Goal: Task Accomplishment & Management: Manage account settings

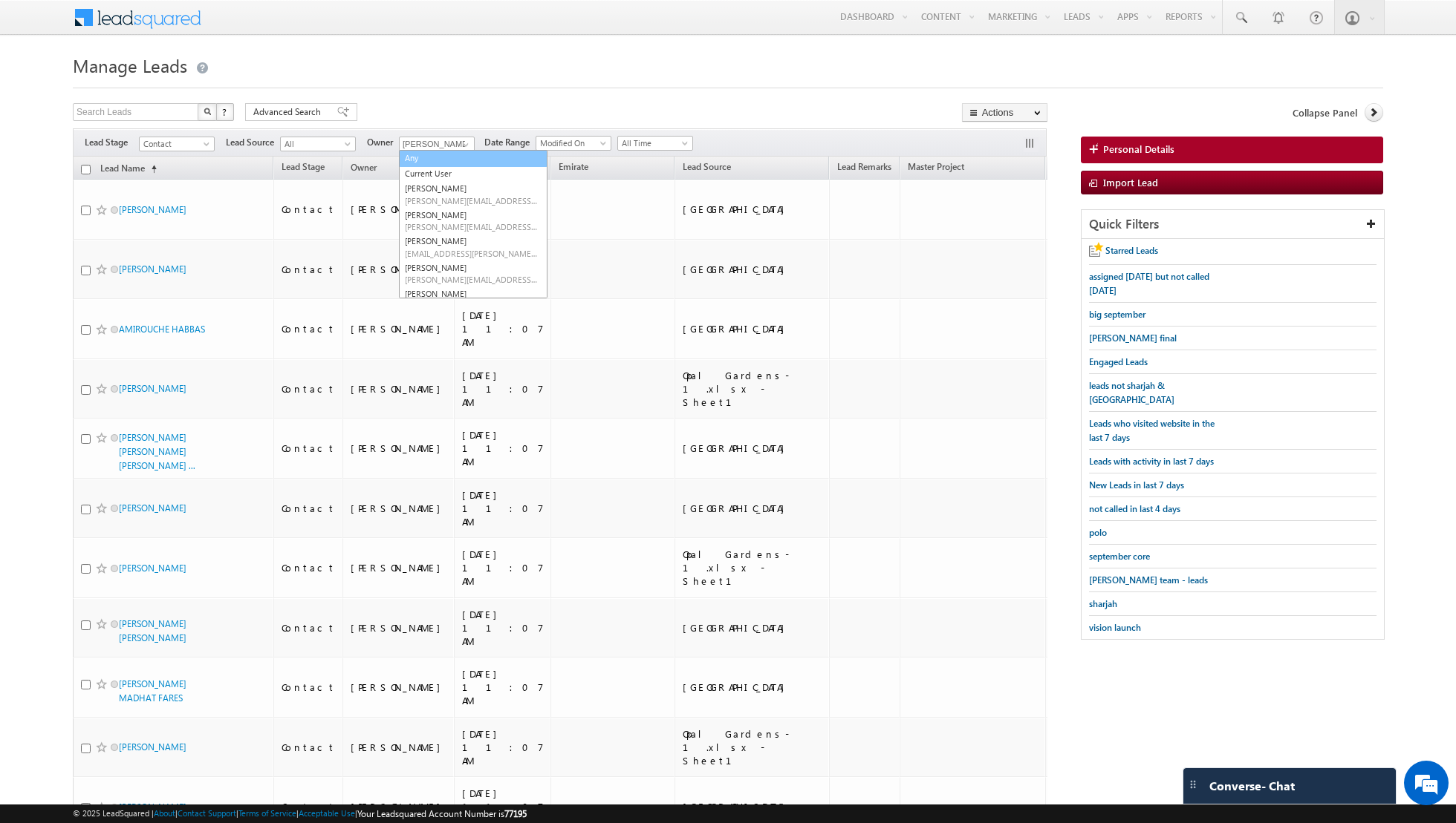
click at [440, 158] on link "Any" at bounding box center [472, 158] width 148 height 17
type input "Any"
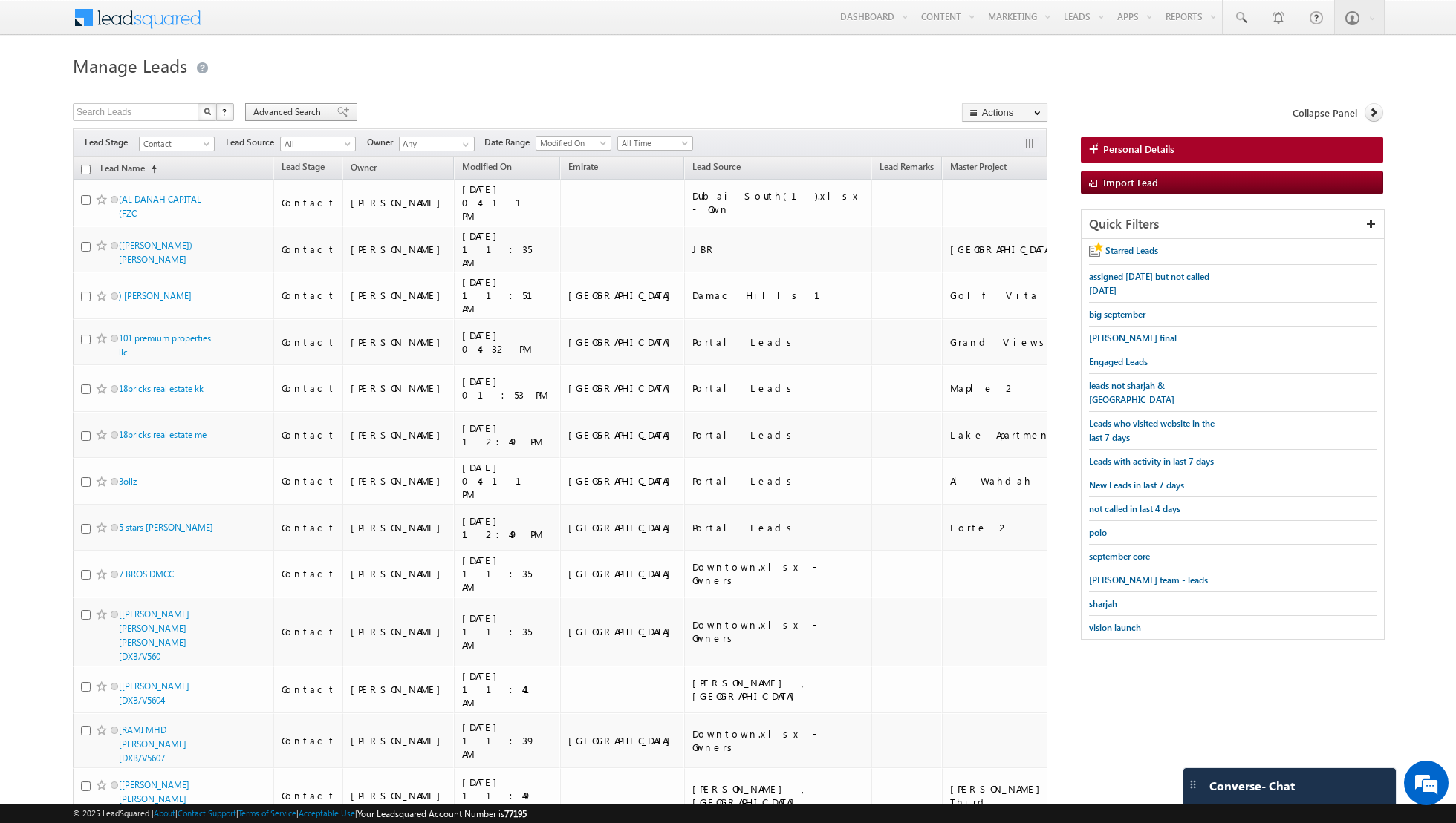
click at [337, 112] on span at bounding box center [343, 112] width 12 height 11
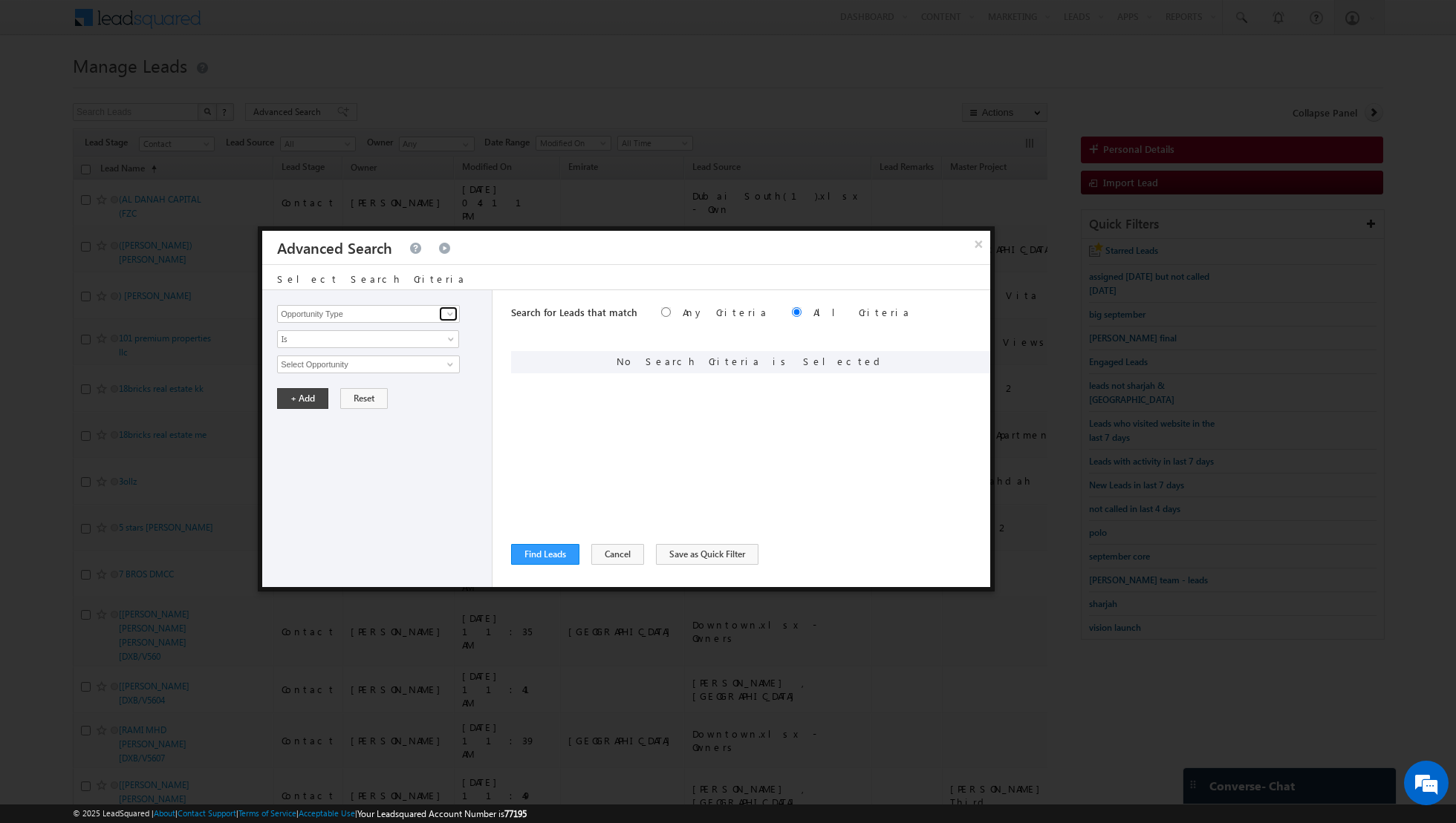
click at [445, 315] on span at bounding box center [450, 314] width 12 height 12
click at [397, 344] on link "Lead Source" at bounding box center [367, 344] width 183 height 17
type input "Lead Source"
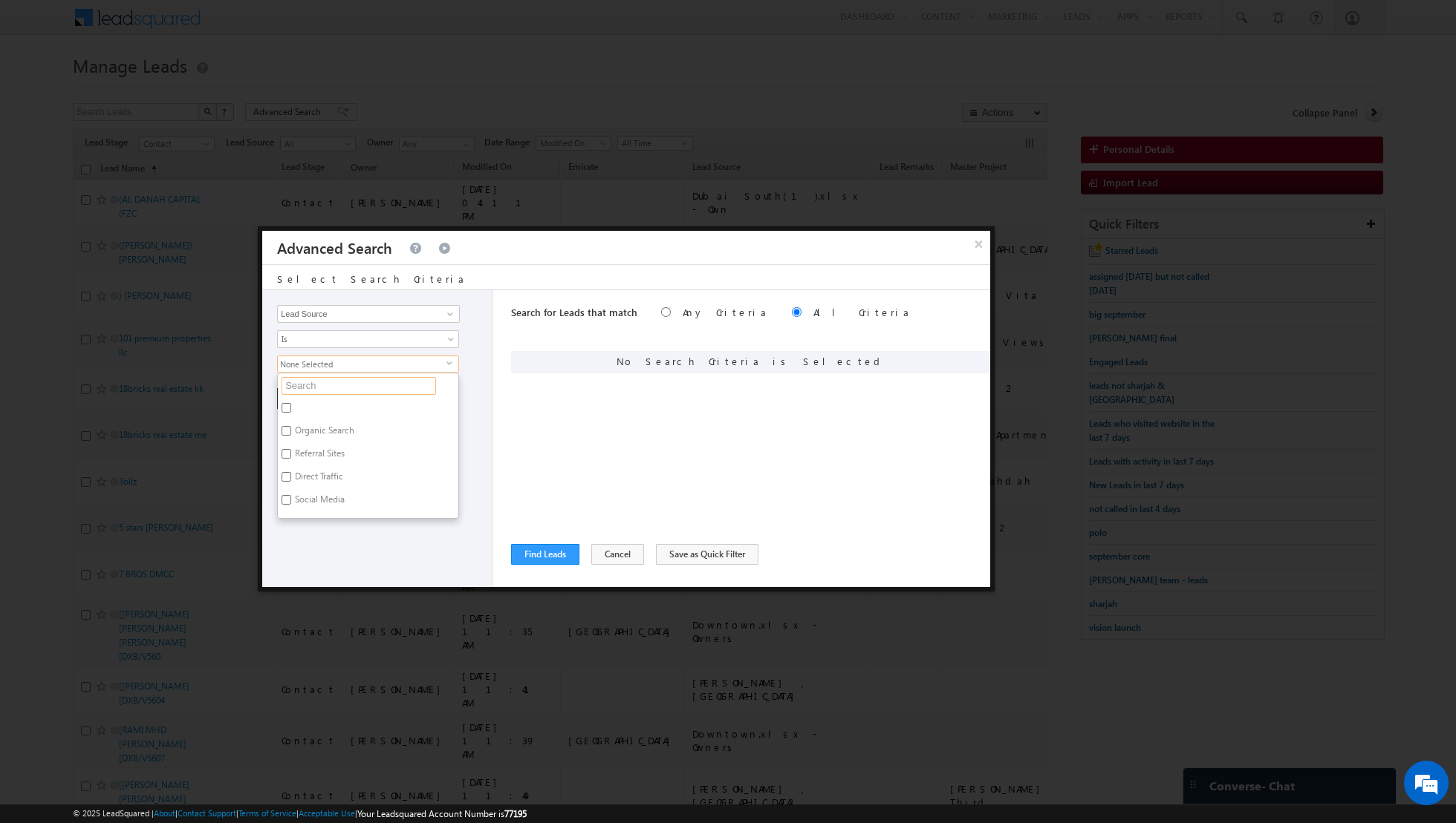
click at [392, 388] on input "text" at bounding box center [358, 386] width 155 height 18
type input "[GEOGRAPHIC_DATA]"
click at [298, 403] on label "[GEOGRAPHIC_DATA]" at bounding box center [336, 410] width 116 height 23
click at [291, 403] on input "[GEOGRAPHIC_DATA]" at bounding box center [286, 408] width 10 height 10
checkbox input "true"
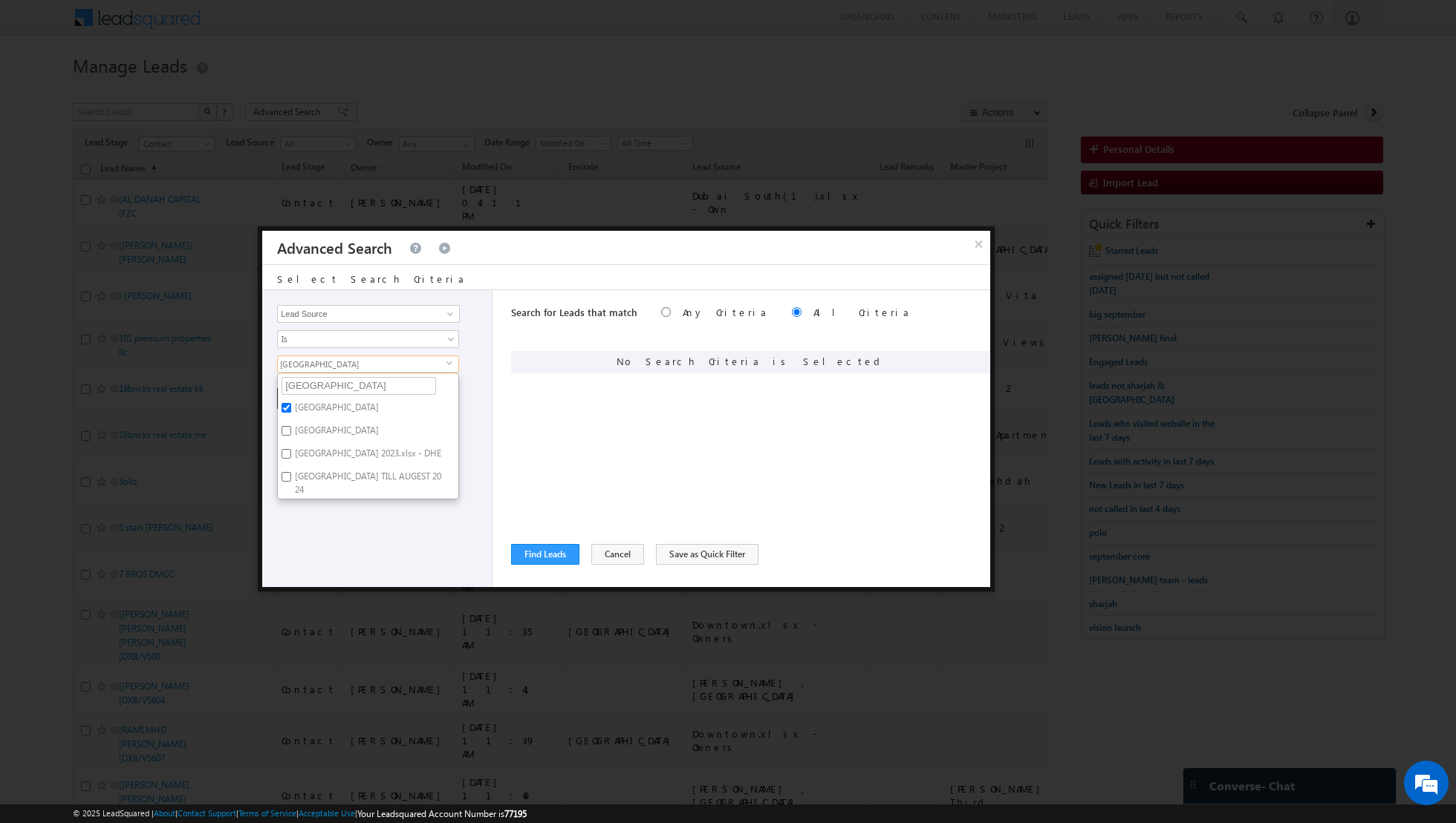
click at [336, 526] on div "Opportunity Type Lead Activity Task Sales Group Prospect Id Address 1 Address 2…" at bounding box center [376, 438] width 230 height 297
click at [300, 398] on button "+ Add" at bounding box center [302, 398] width 52 height 20
click at [455, 317] on span at bounding box center [450, 314] width 12 height 12
click at [398, 330] on link "Lead Activity" at bounding box center [367, 331] width 183 height 17
type input "Lead Activity"
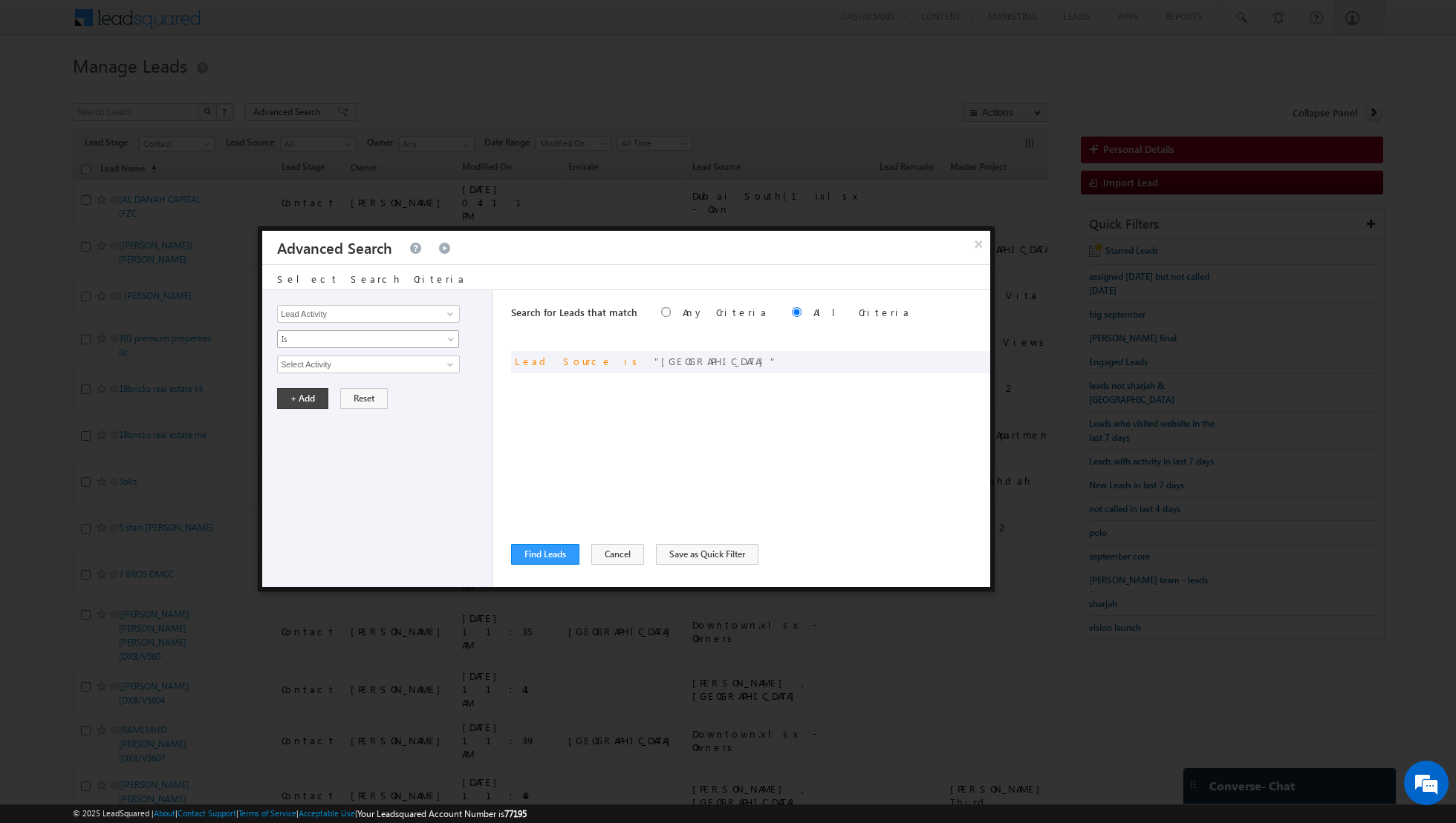
click at [435, 340] on span "Is" at bounding box center [358, 340] width 161 height 13
click at [404, 365] on link "Is Not" at bounding box center [367, 370] width 181 height 13
click at [445, 367] on span at bounding box center [450, 364] width 12 height 12
click at [400, 386] on link "Outbound Phone Call Activity" at bounding box center [367, 394] width 183 height 17
type input "Outbound Phone Call Activity"
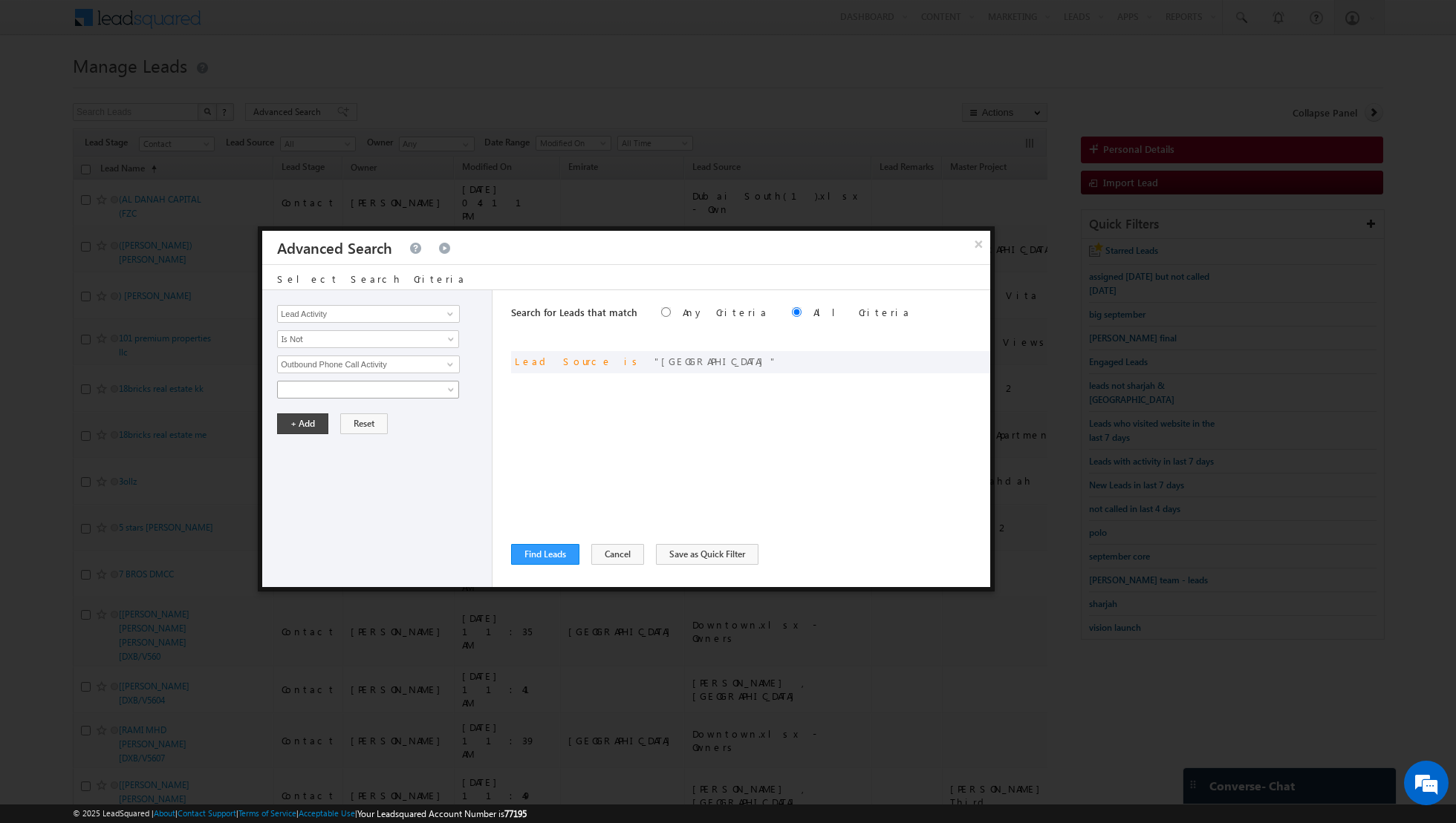
click at [406, 383] on span at bounding box center [358, 389] width 161 height 13
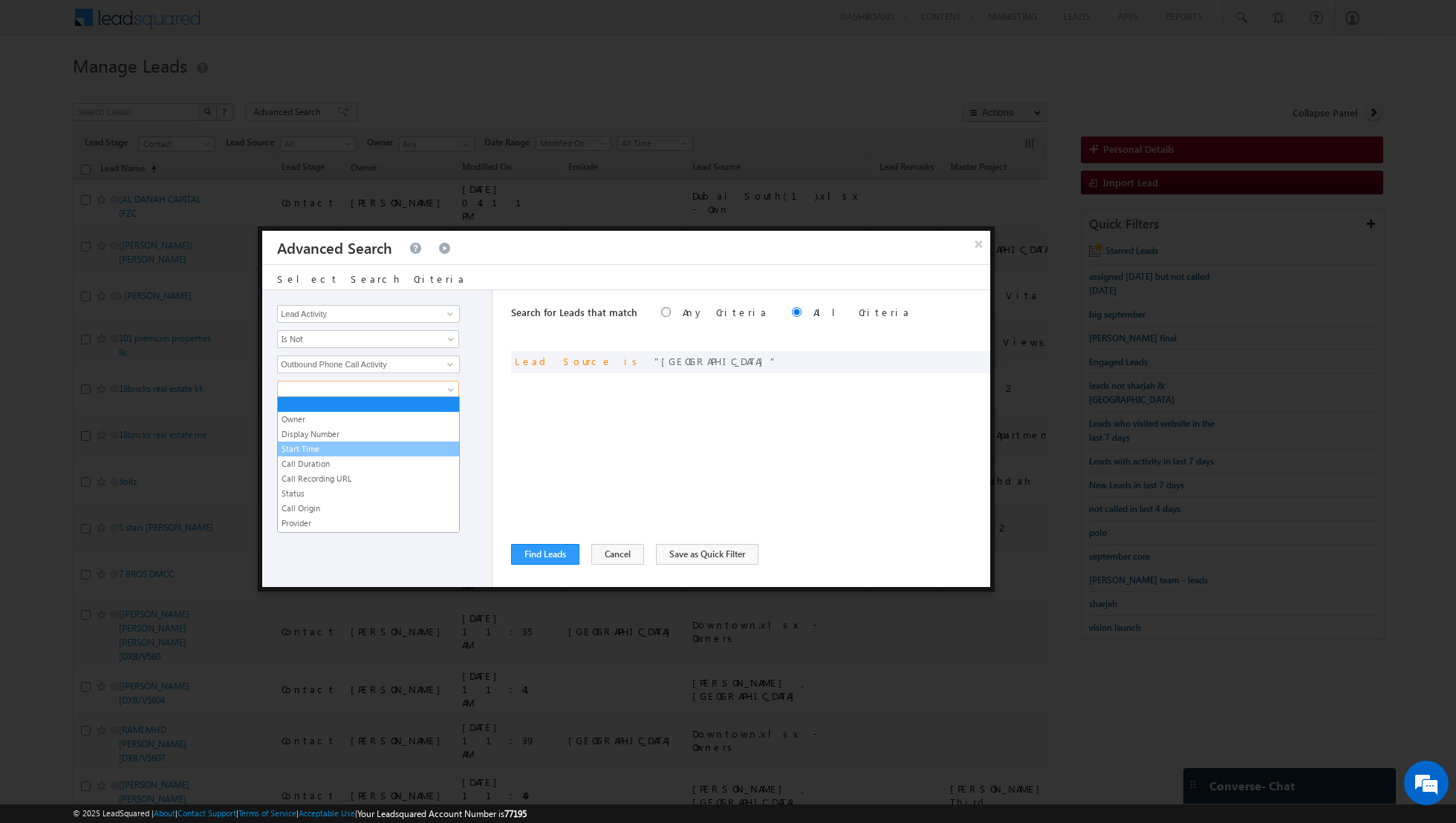
click at [331, 443] on link "Start Time" at bounding box center [367, 449] width 181 height 13
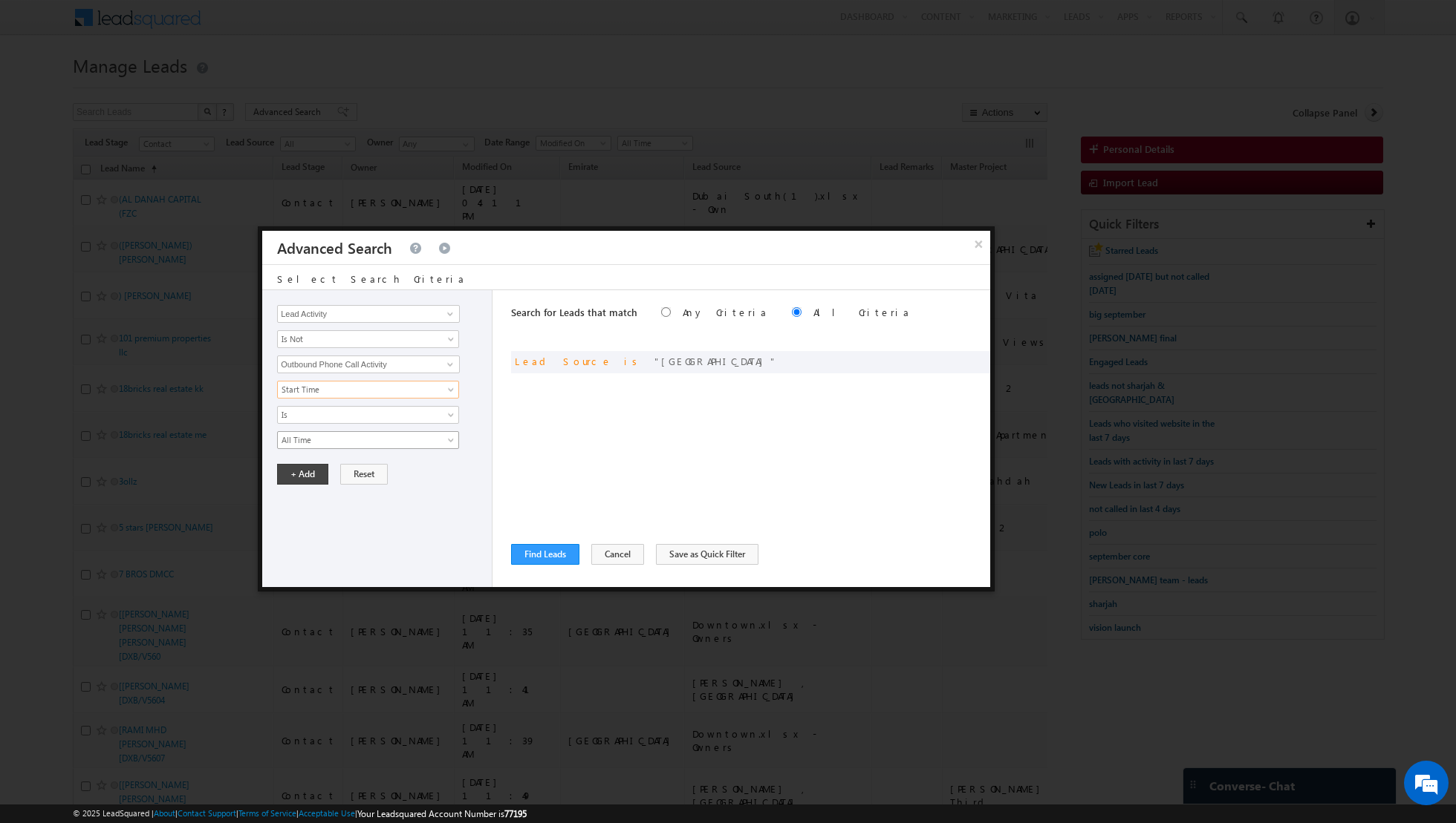
click at [360, 437] on span "All Time" at bounding box center [358, 440] width 161 height 13
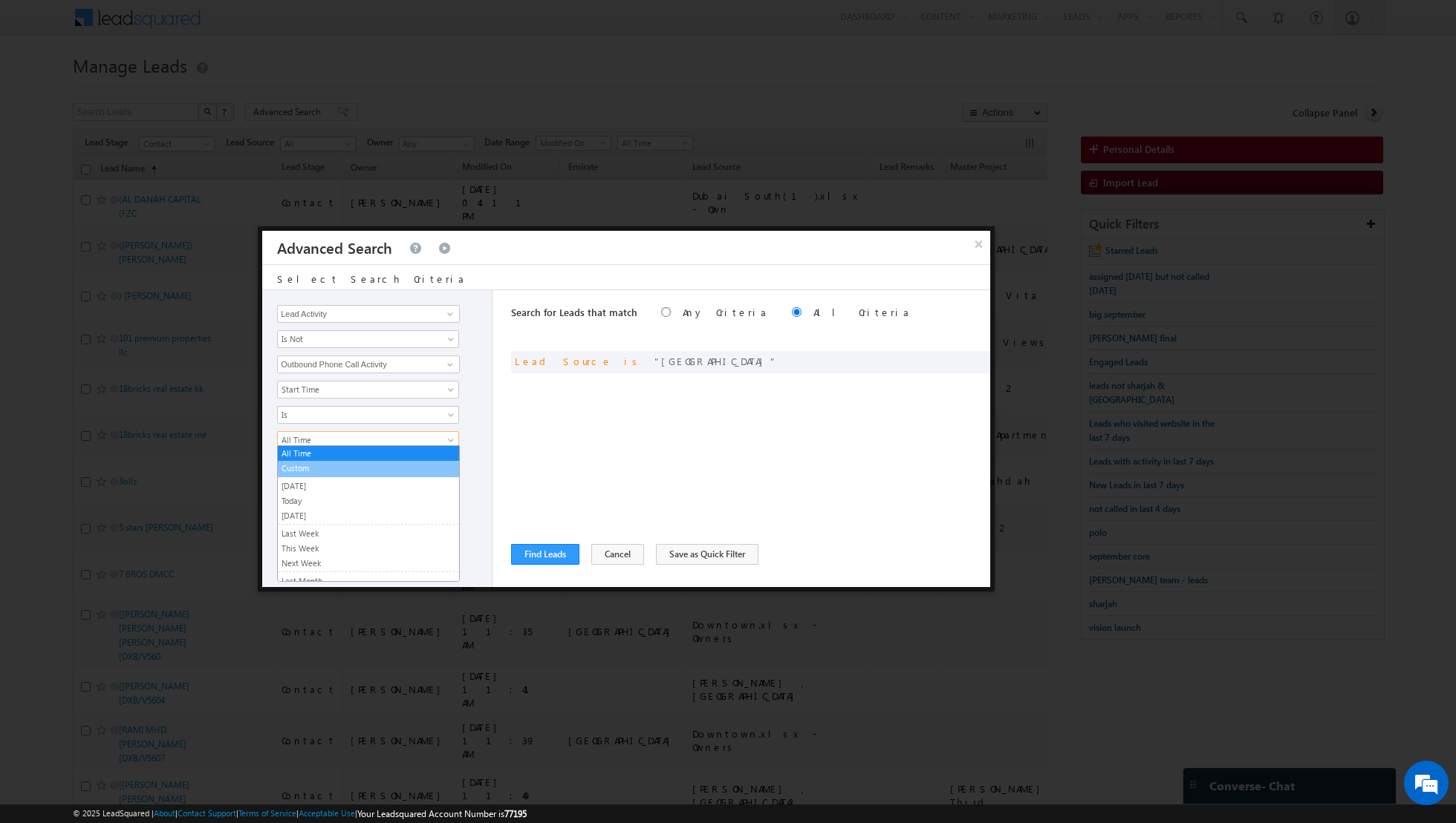
click at [322, 470] on link "Custom" at bounding box center [367, 468] width 181 height 13
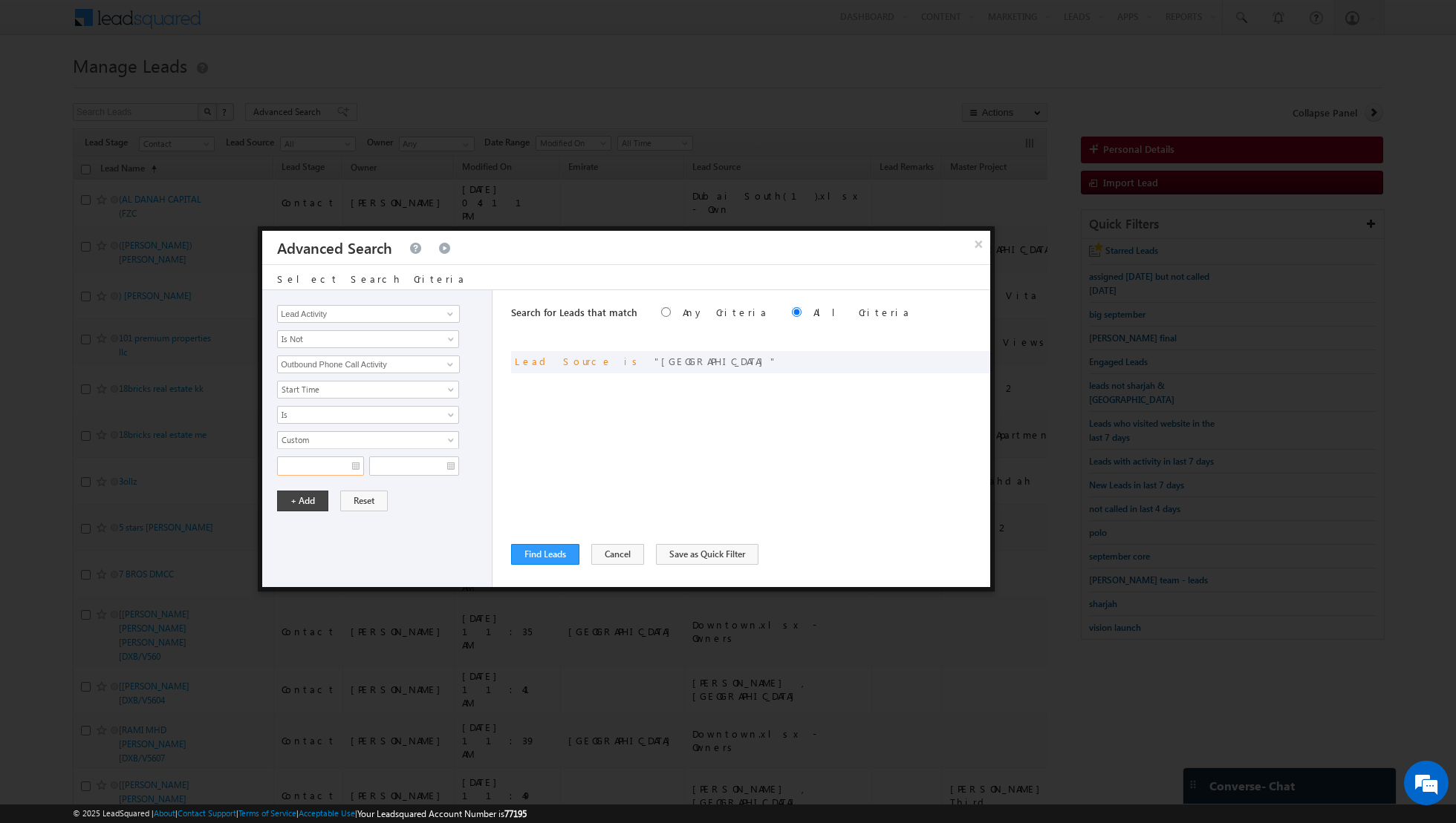
click at [353, 461] on input "text" at bounding box center [320, 466] width 87 height 20
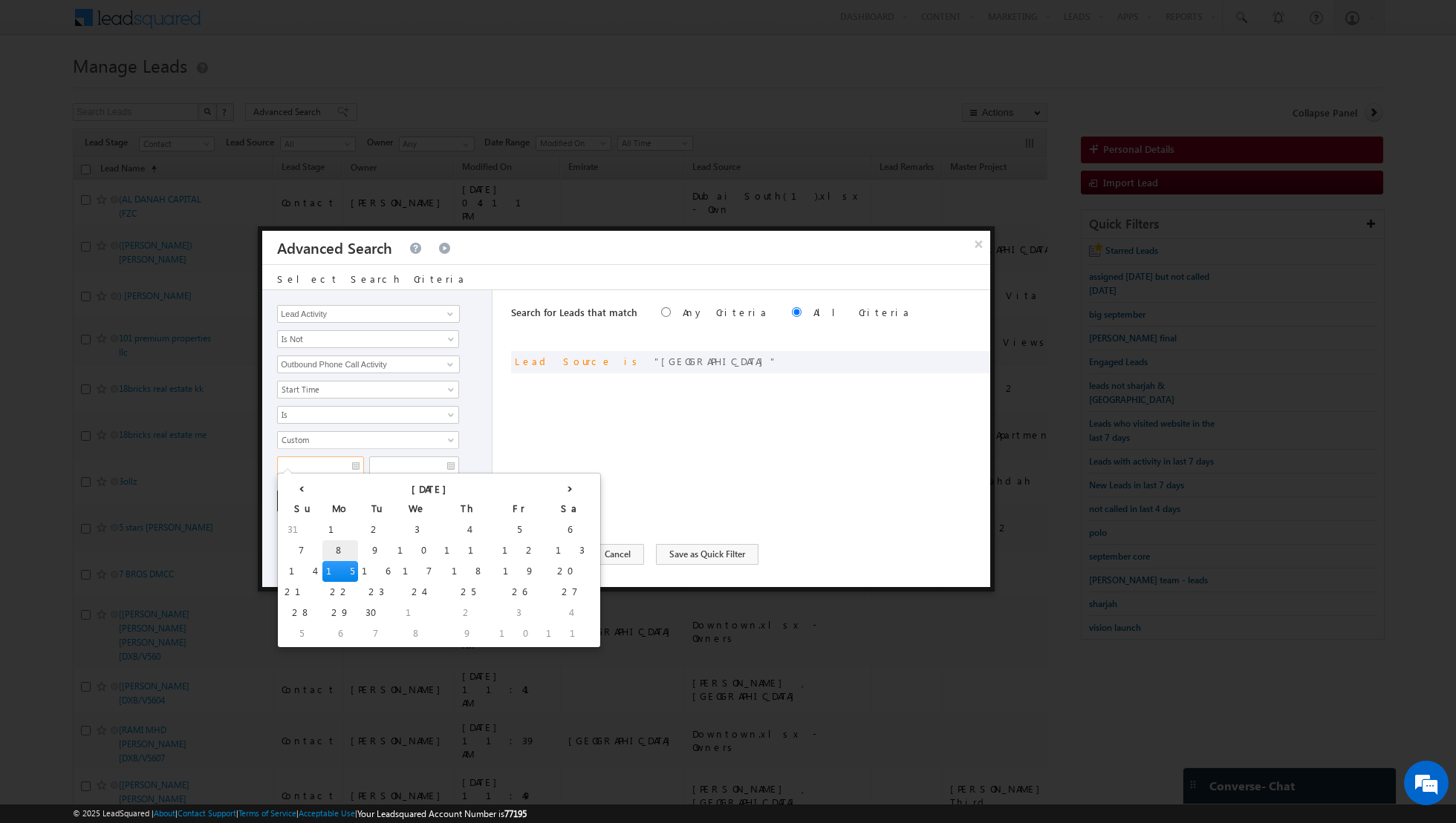
click at [322, 542] on td "8" at bounding box center [340, 551] width 36 height 20
type input "[DATE]"
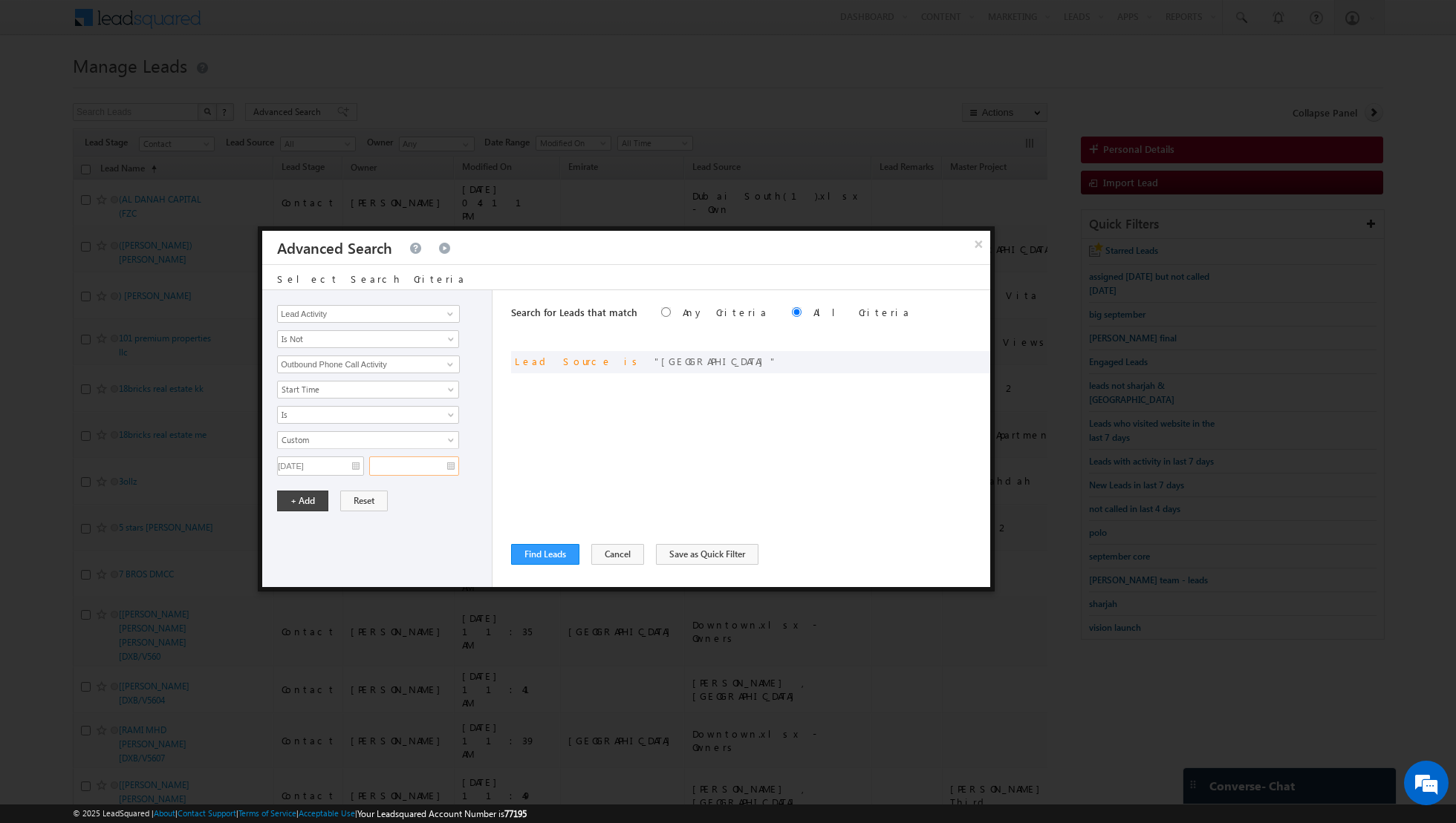
click at [447, 462] on input "text" at bounding box center [414, 466] width 90 height 20
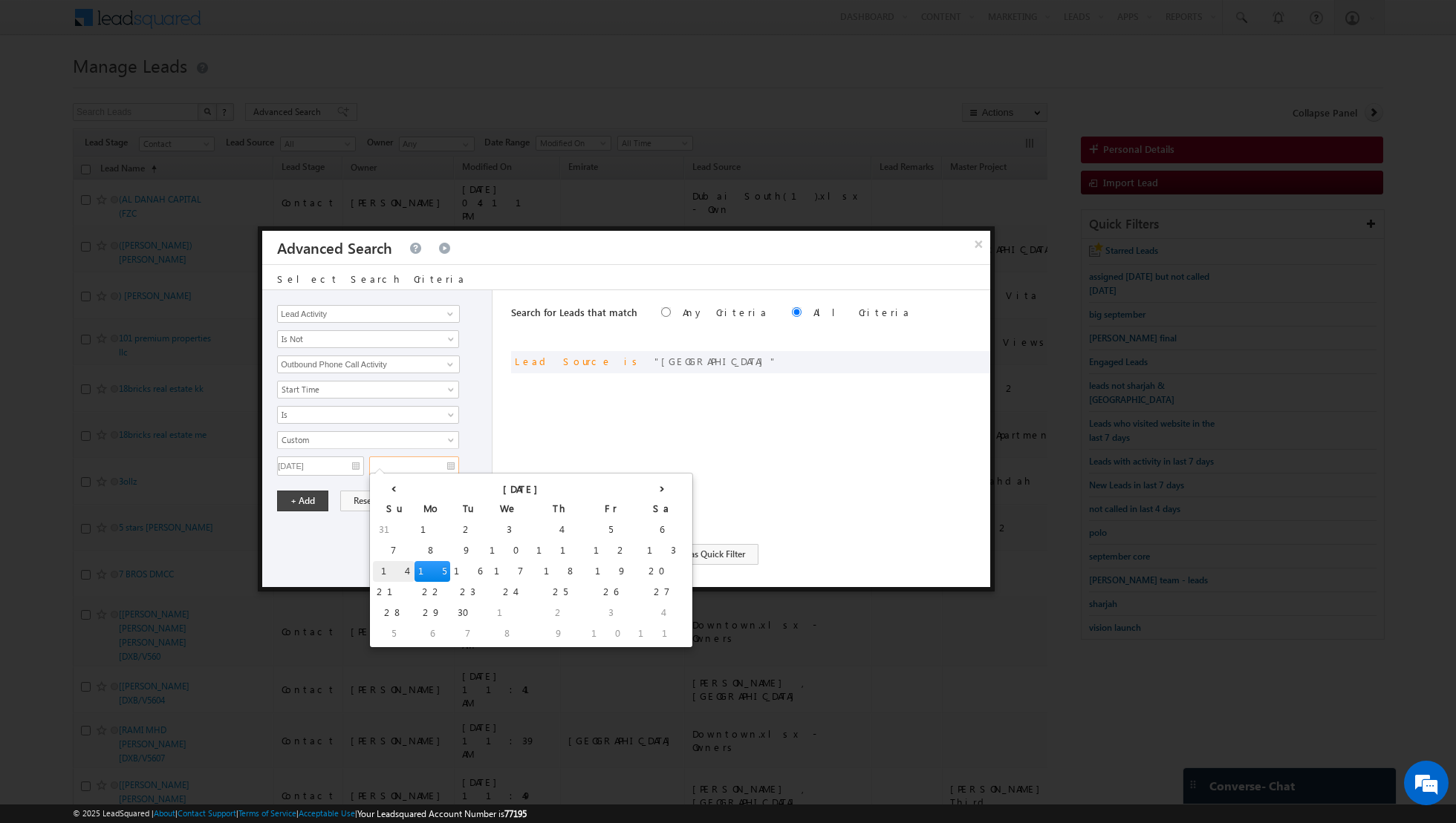
click at [378, 572] on td "14" at bounding box center [394, 571] width 42 height 20
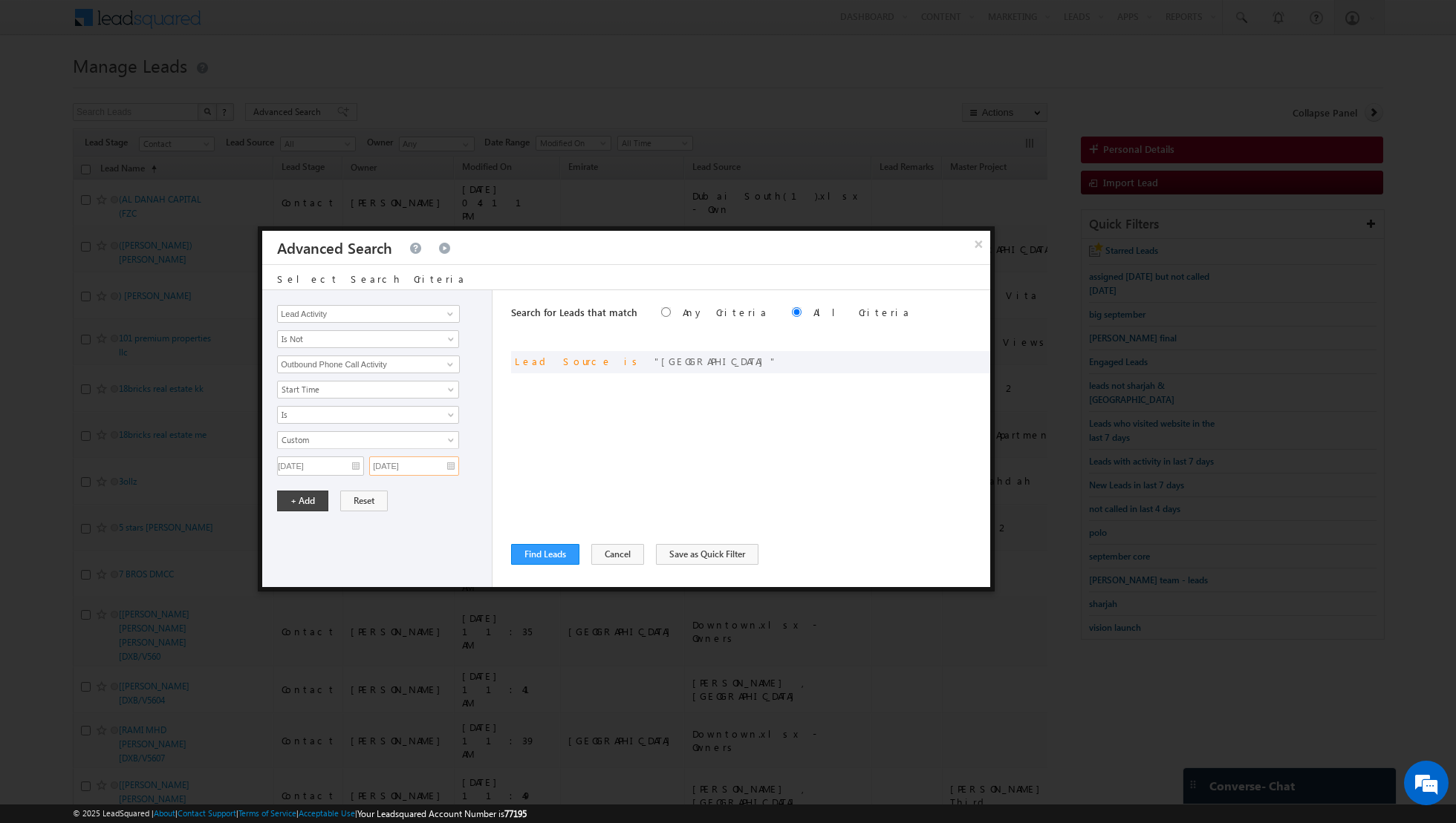
click at [451, 459] on input "[DATE]" at bounding box center [414, 466] width 90 height 20
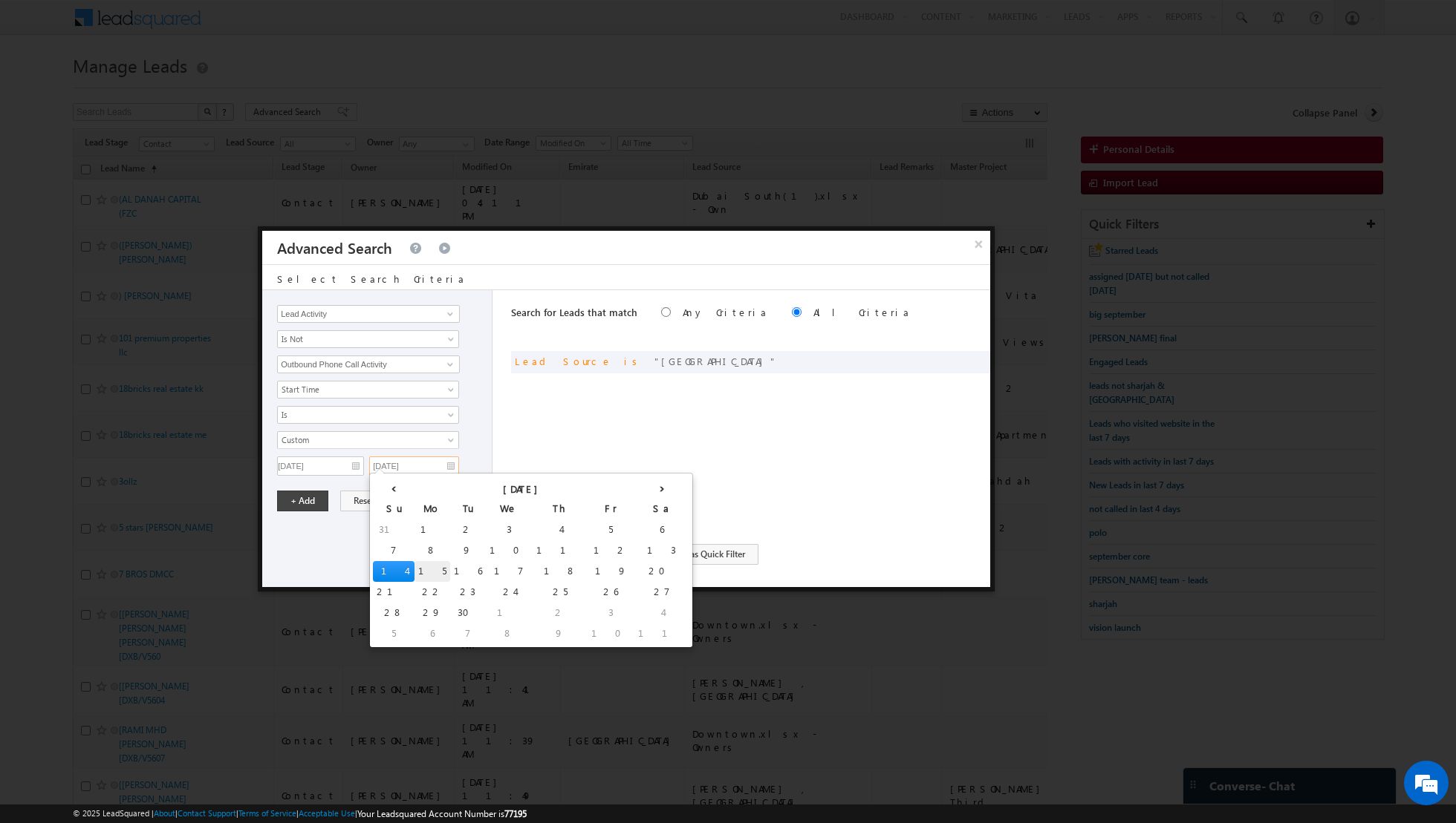
click at [414, 565] on td "15" at bounding box center [432, 571] width 36 height 20
type input "[DATE]"
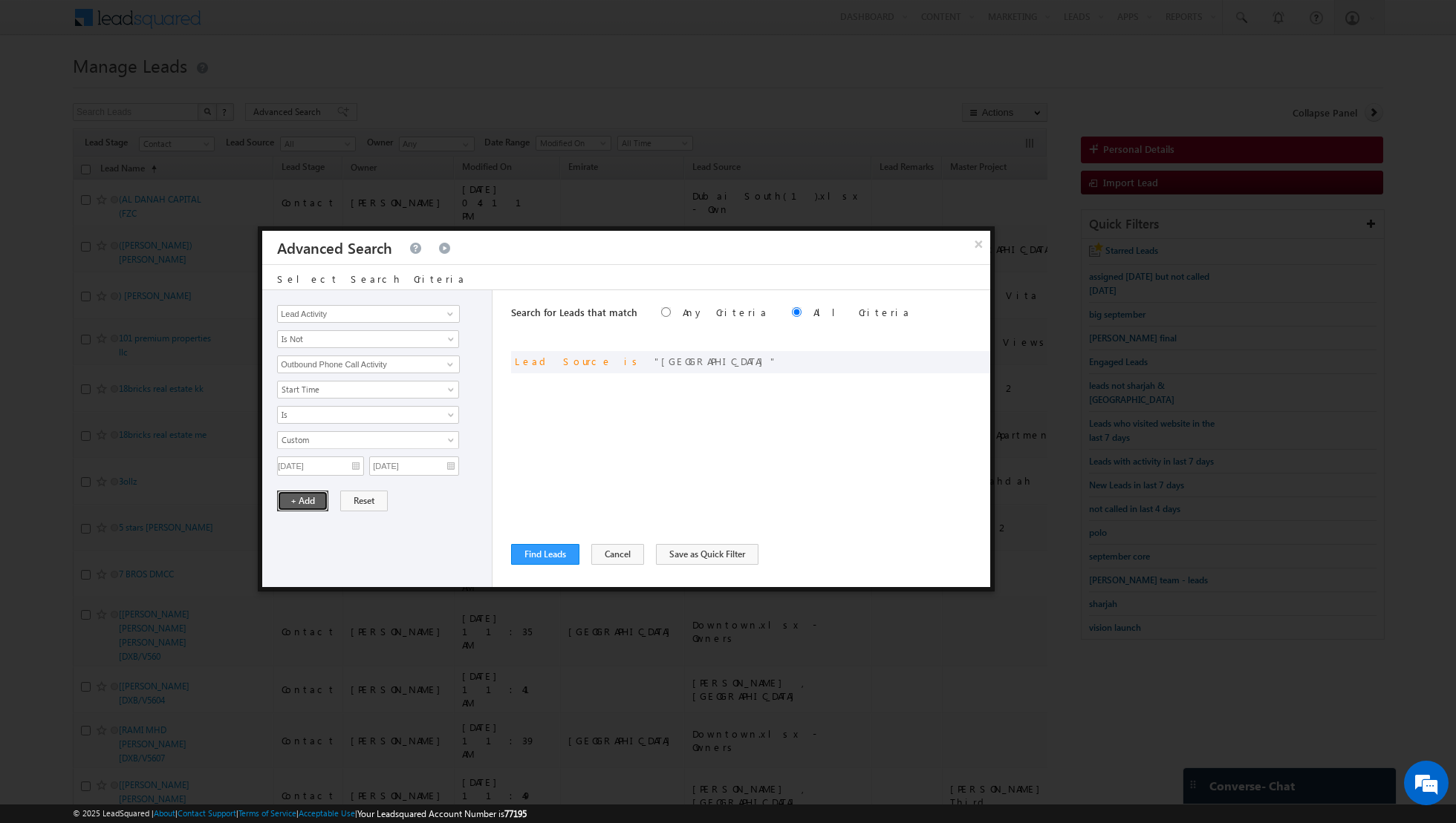
click at [291, 496] on button "+ Add" at bounding box center [302, 501] width 52 height 20
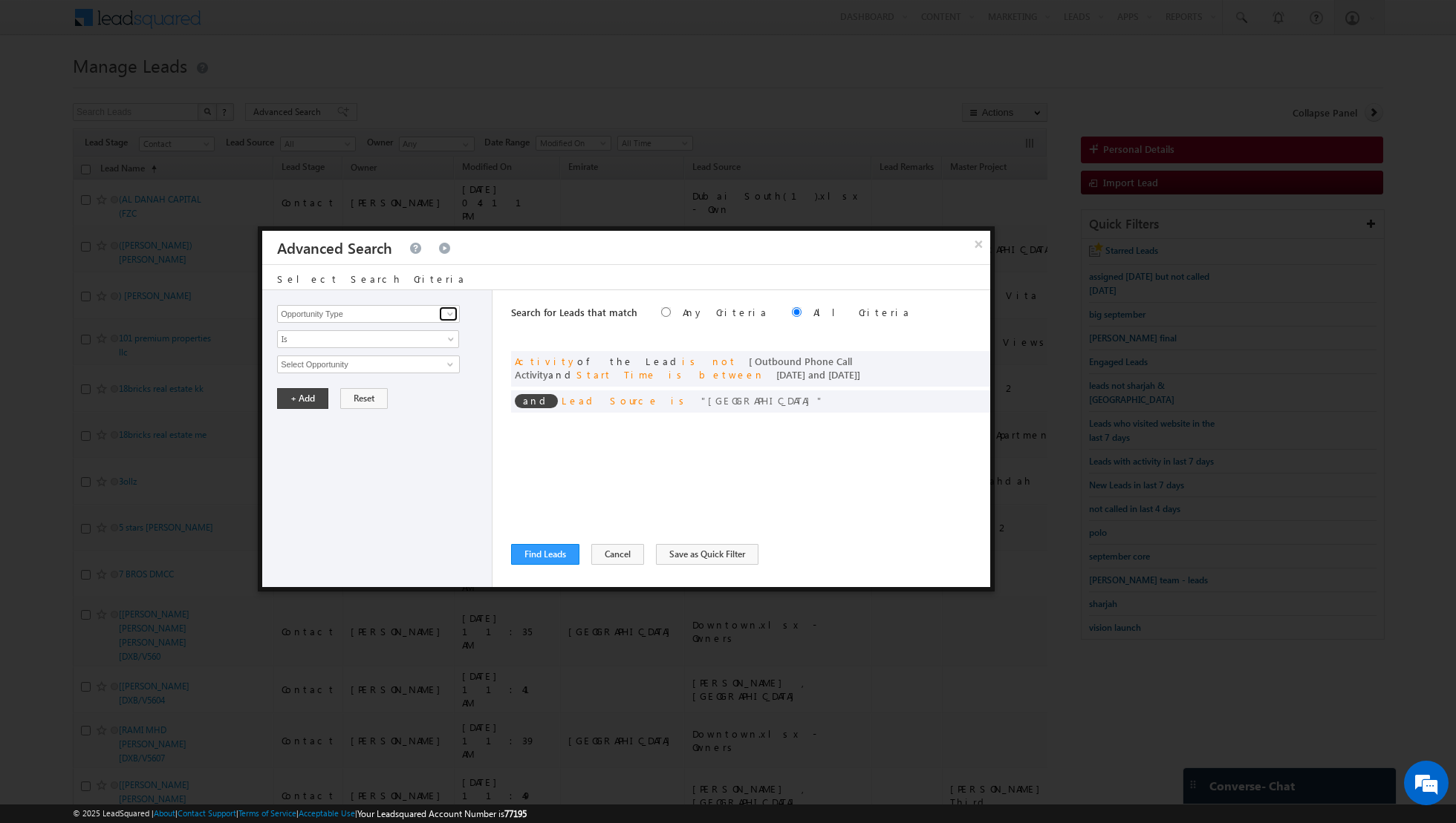
click at [449, 314] on span at bounding box center [450, 314] width 12 height 12
click at [408, 332] on link "Lead Activity" at bounding box center [367, 331] width 183 height 17
type input "Lead Activity"
click at [408, 335] on span "Is" at bounding box center [358, 340] width 161 height 13
click at [381, 364] on link "Is Not" at bounding box center [367, 370] width 181 height 13
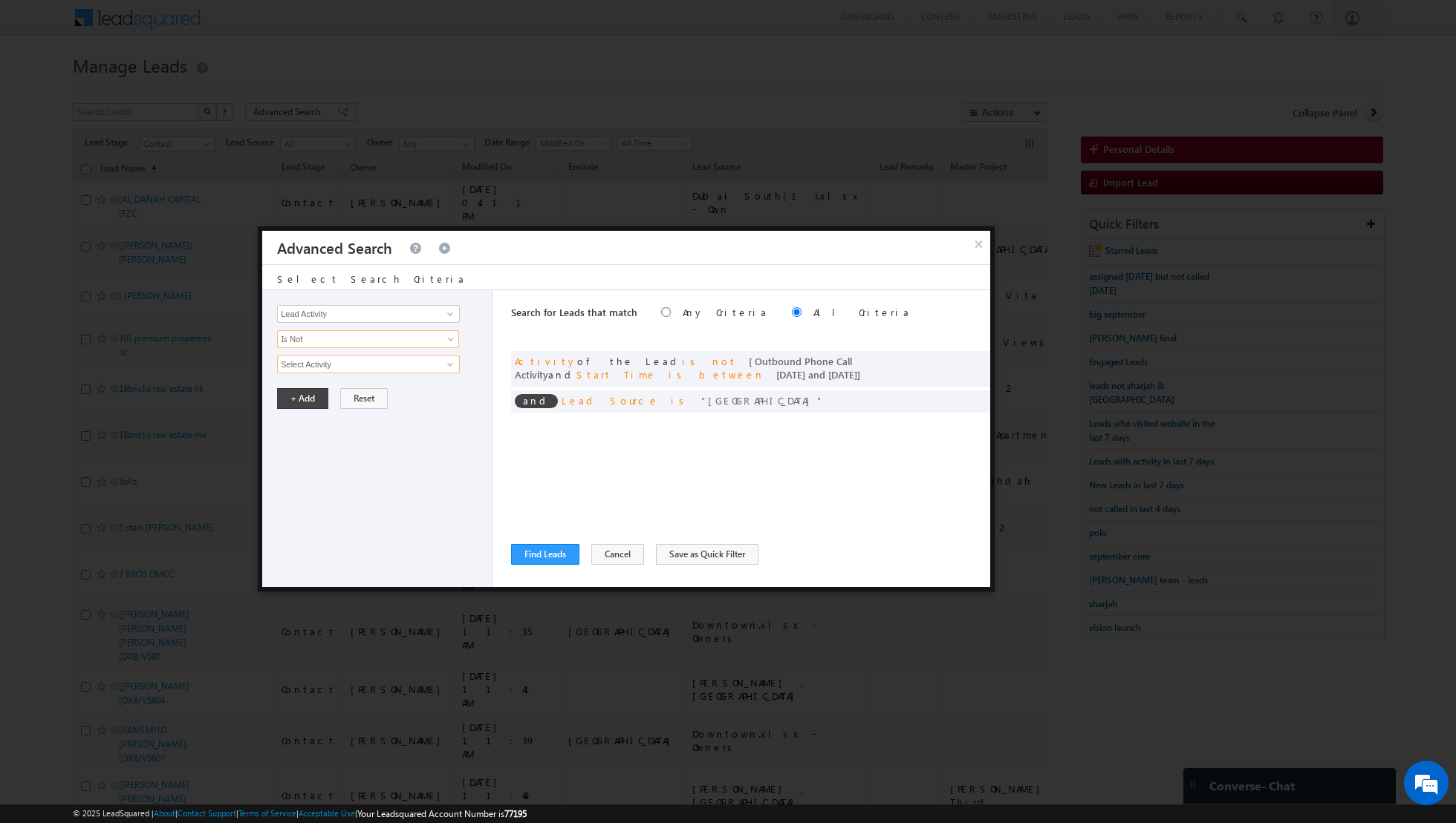
click at [435, 364] on input "Select Activity" at bounding box center [367, 365] width 183 height 18
click at [388, 389] on link "6. Not Interested" at bounding box center [367, 394] width 183 height 17
type input "6. Not Interested"
click at [307, 445] on button "+ Add" at bounding box center [302, 448] width 52 height 20
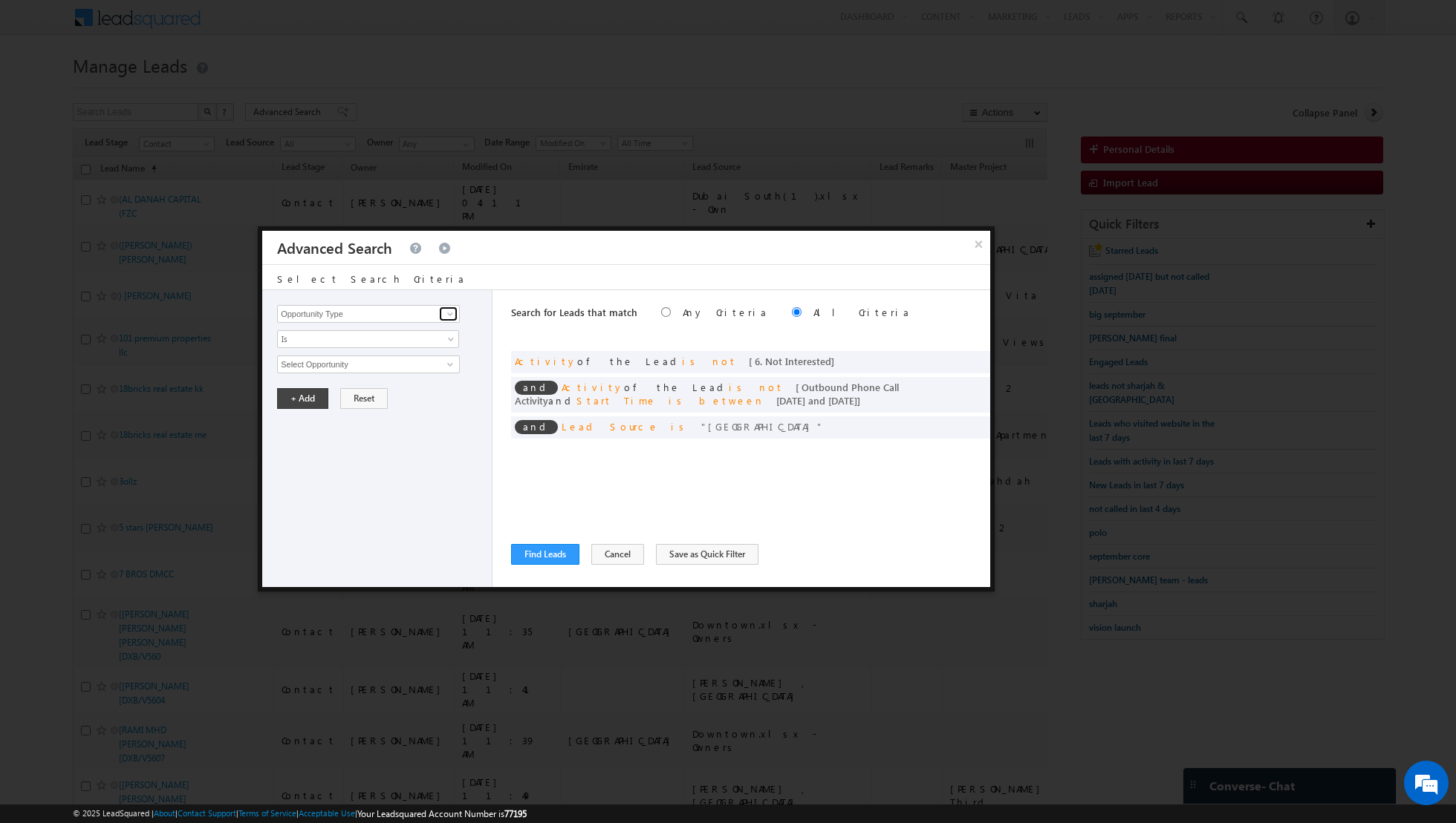
click at [454, 309] on span at bounding box center [450, 314] width 12 height 12
click at [383, 331] on link "Lead Activity" at bounding box center [367, 331] width 183 height 17
type input "Lead Activity"
click at [381, 342] on span "Is" at bounding box center [358, 340] width 161 height 13
click at [357, 373] on link "Is Not" at bounding box center [367, 370] width 181 height 13
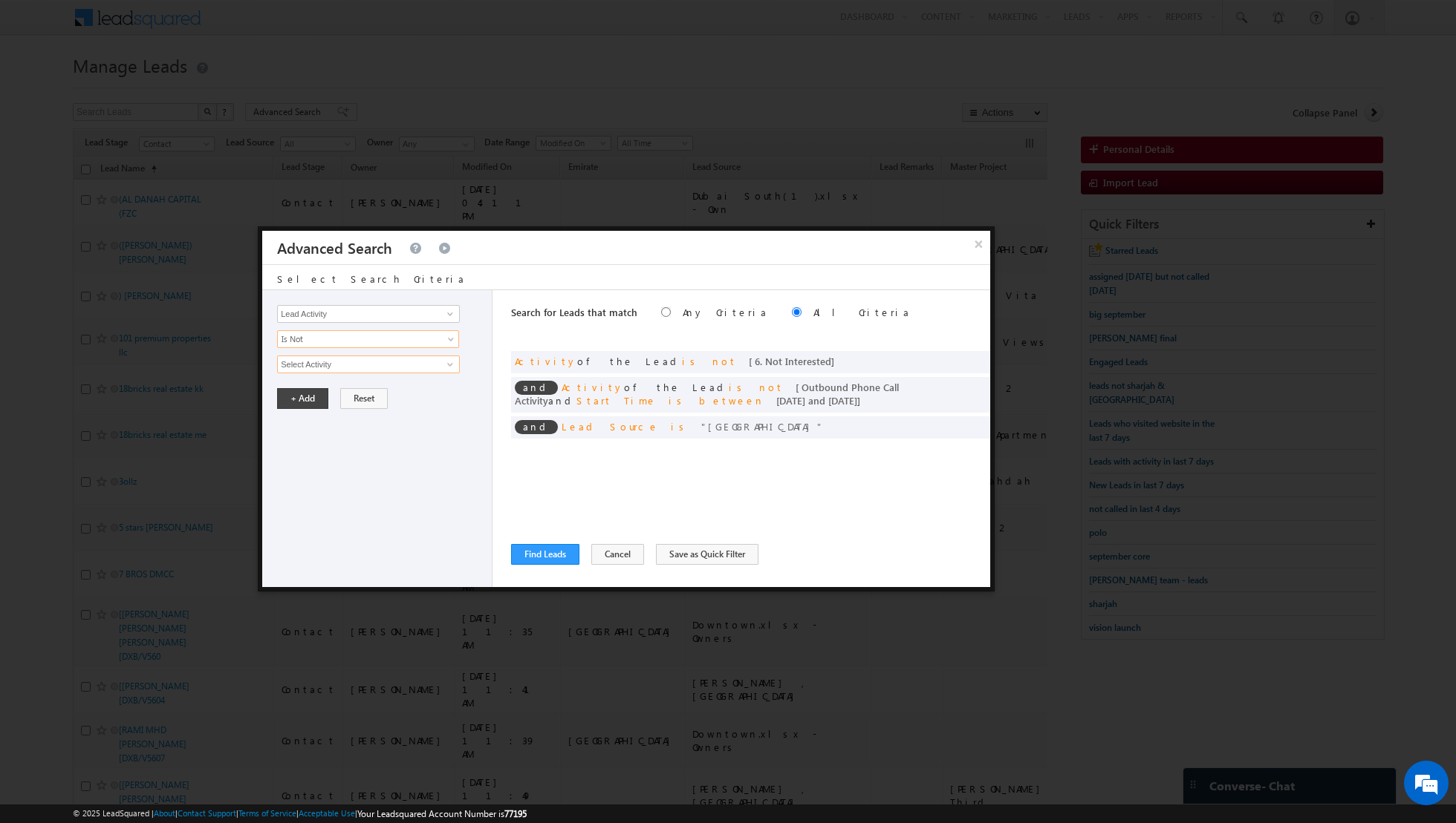
click at [381, 367] on input "Select Activity" at bounding box center [367, 365] width 183 height 18
click at [359, 387] on link "7. Junk / Not Reachable / Invalid" at bounding box center [367, 394] width 183 height 17
type input "7. Junk / Not Reachable / Invalid"
click at [301, 446] on button "+ Add" at bounding box center [302, 448] width 52 height 20
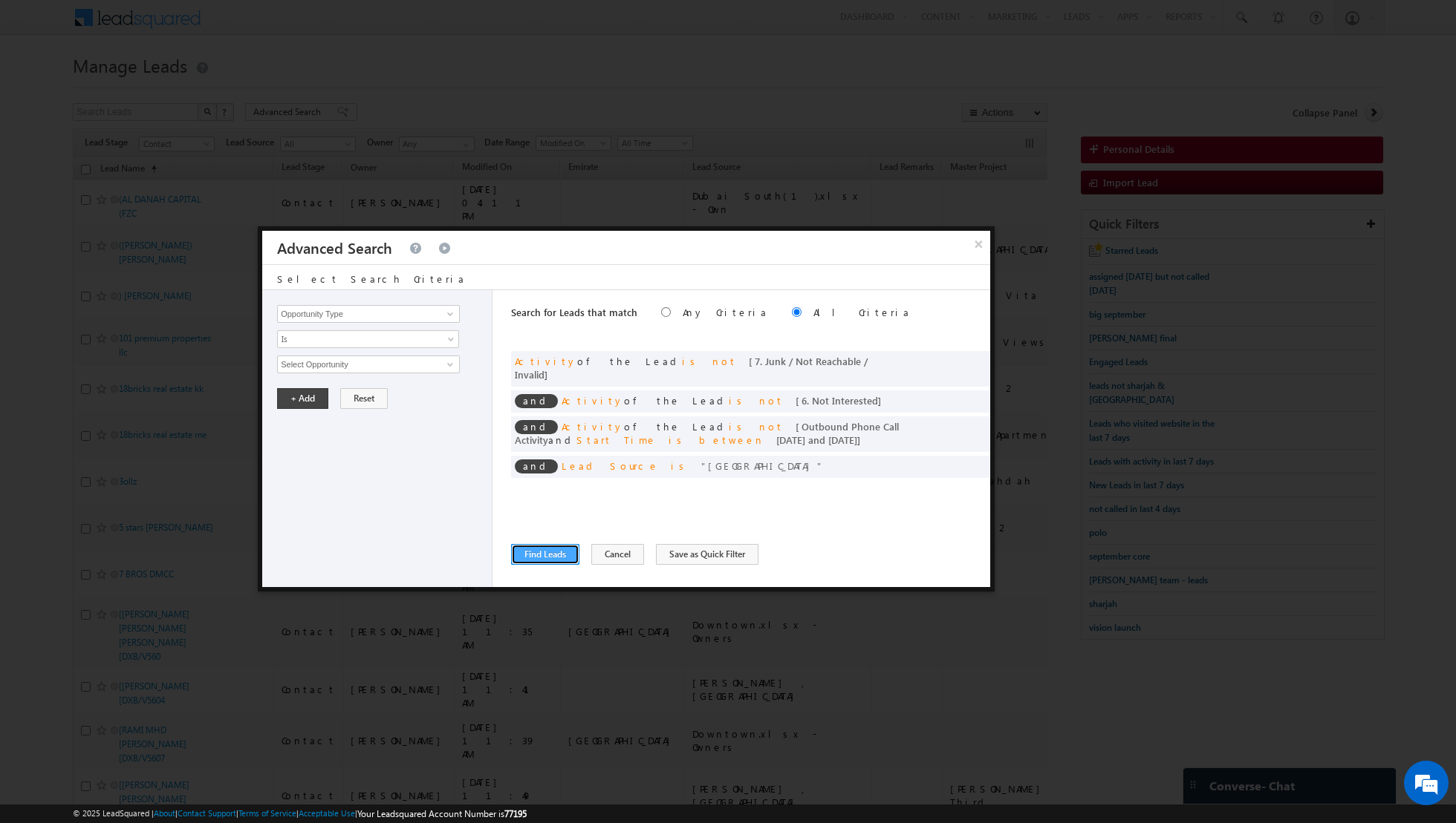
click at [543, 558] on button "Find Leads" at bounding box center [544, 554] width 68 height 20
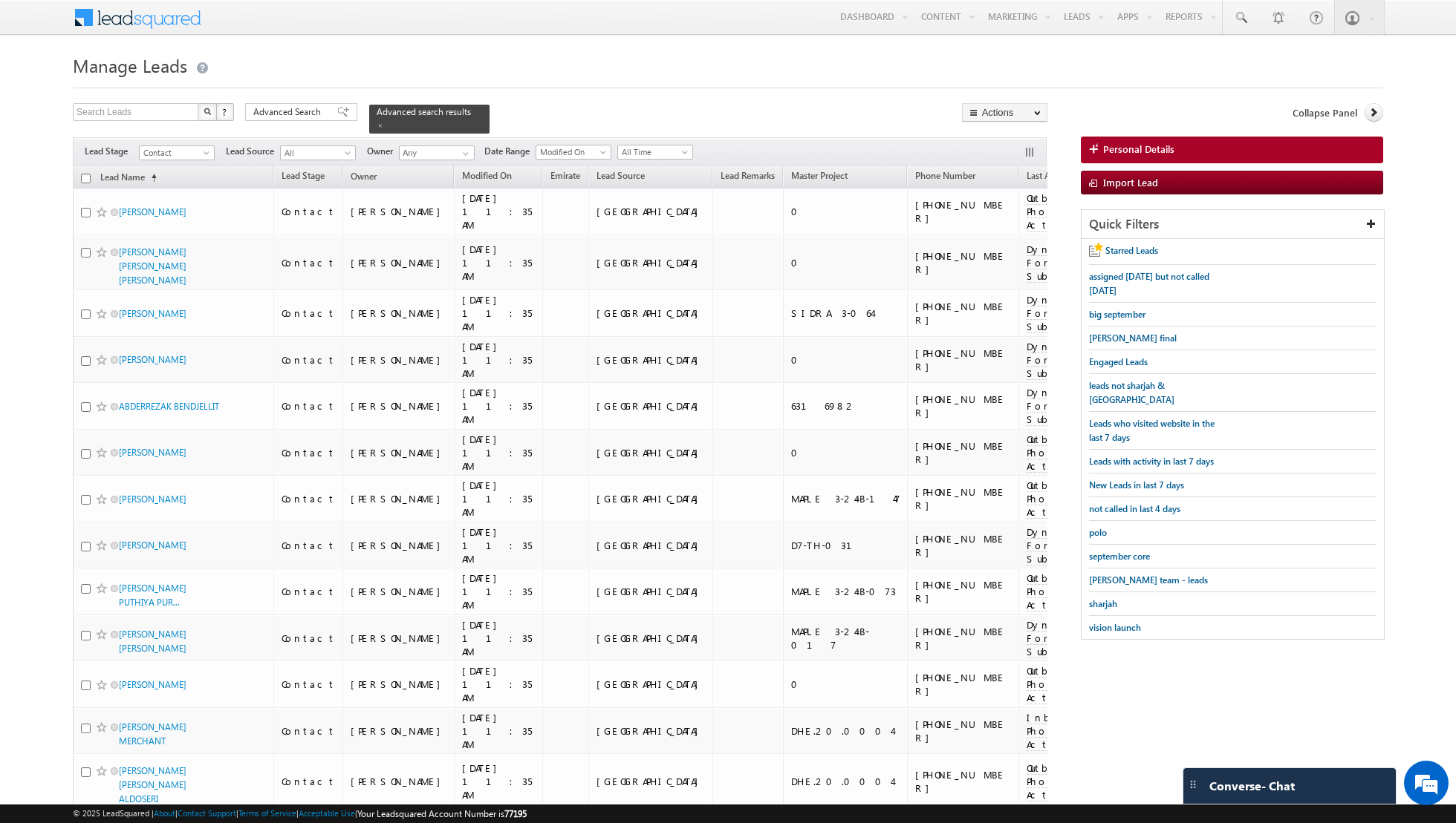
click at [86, 175] on input "checkbox" at bounding box center [86, 178] width 10 height 10
checkbox input "true"
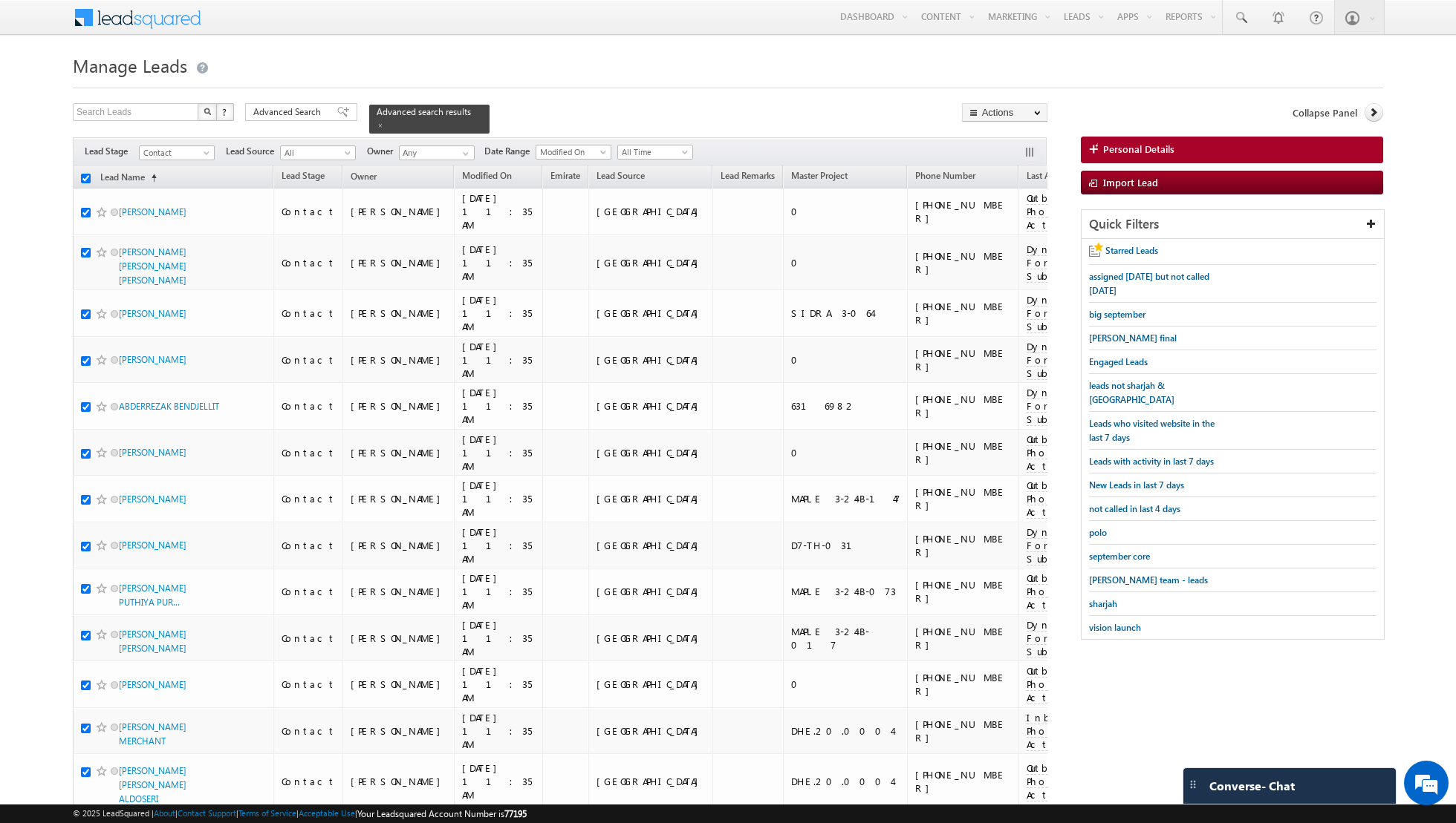
checkbox input "true"
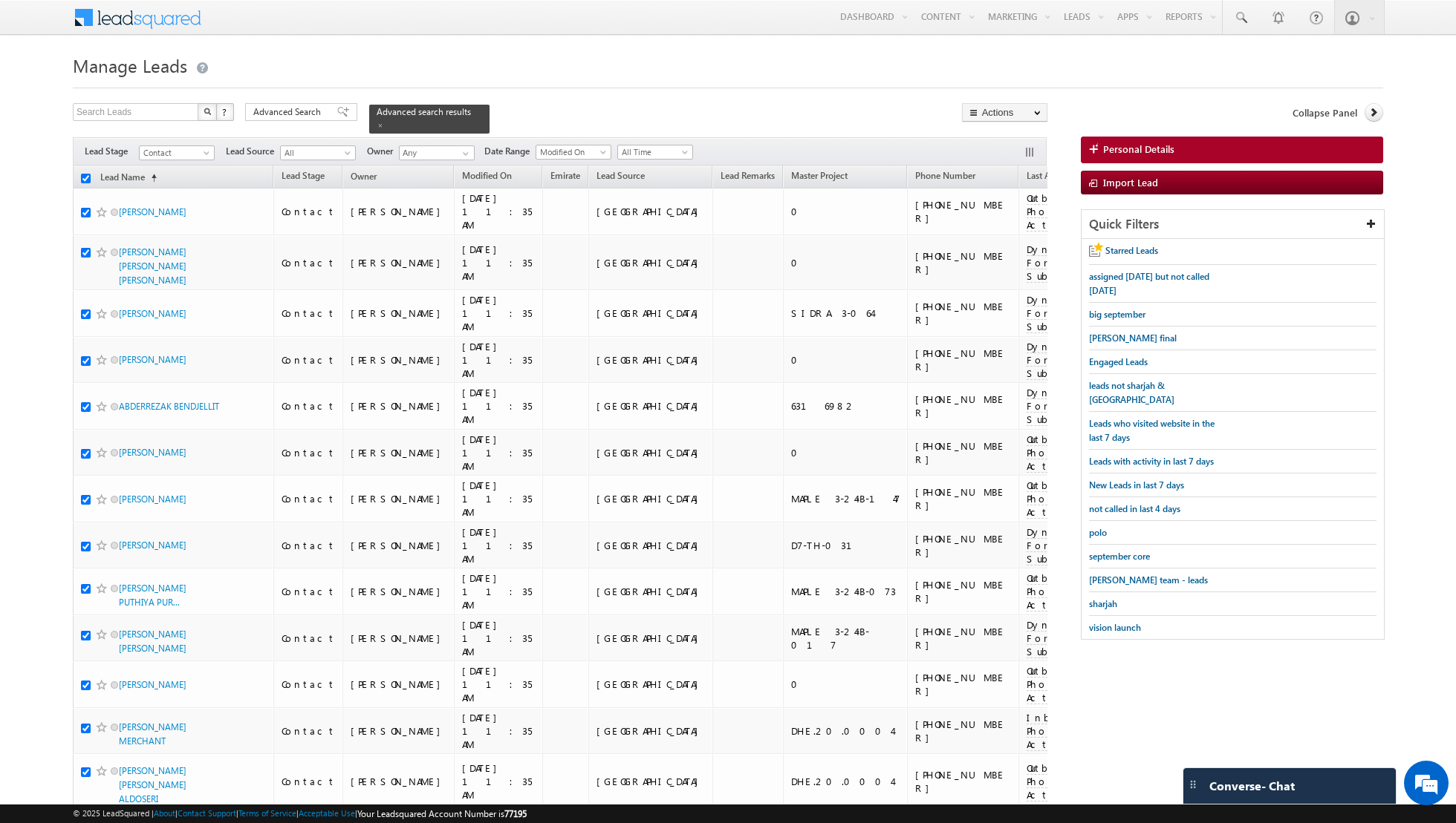
checkbox input "true"
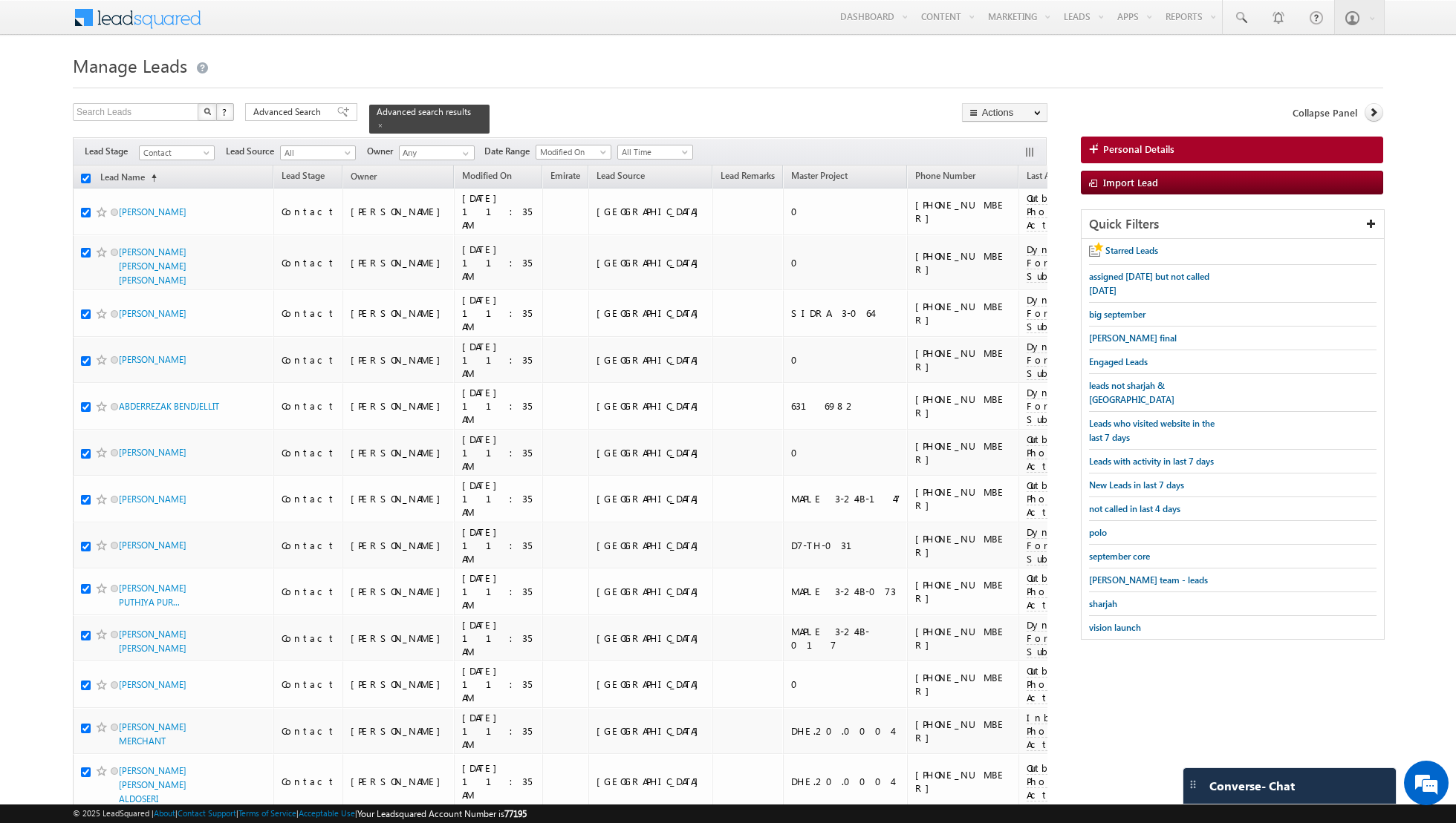
checkbox input "true"
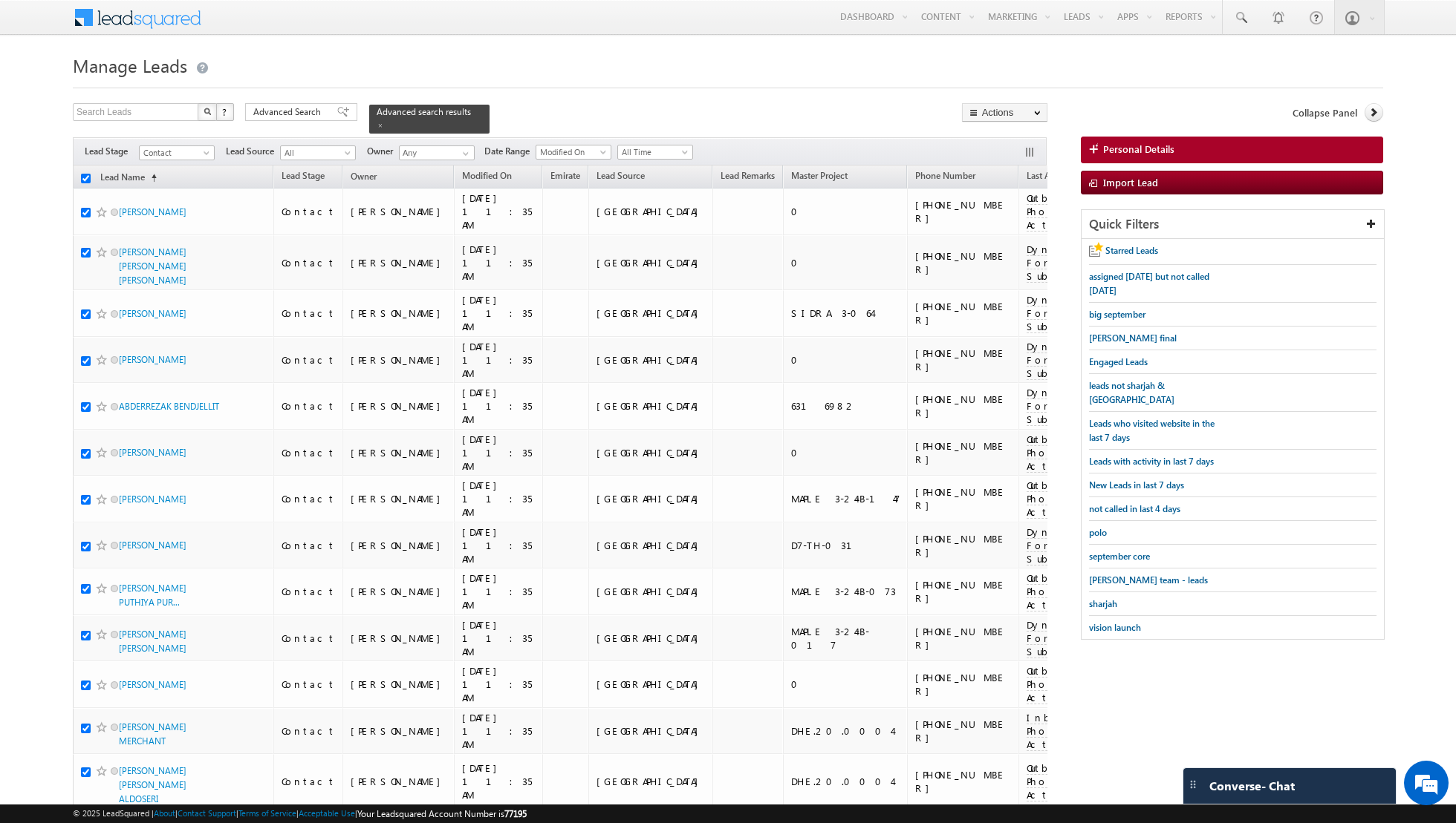
checkbox input "true"
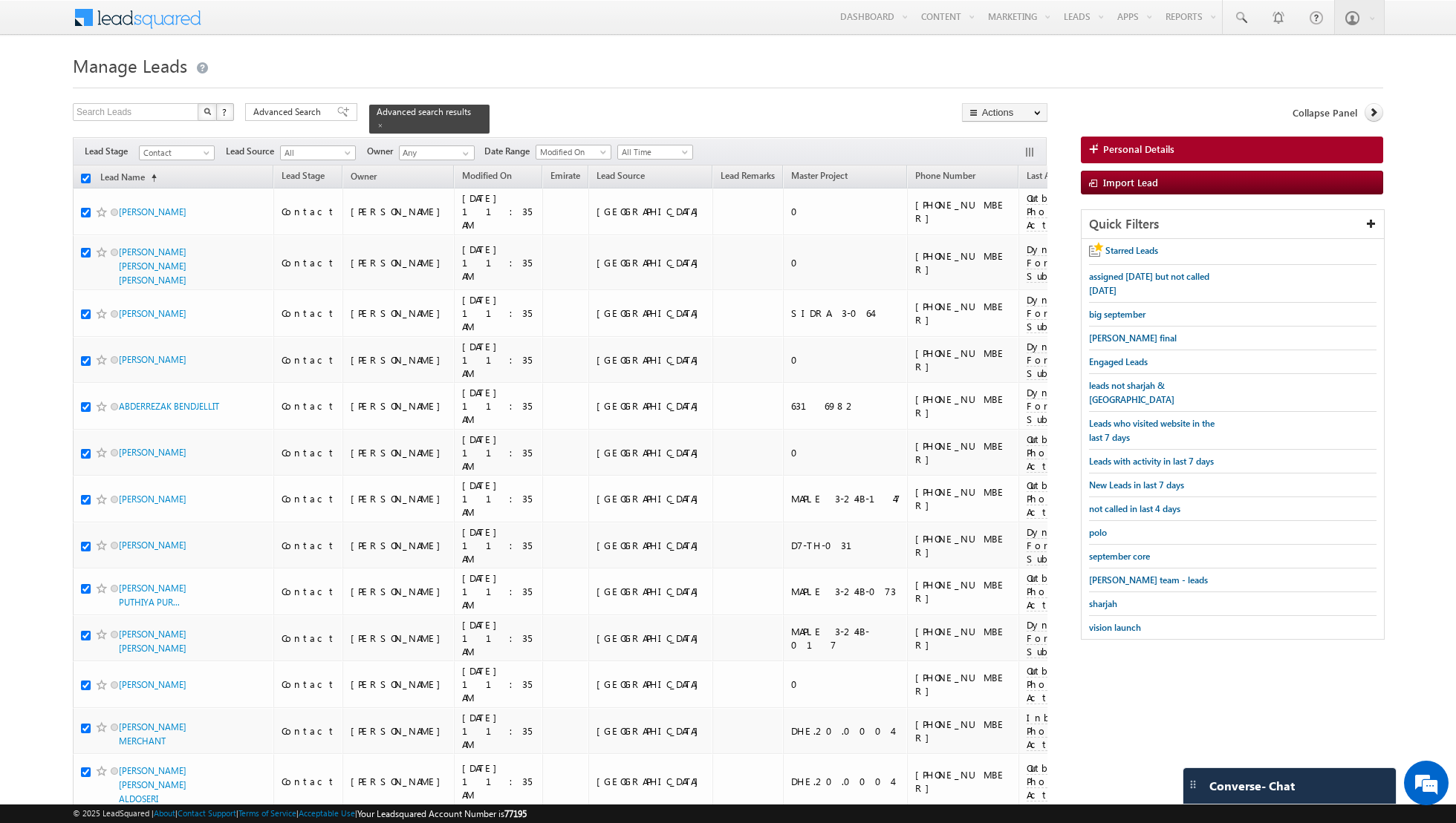
checkbox input "true"
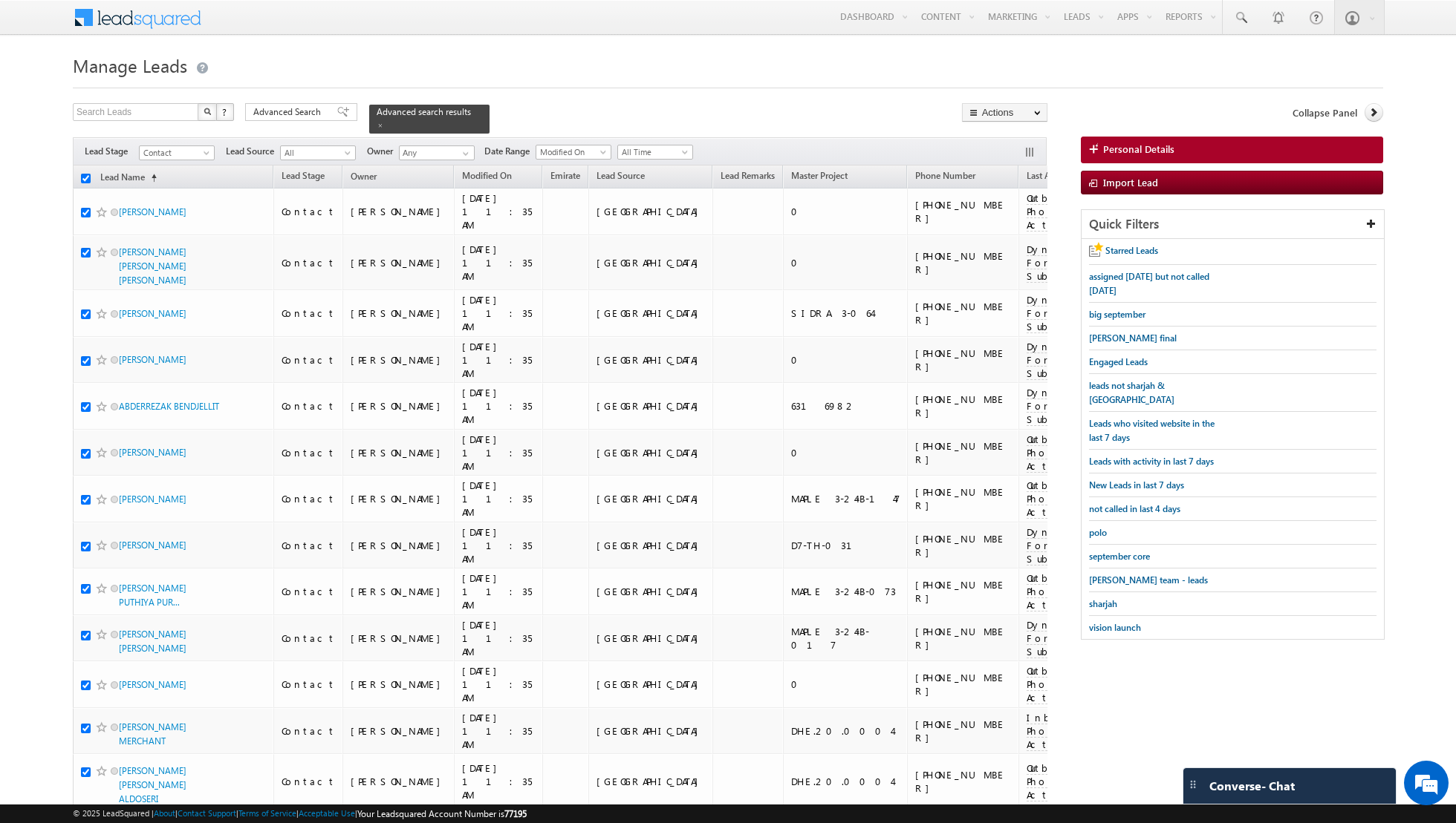
checkbox input "true"
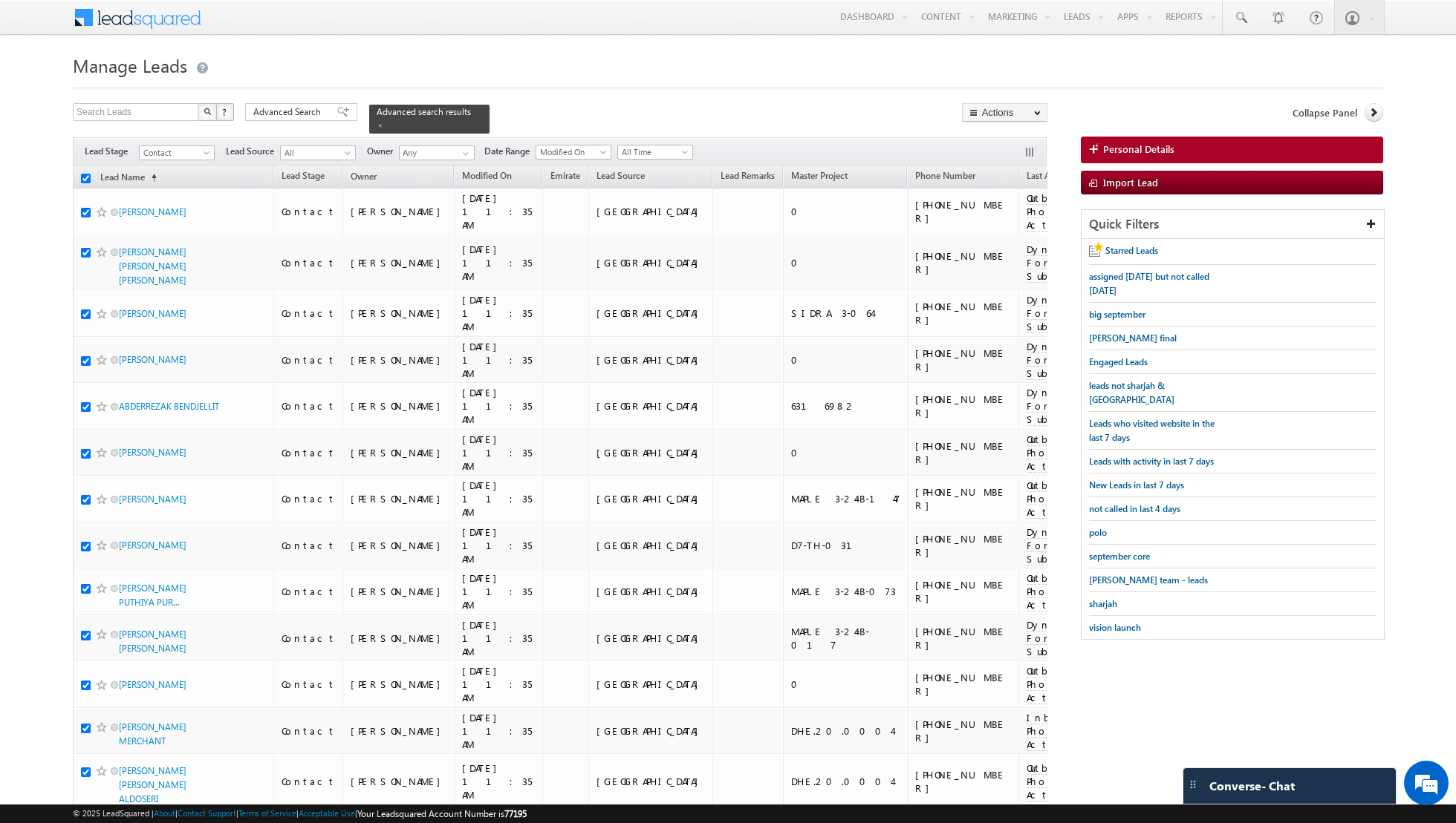
checkbox input "true"
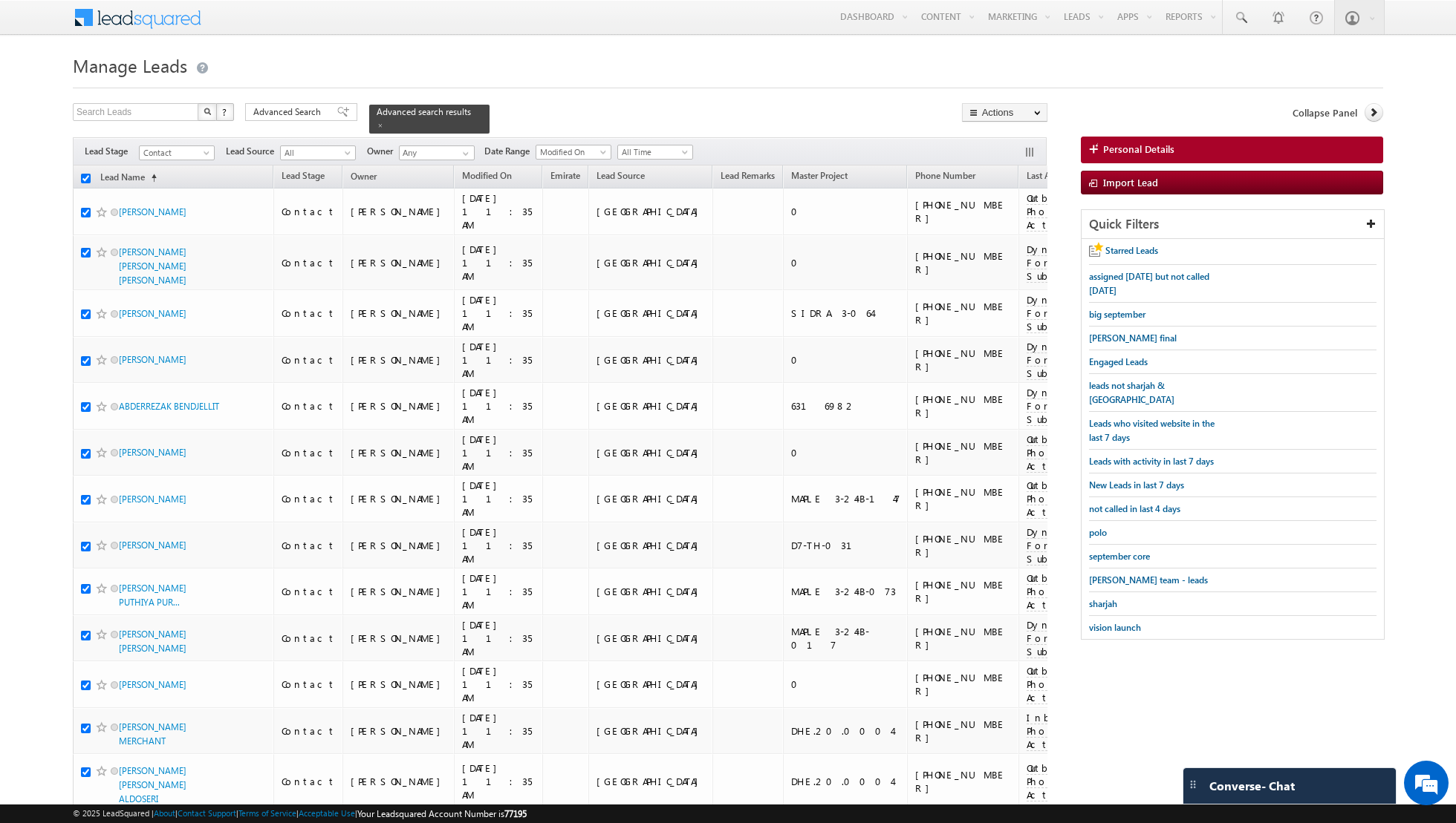
checkbox input "true"
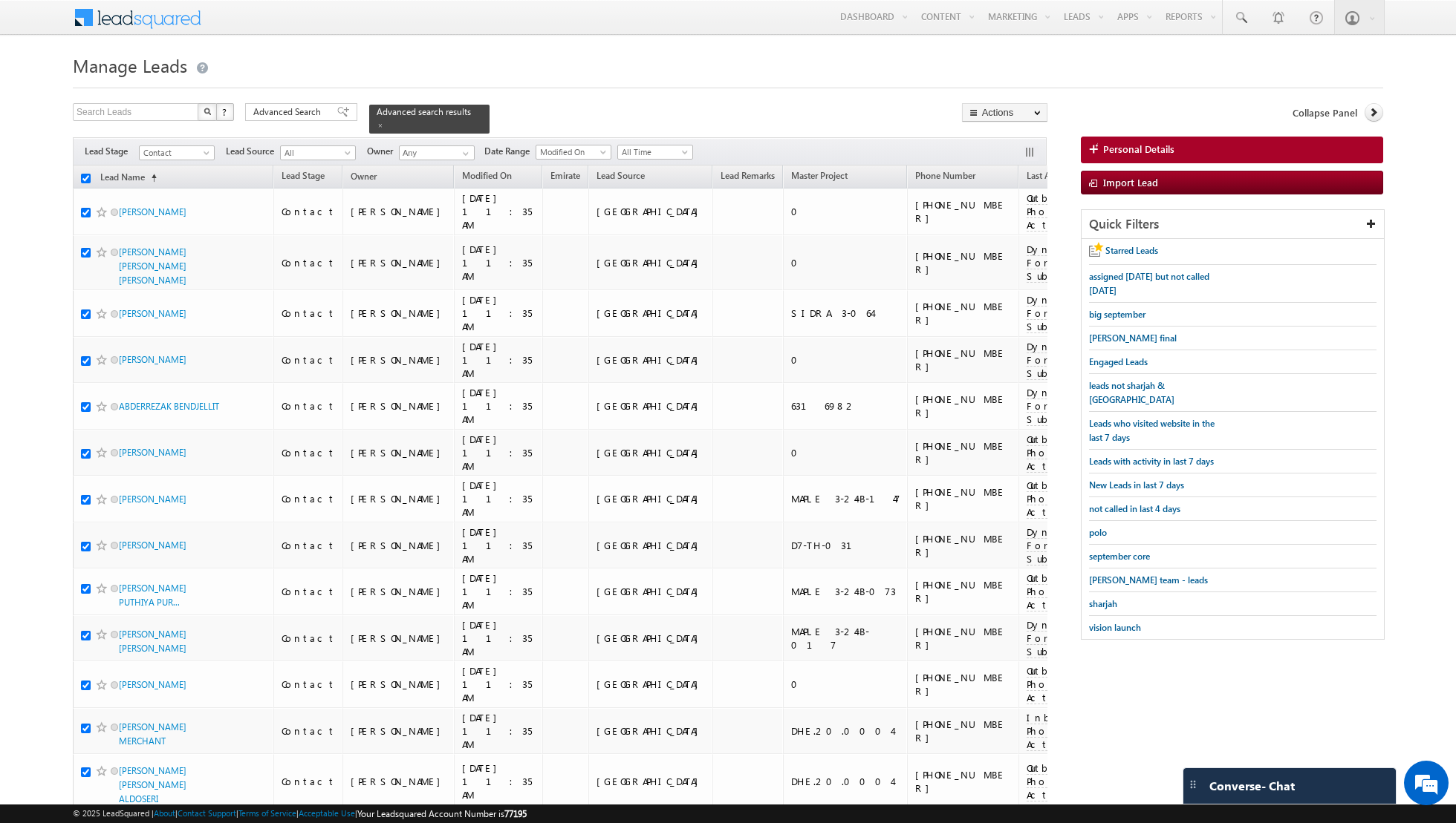
checkbox input "true"
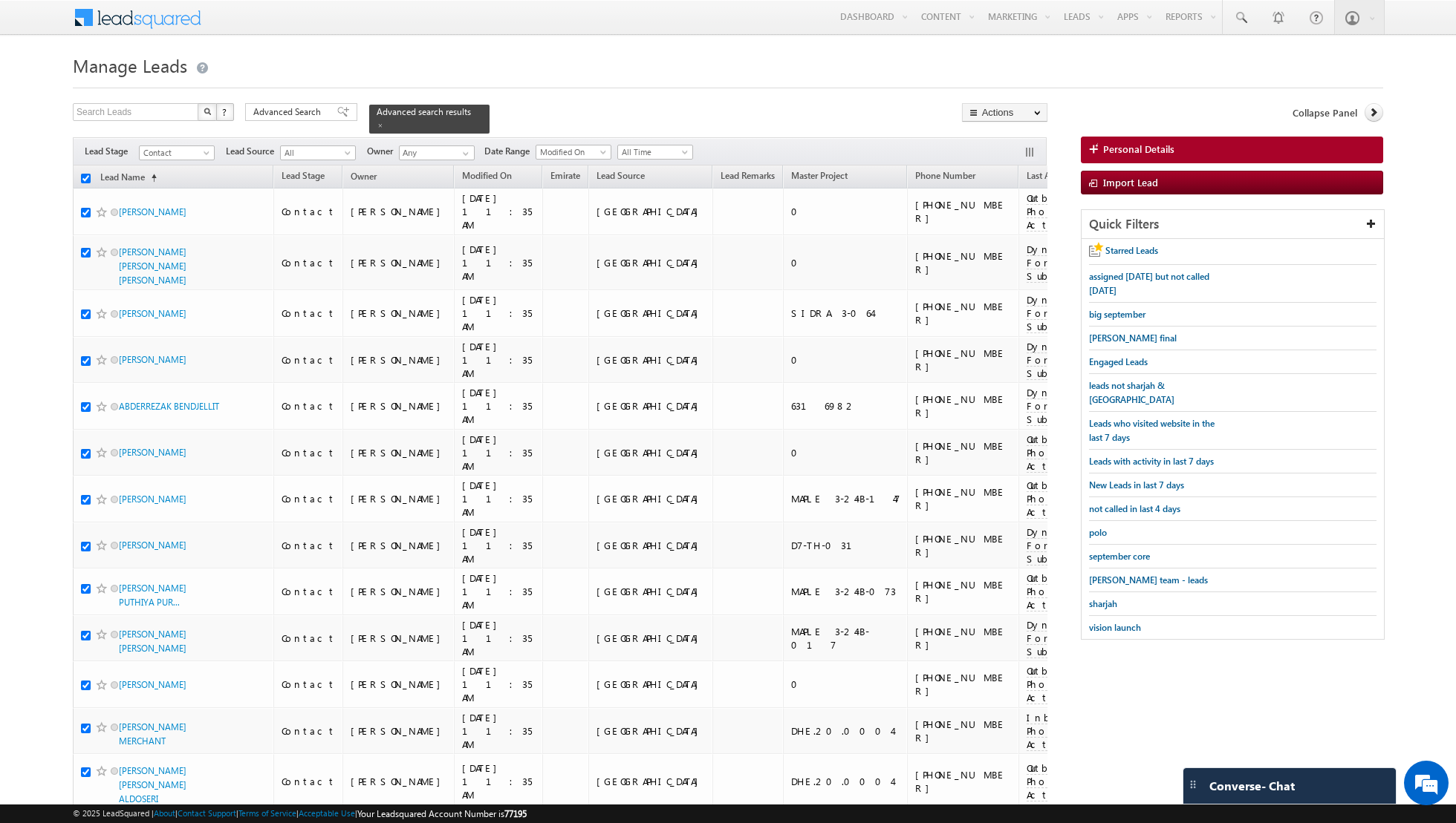
checkbox input "true"
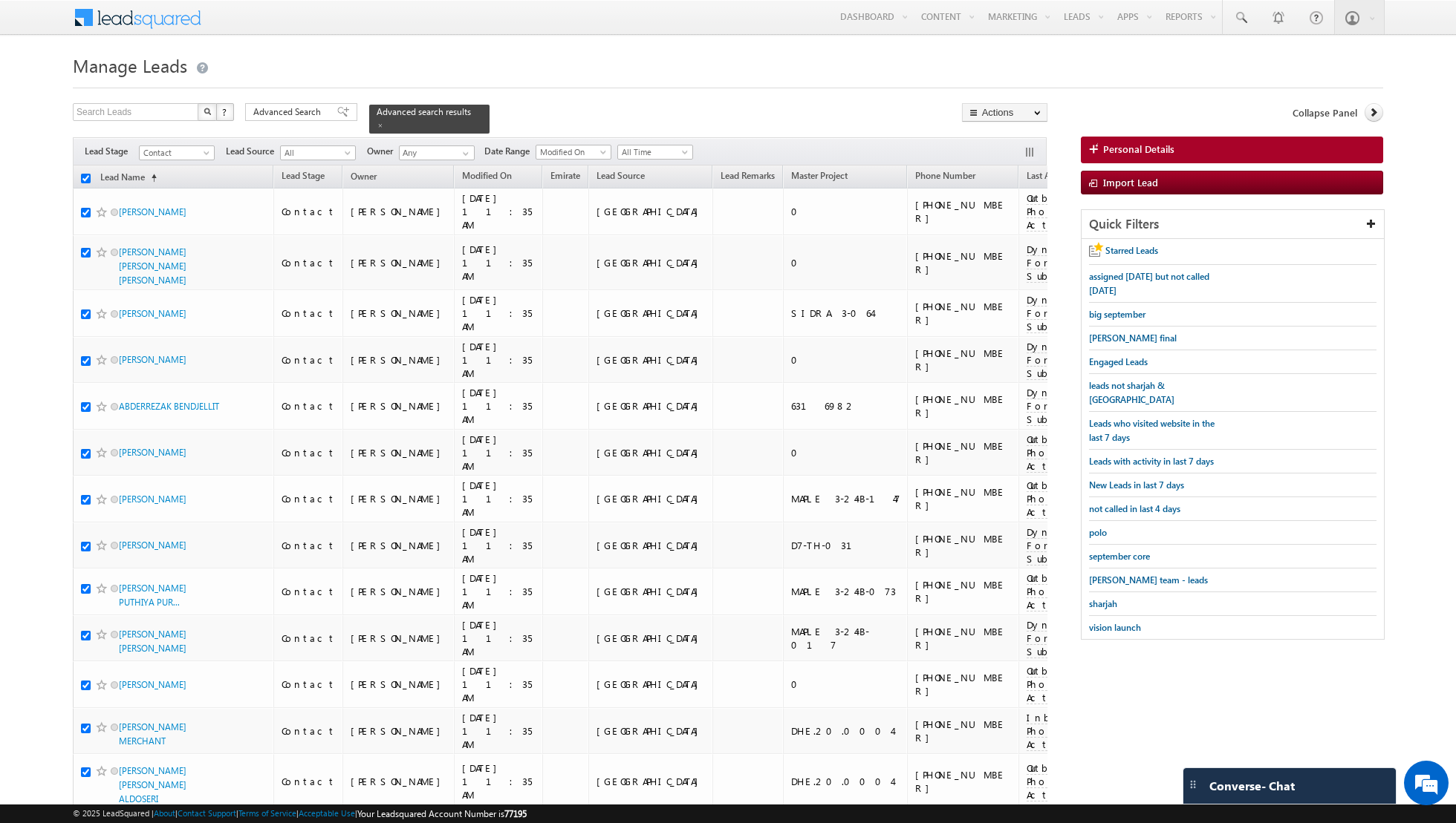
checkbox input "true"
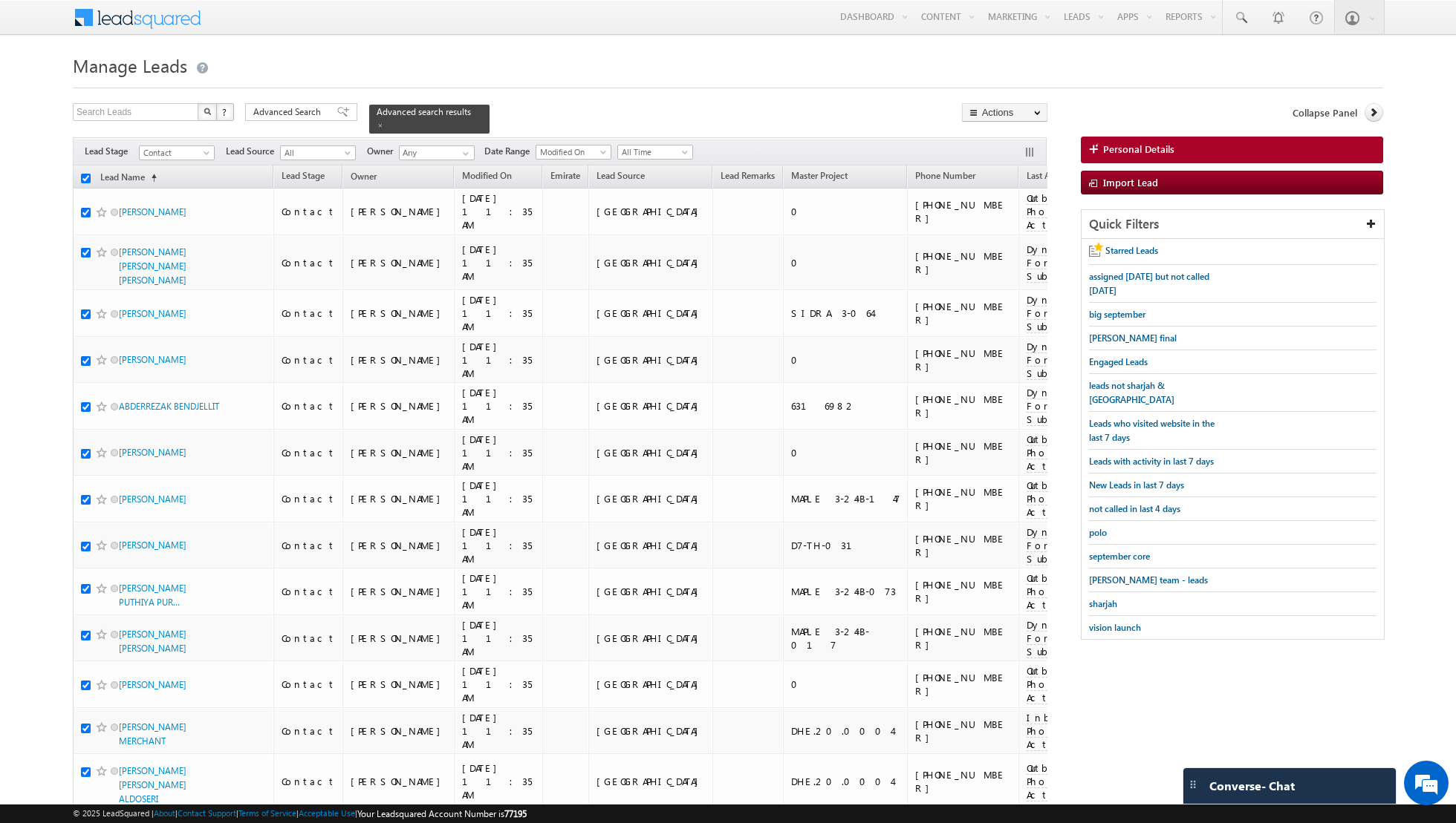
checkbox input "true"
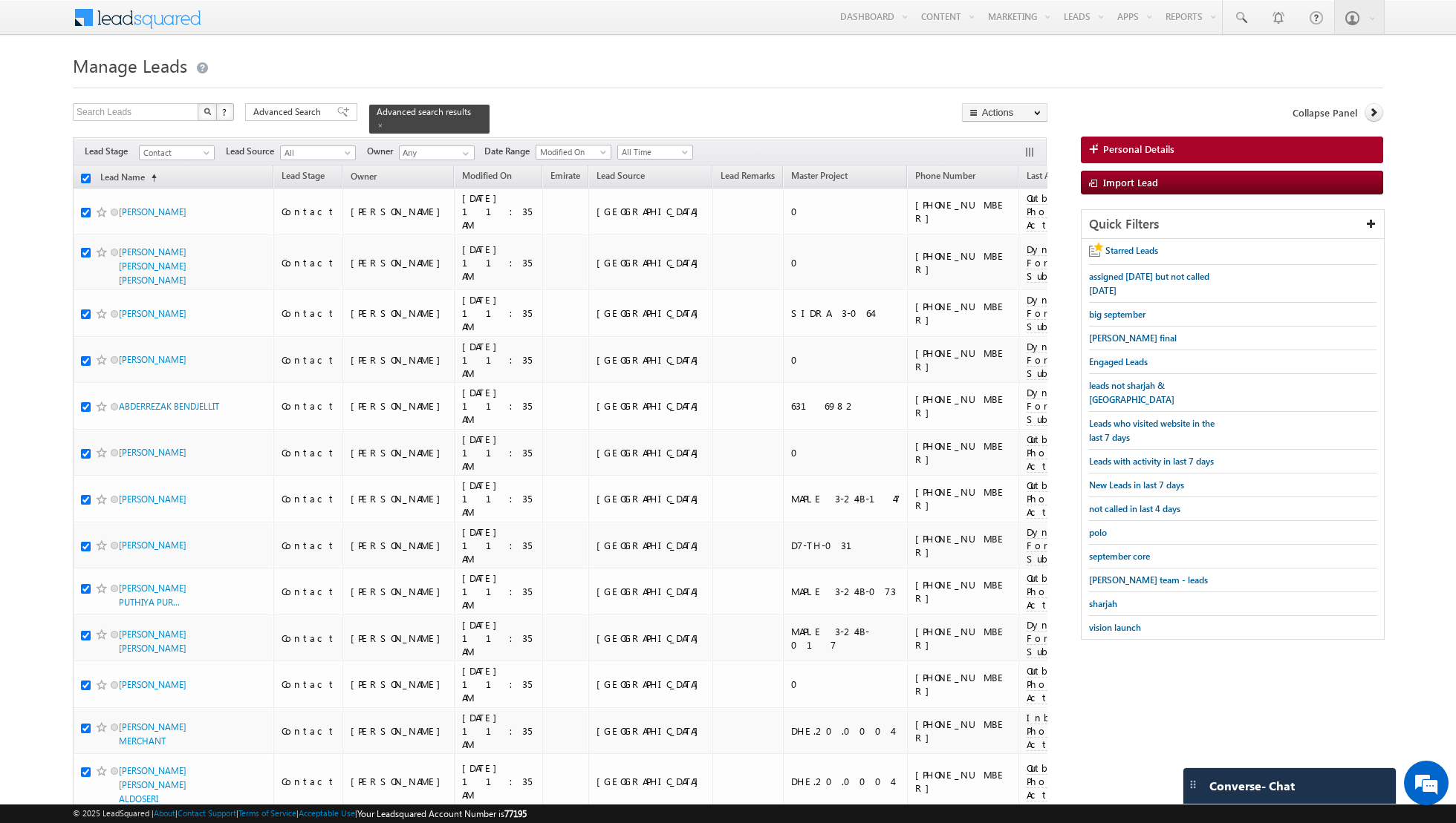
checkbox input "true"
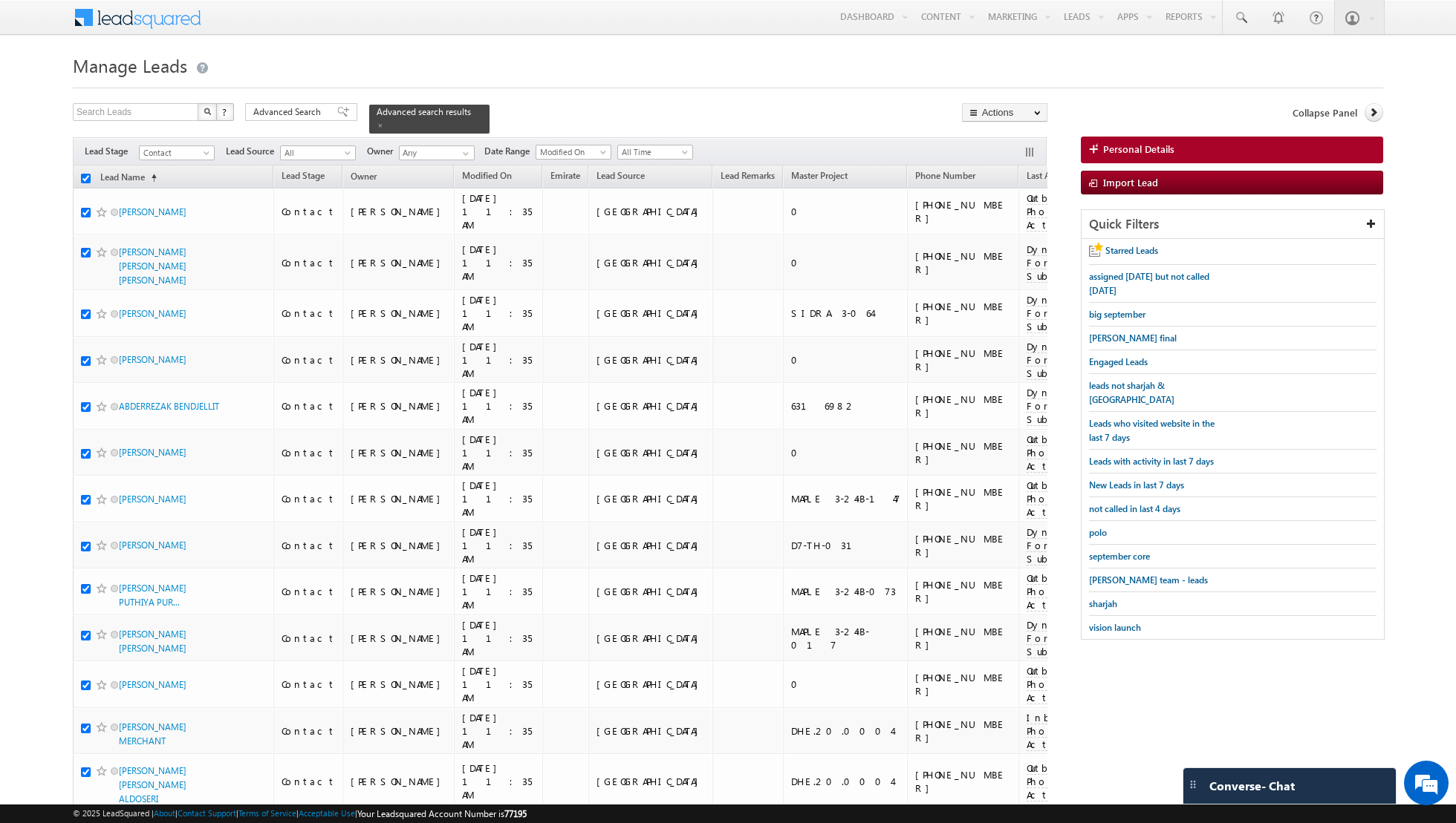
checkbox input "true"
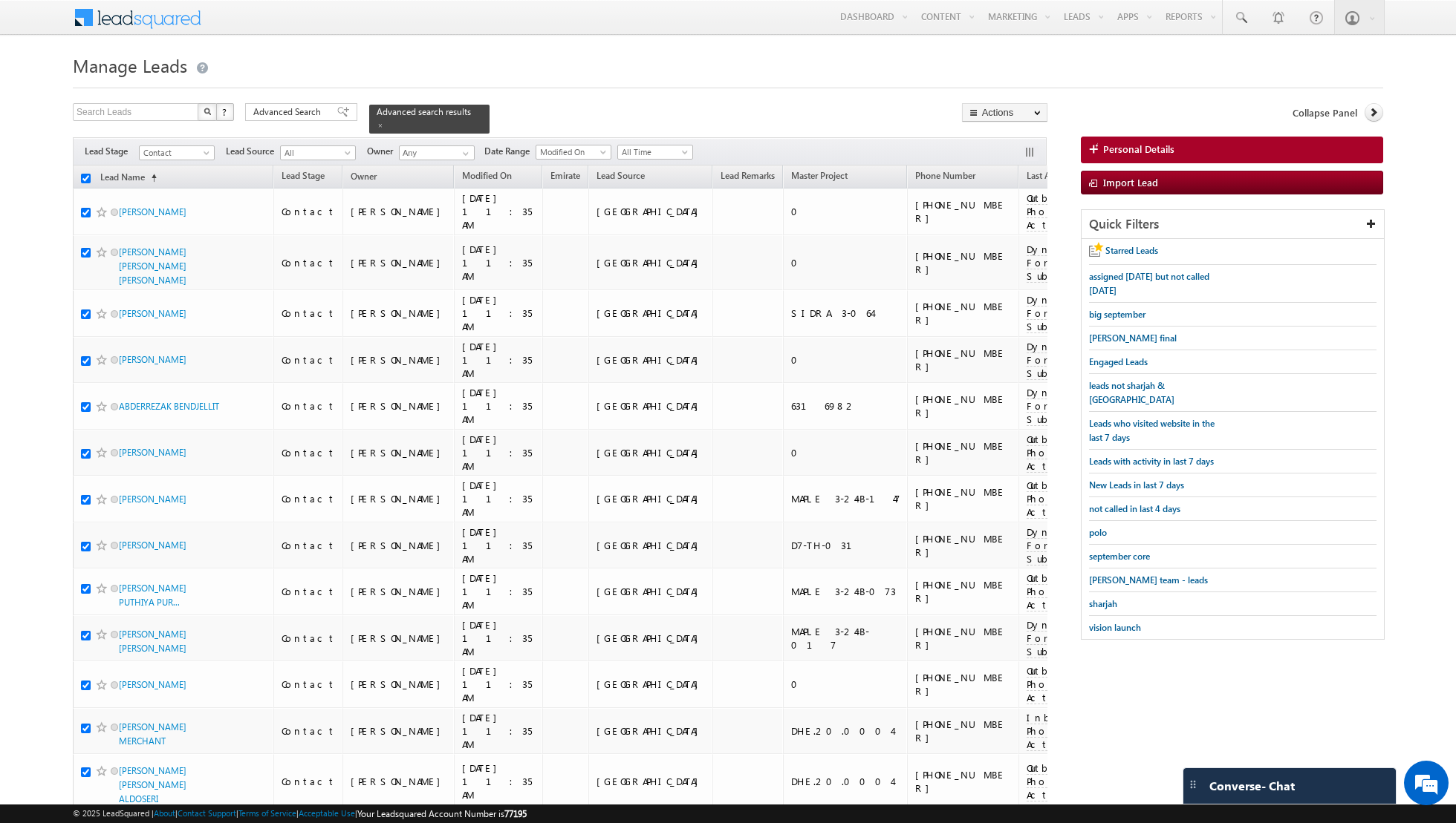
checkbox input "true"
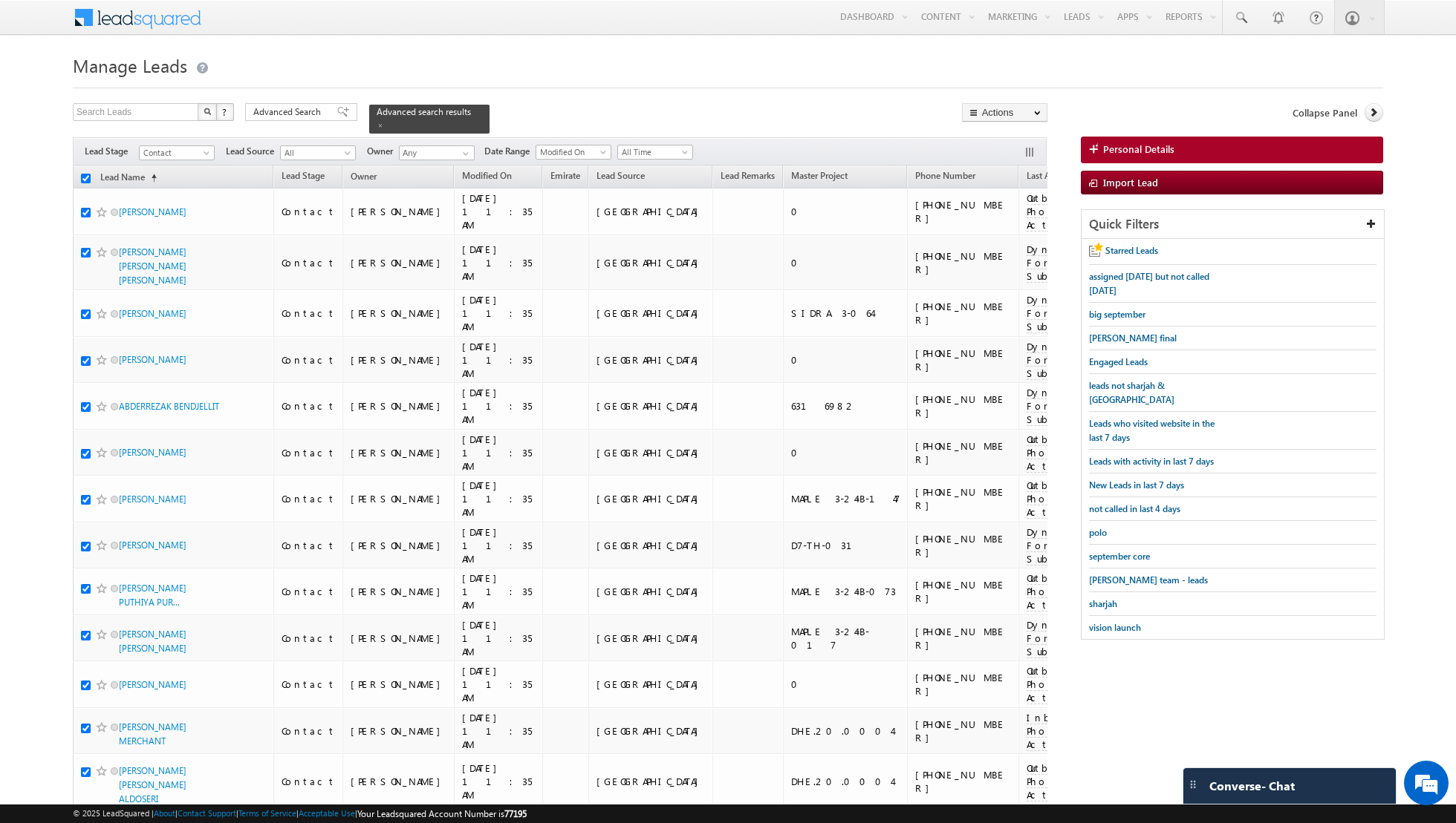
checkbox input "true"
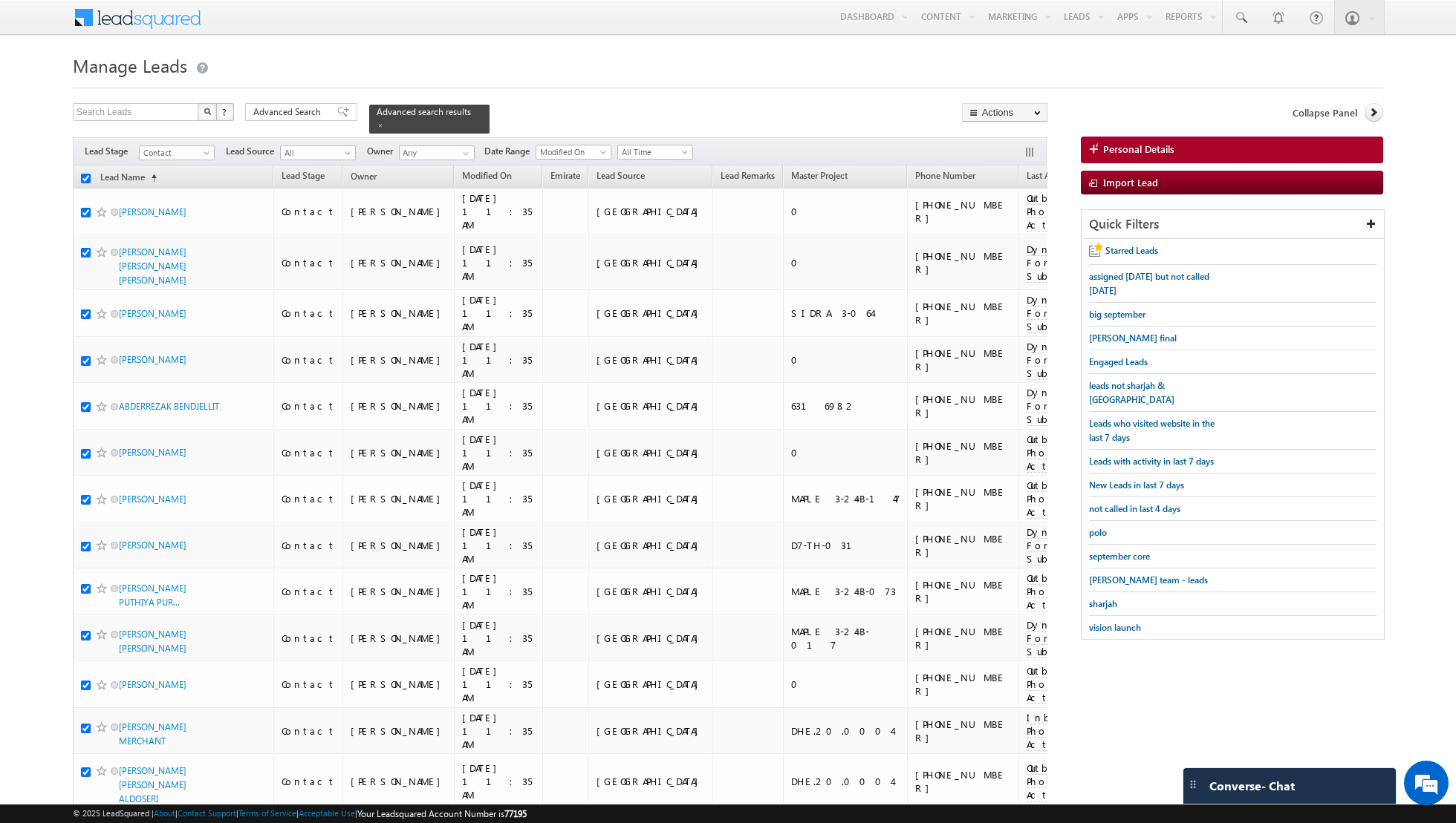
checkbox input "true"
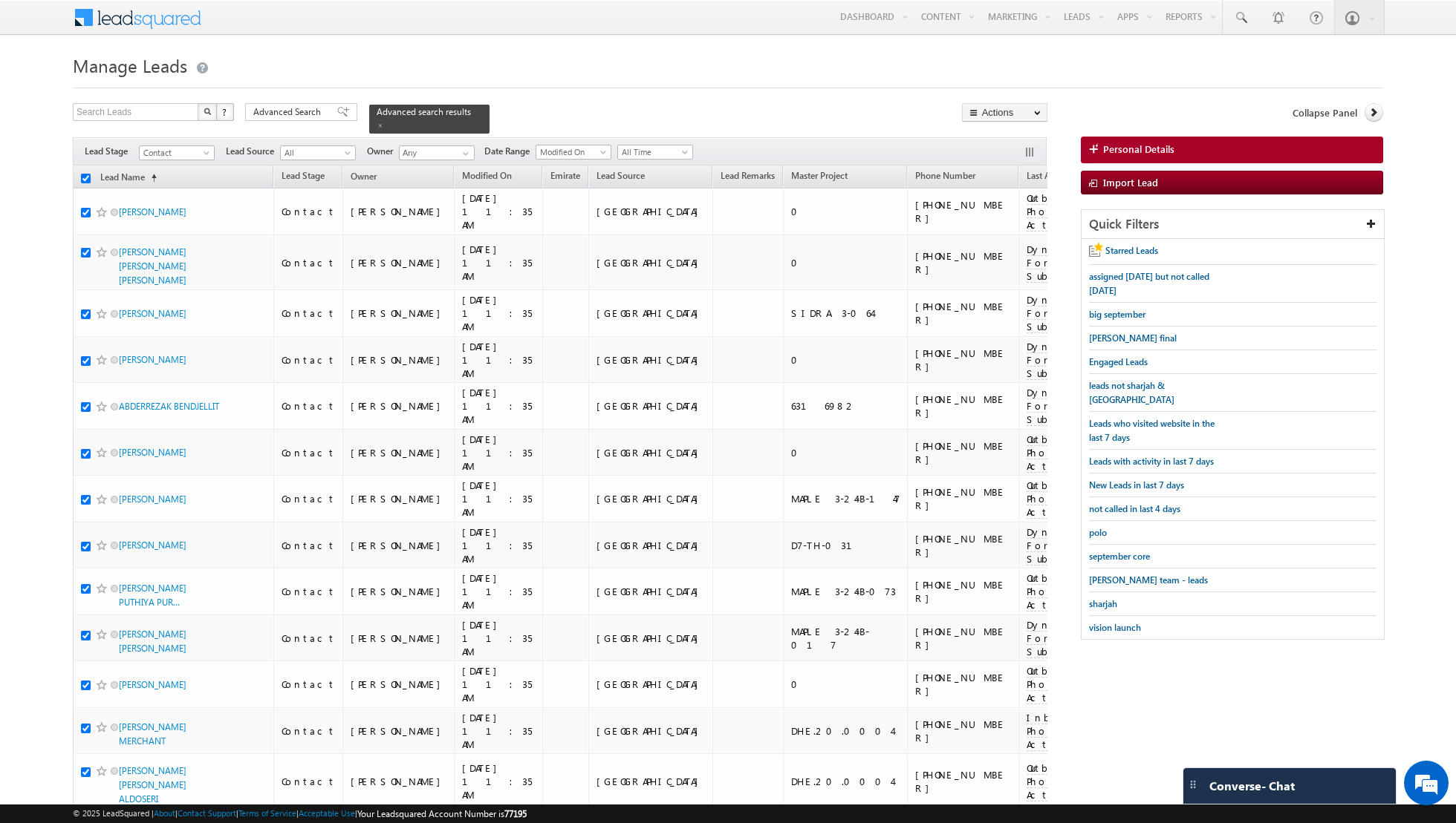
checkbox input "true"
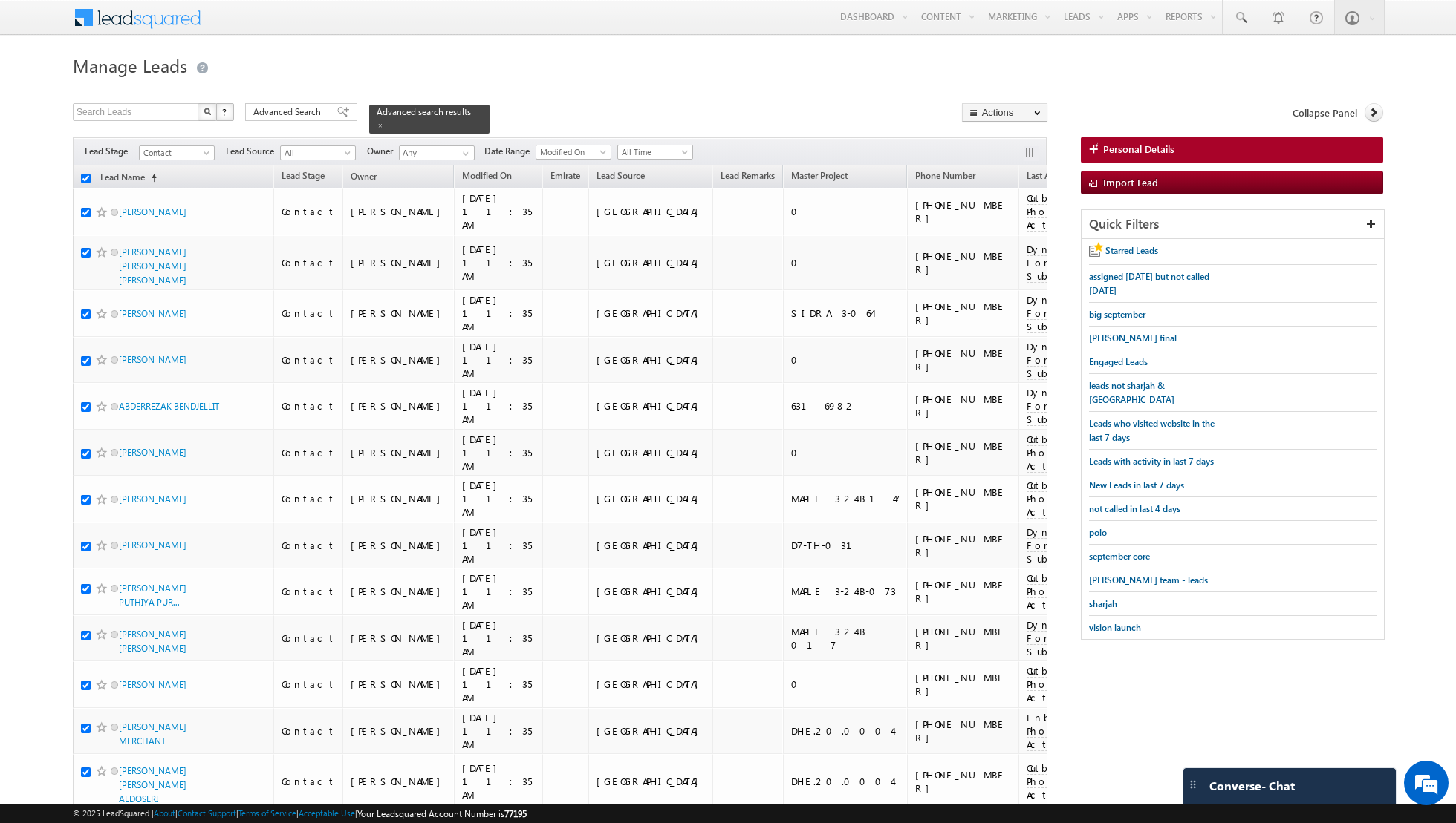
checkbox input "true"
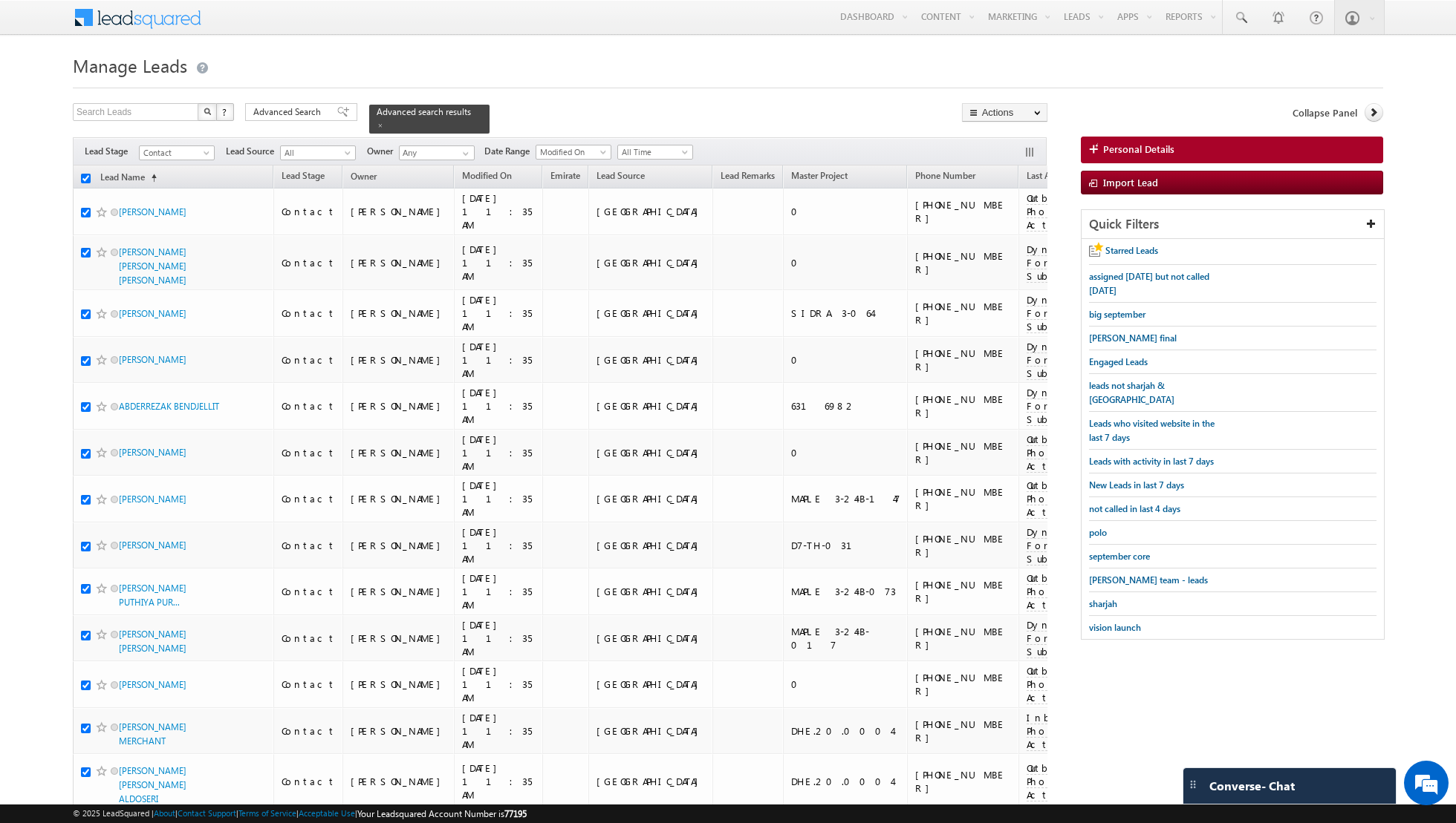
checkbox input "true"
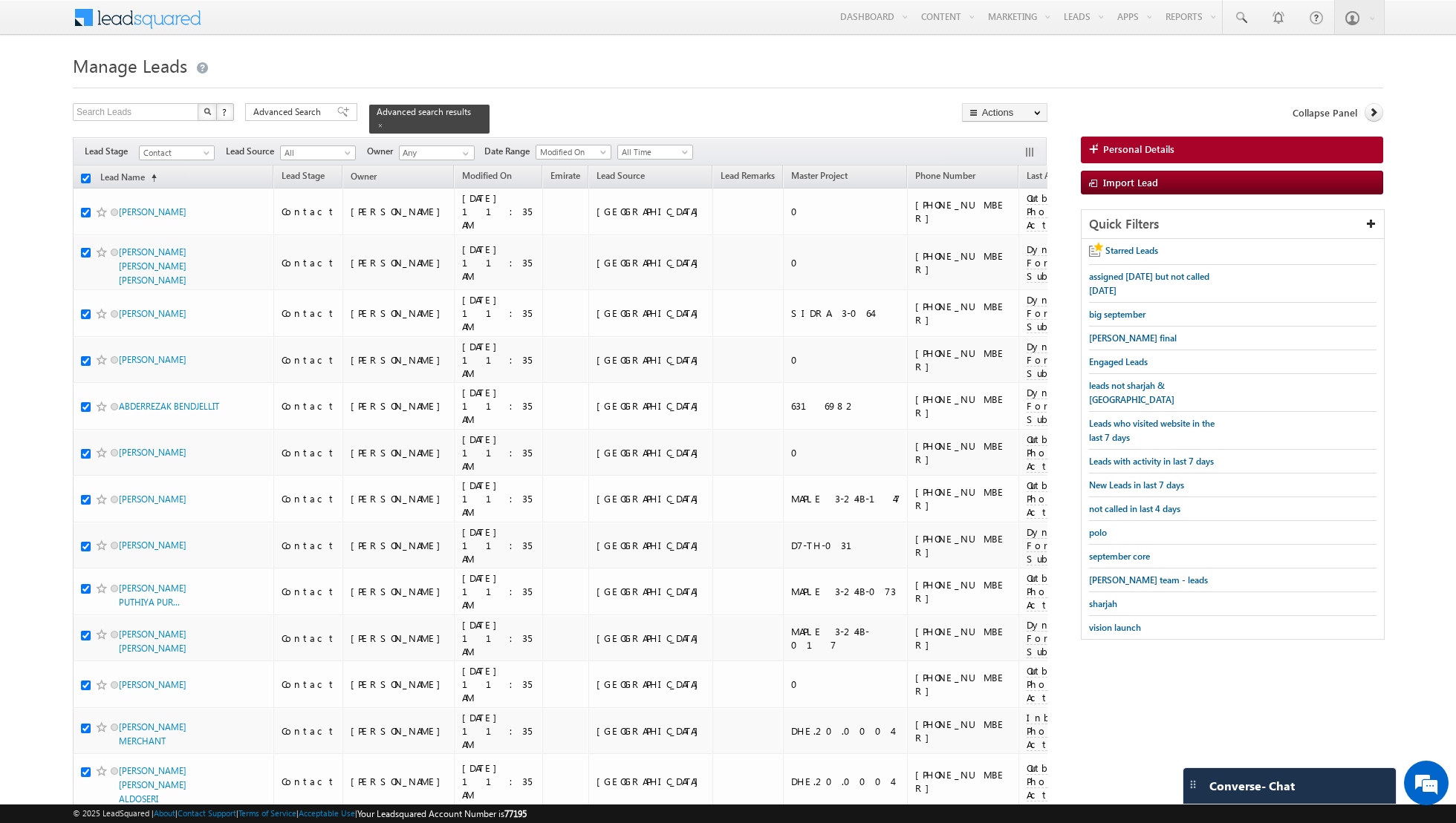
checkbox input "true"
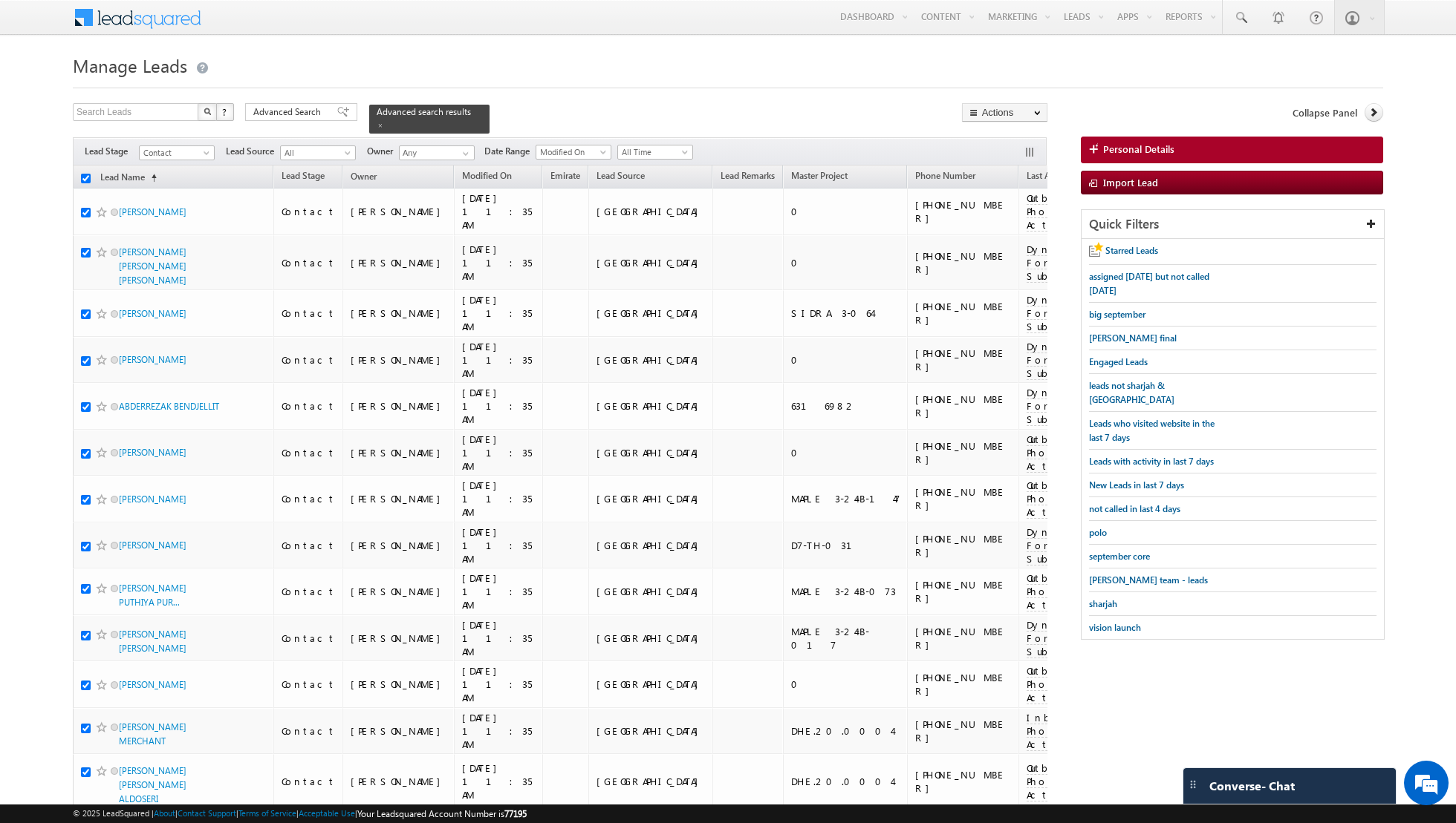
checkbox input "true"
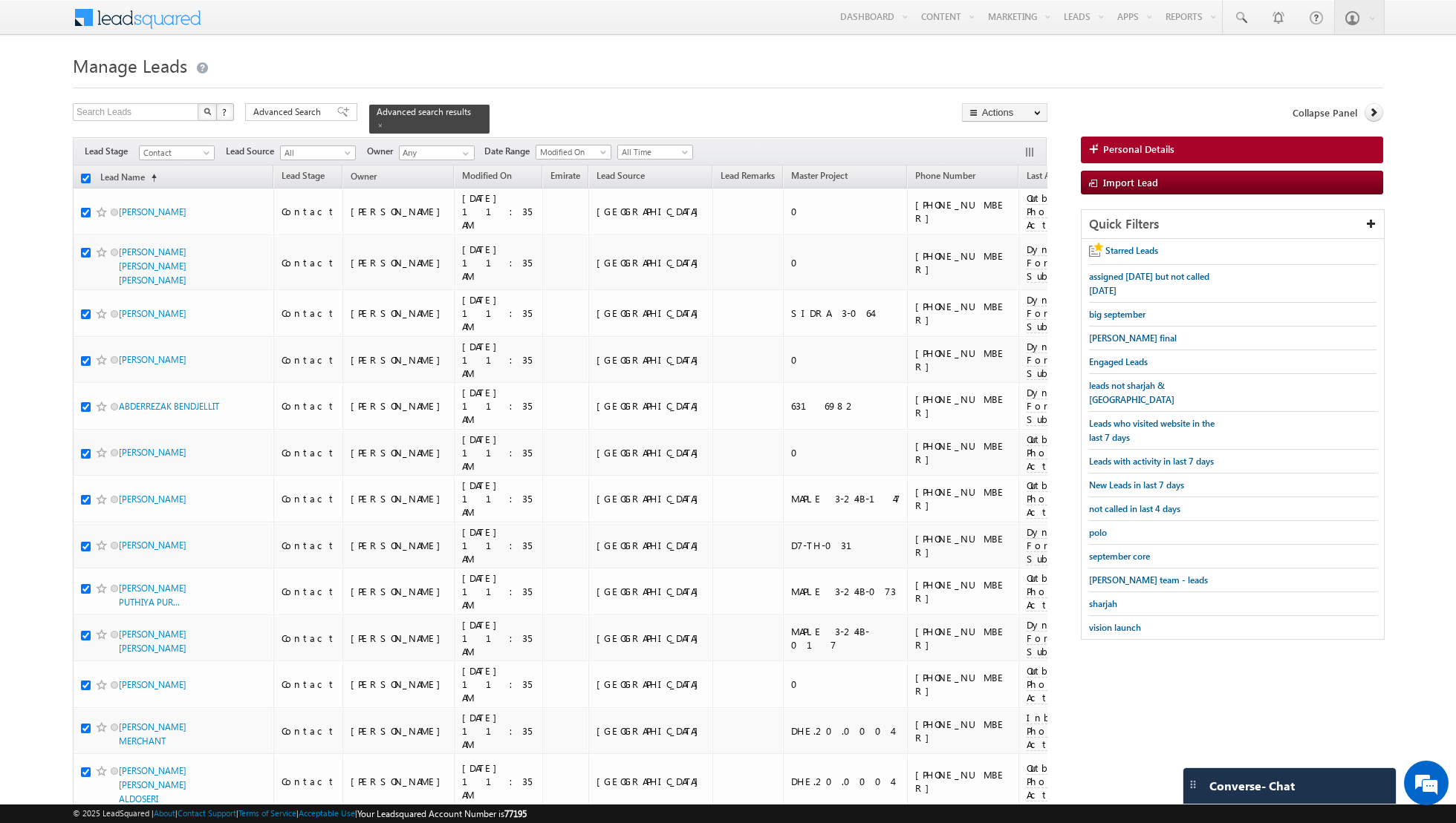
checkbox input "true"
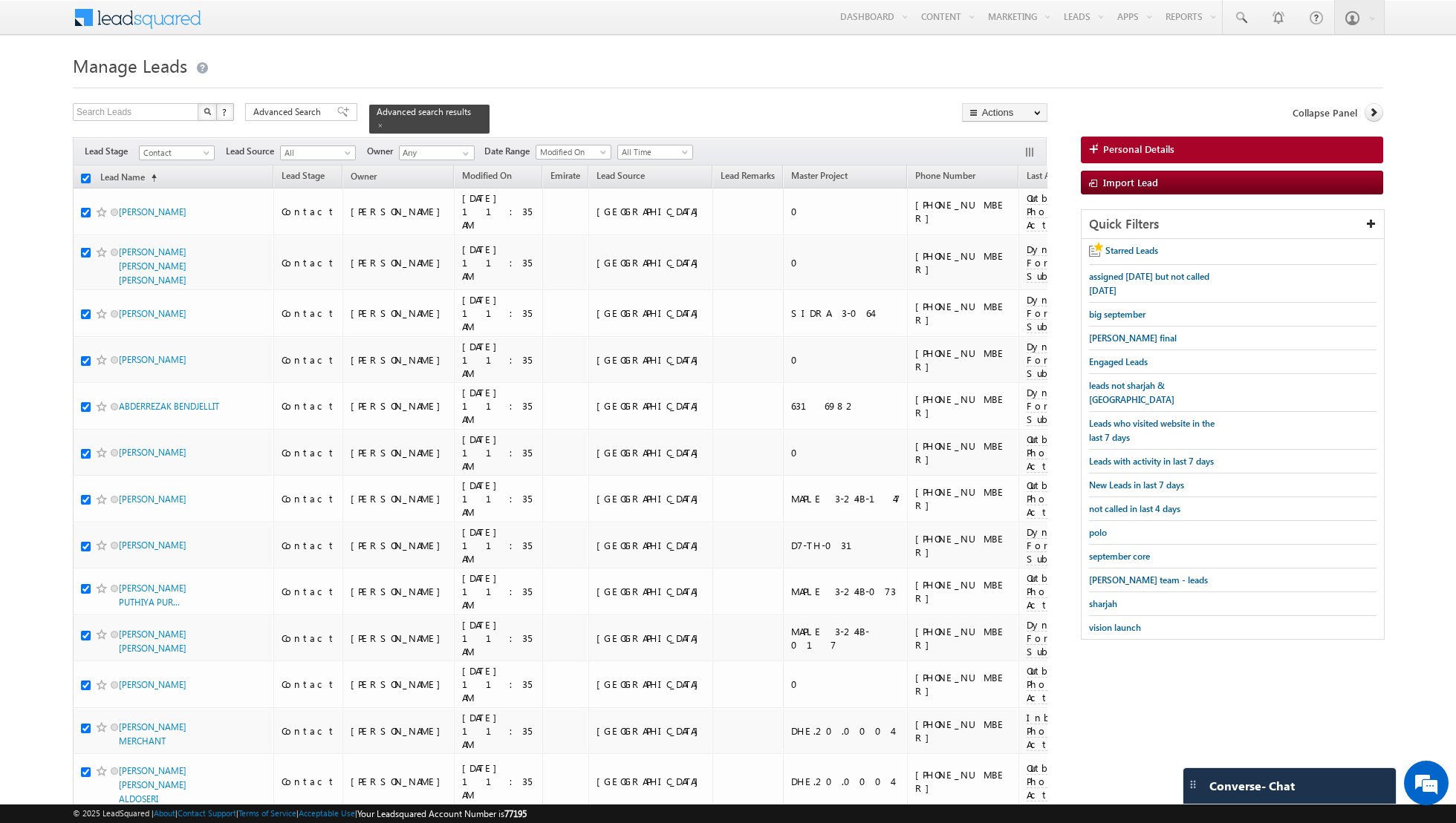
checkbox input "true"
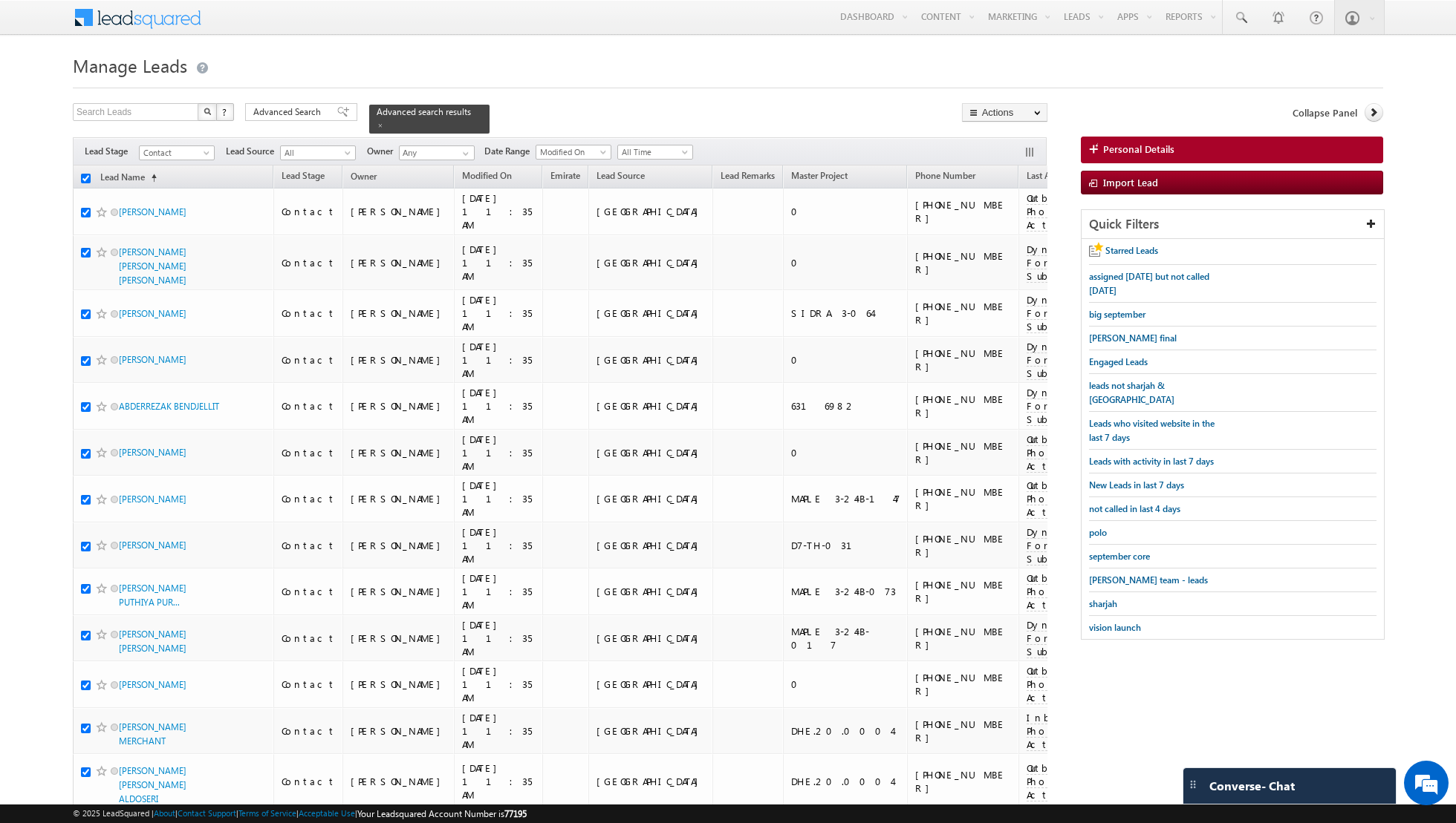
checkbox input "true"
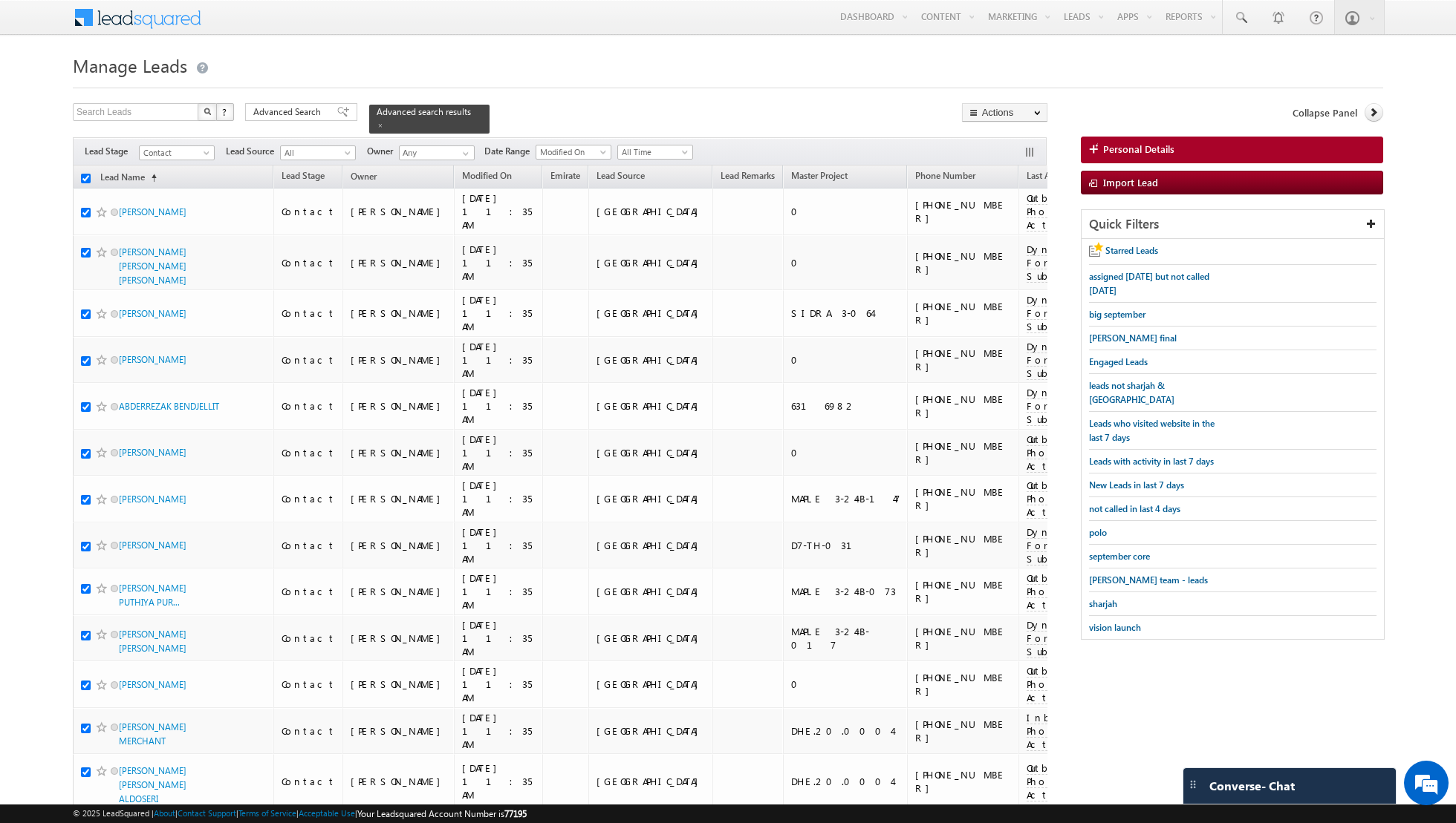
checkbox input "true"
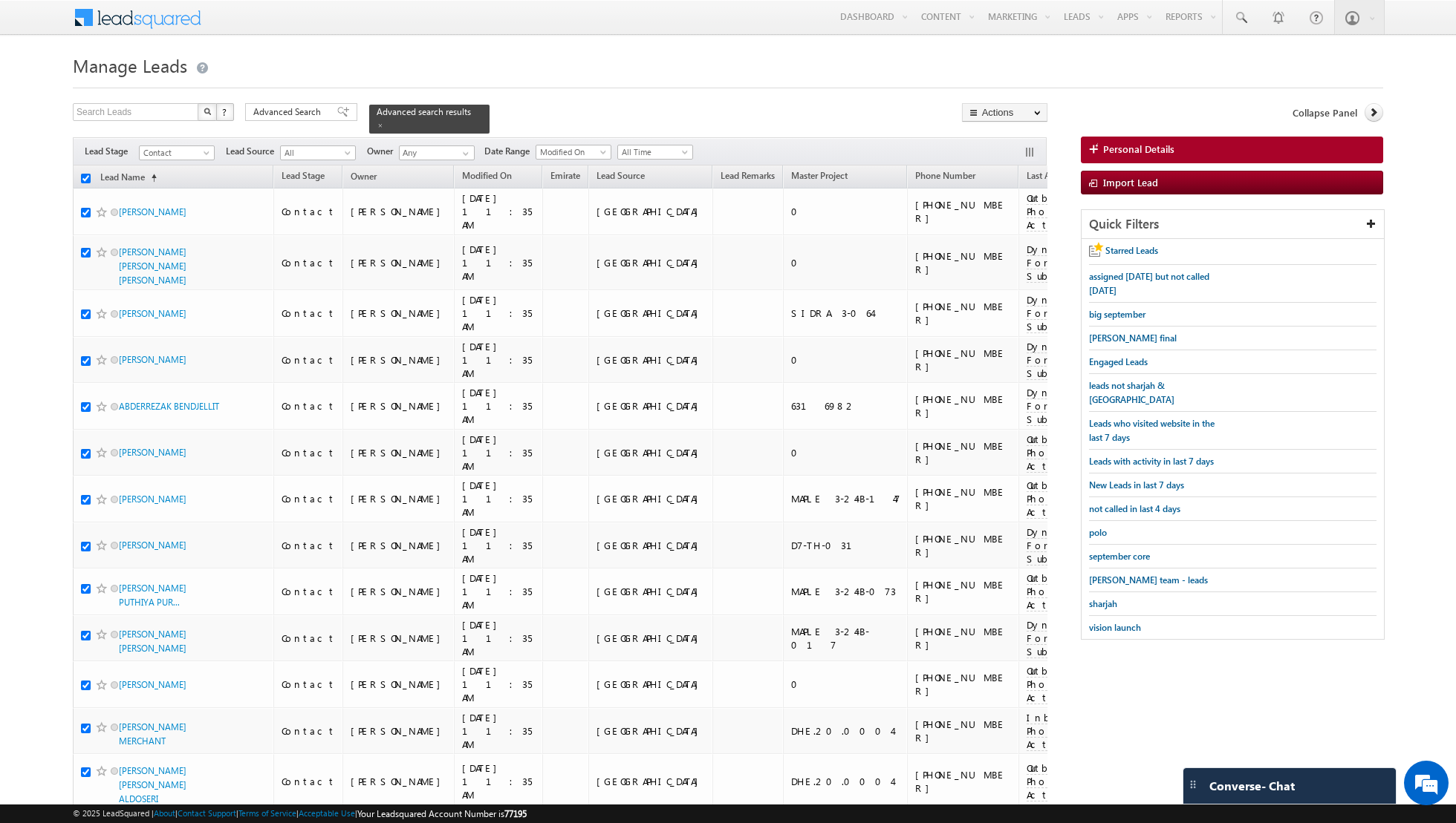
checkbox input "true"
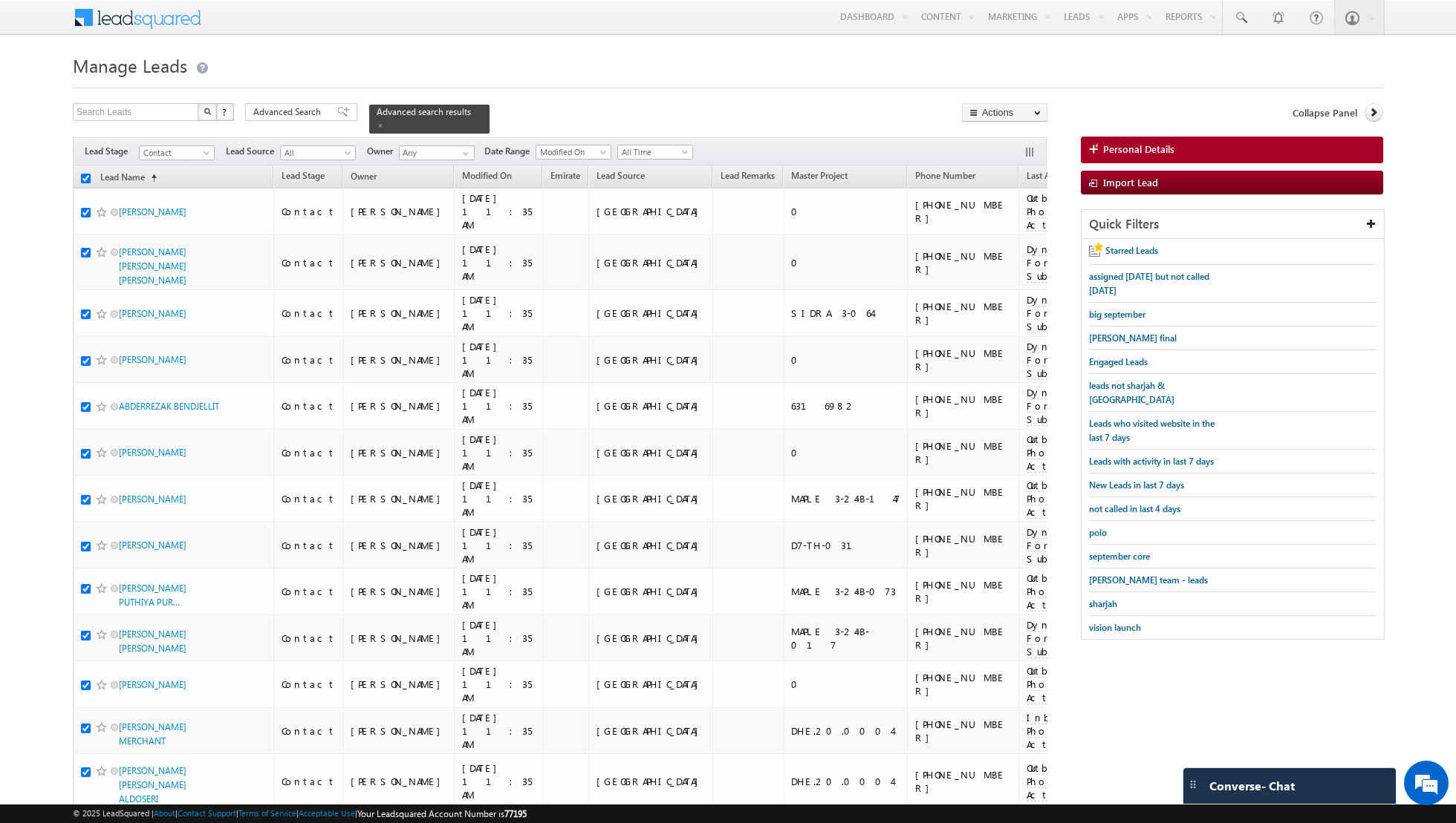
checkbox input "true"
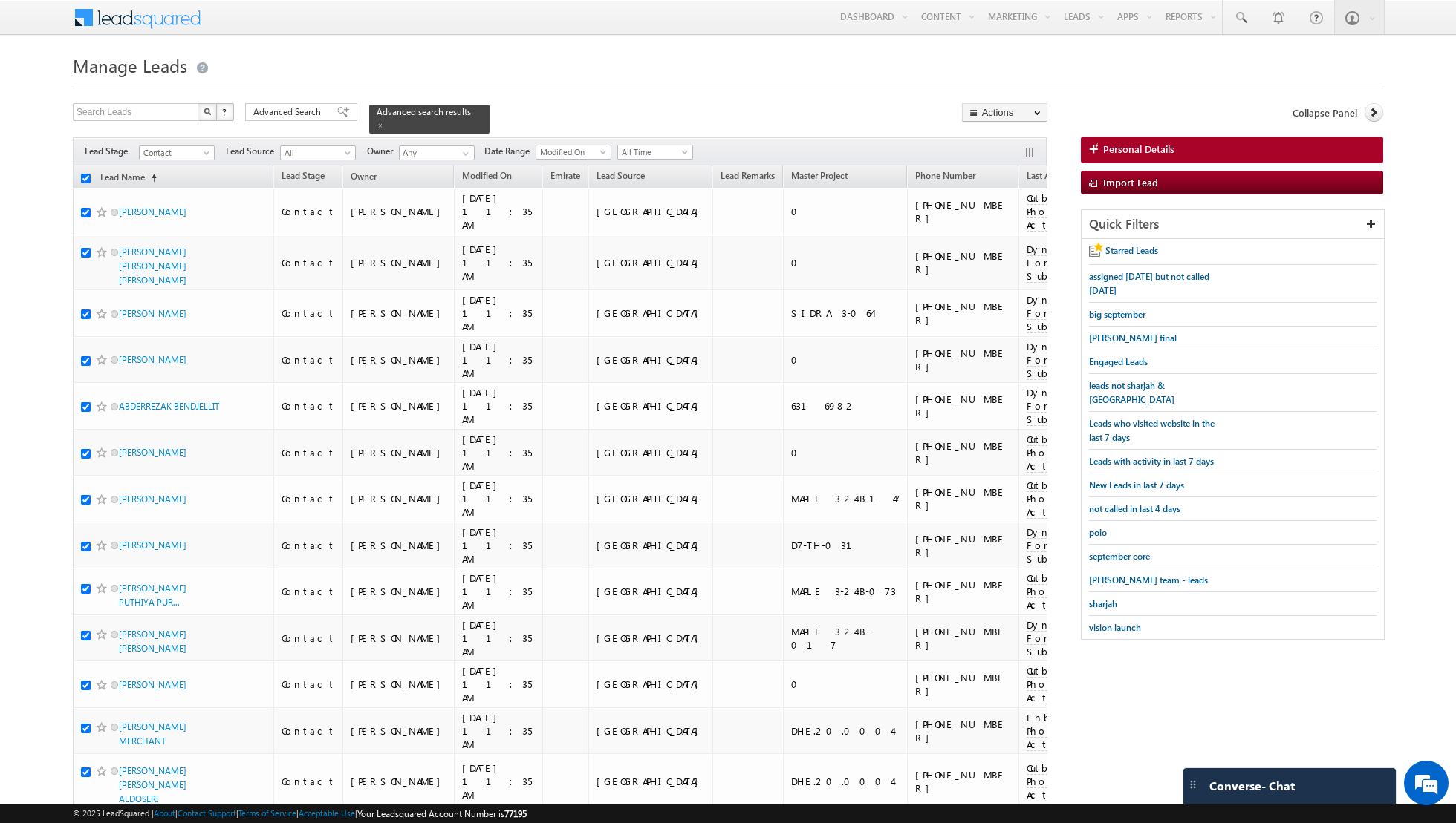
checkbox input "true"
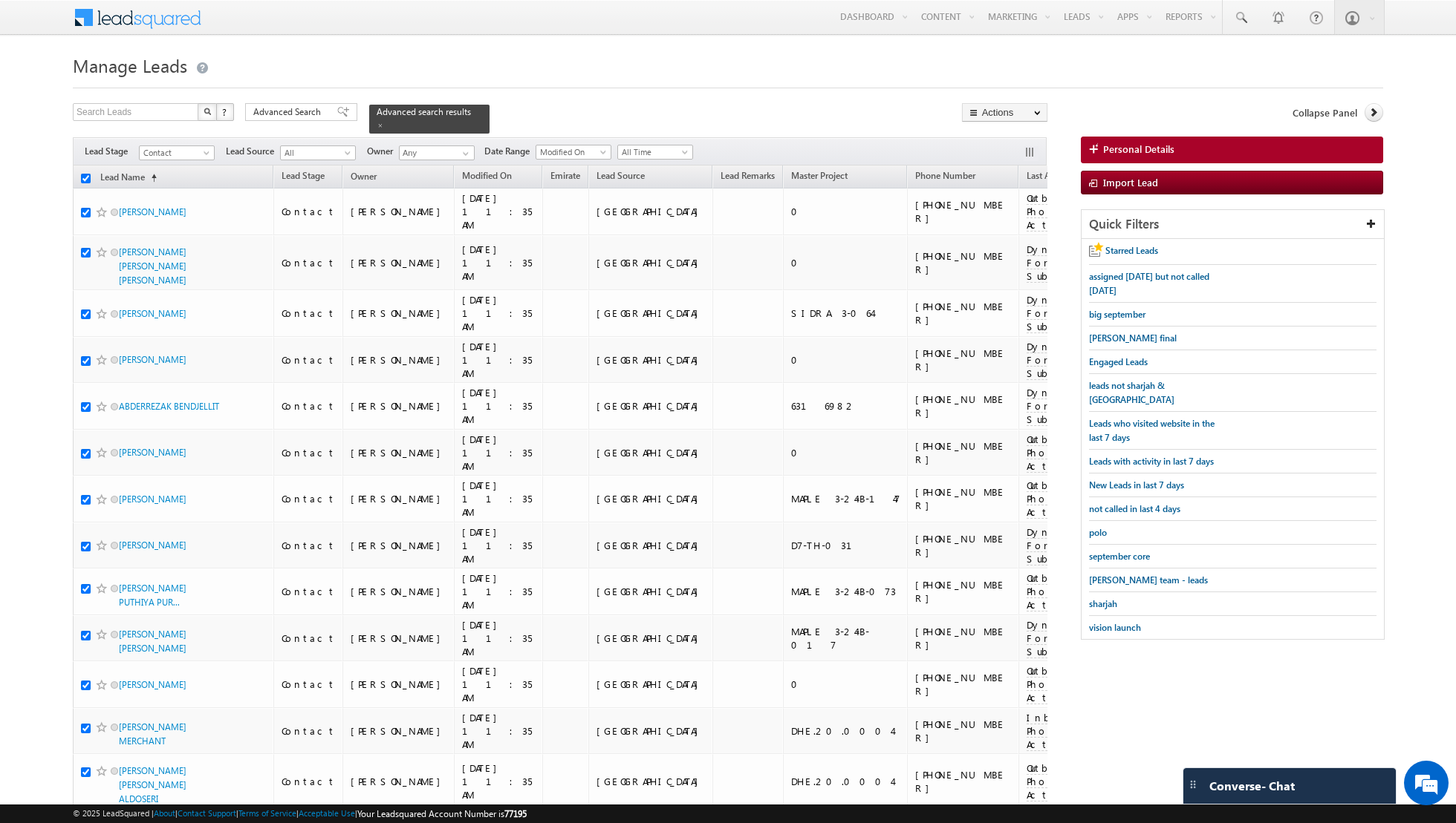
checkbox input "true"
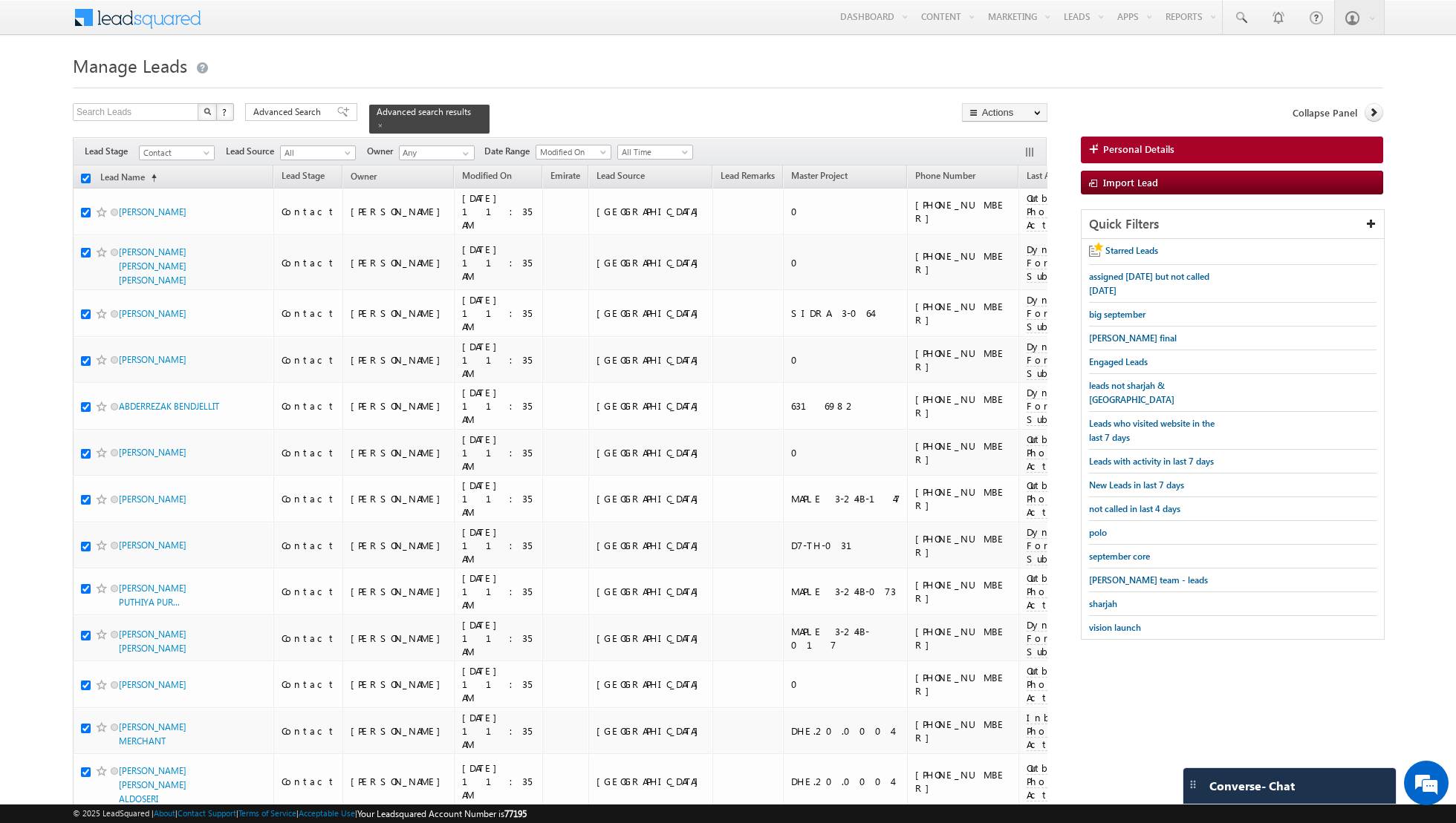
checkbox input "true"
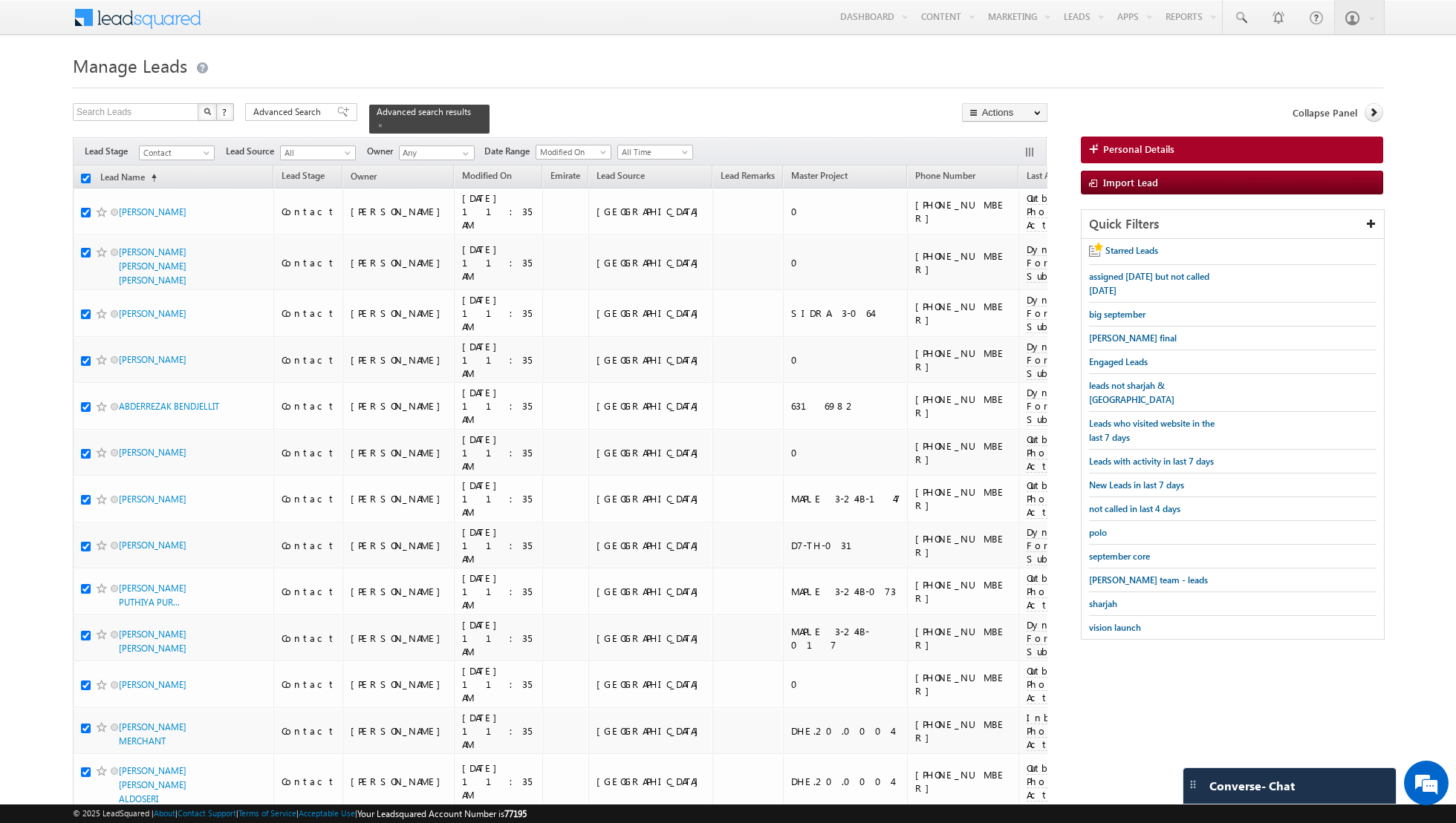
checkbox input "true"
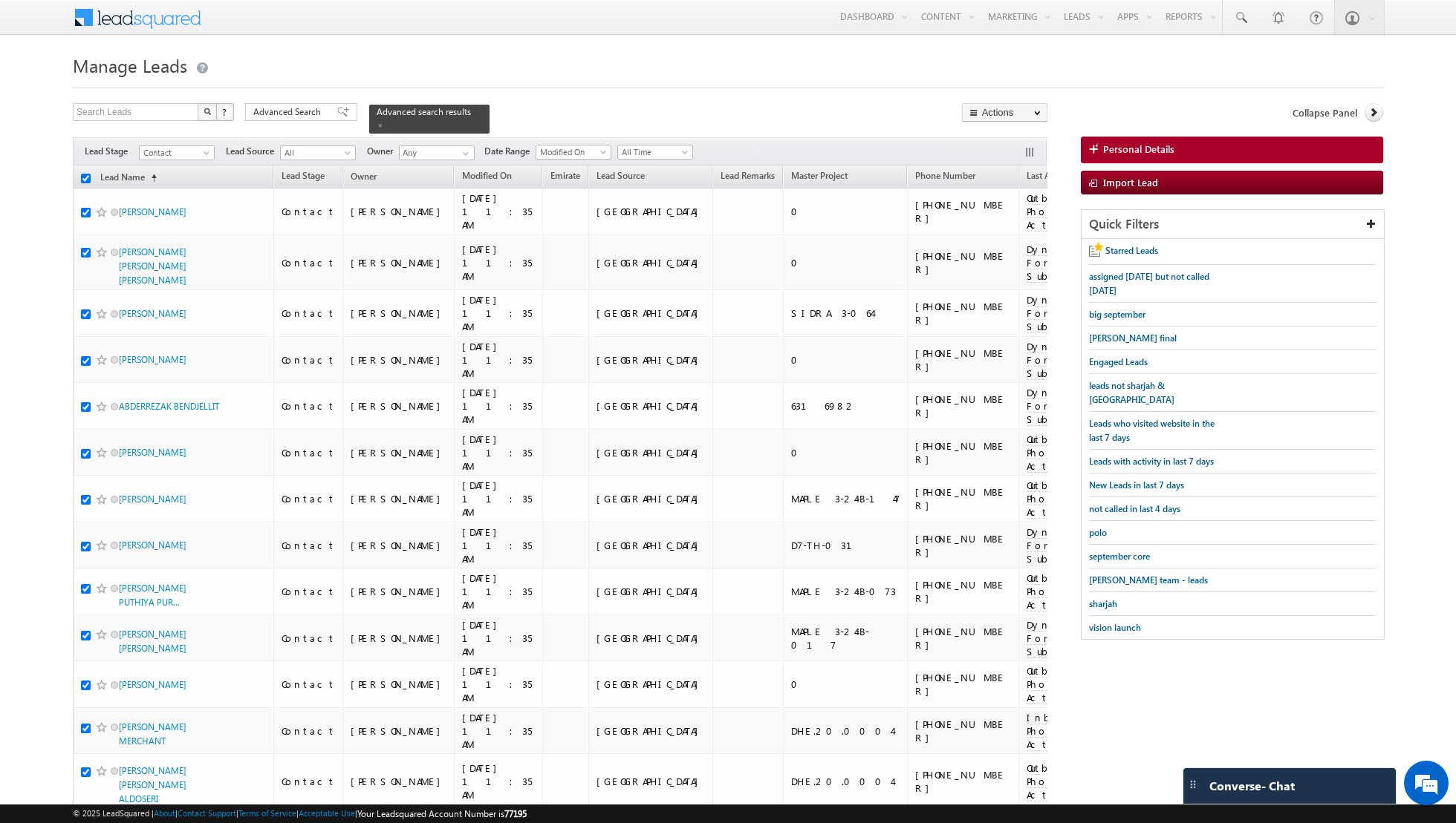
checkbox input "true"
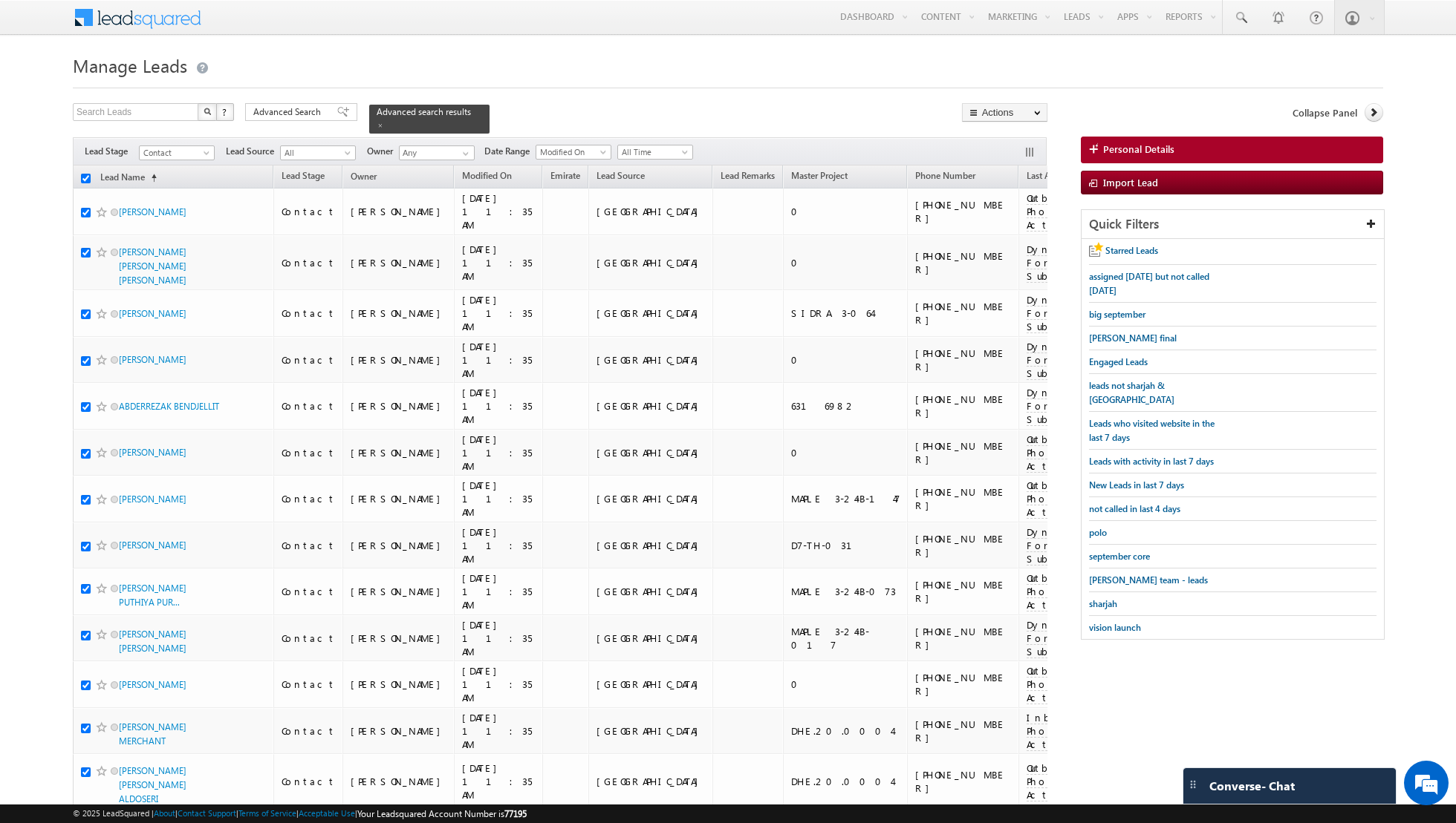
checkbox input "true"
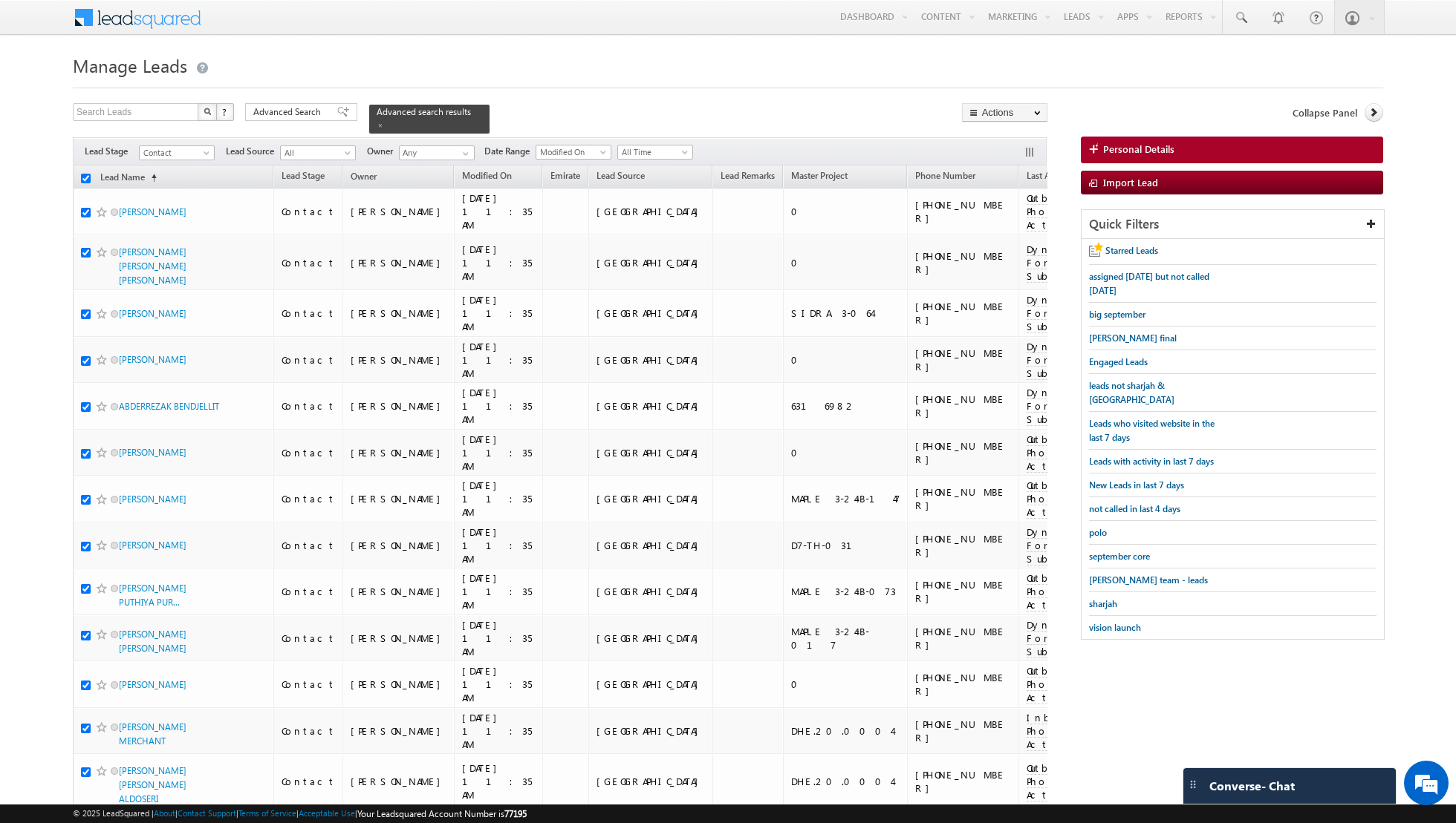
checkbox input "true"
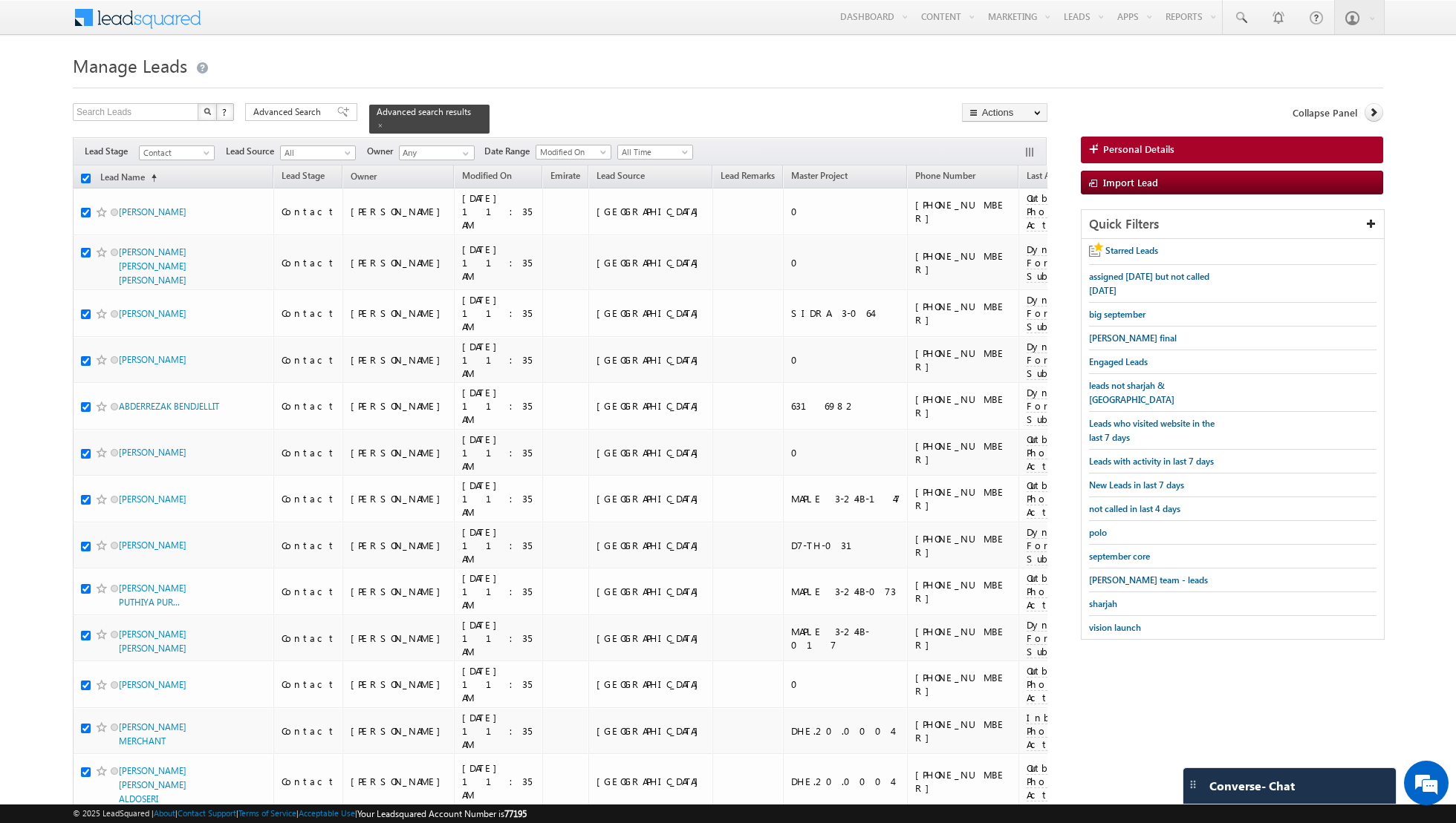
checkbox input "true"
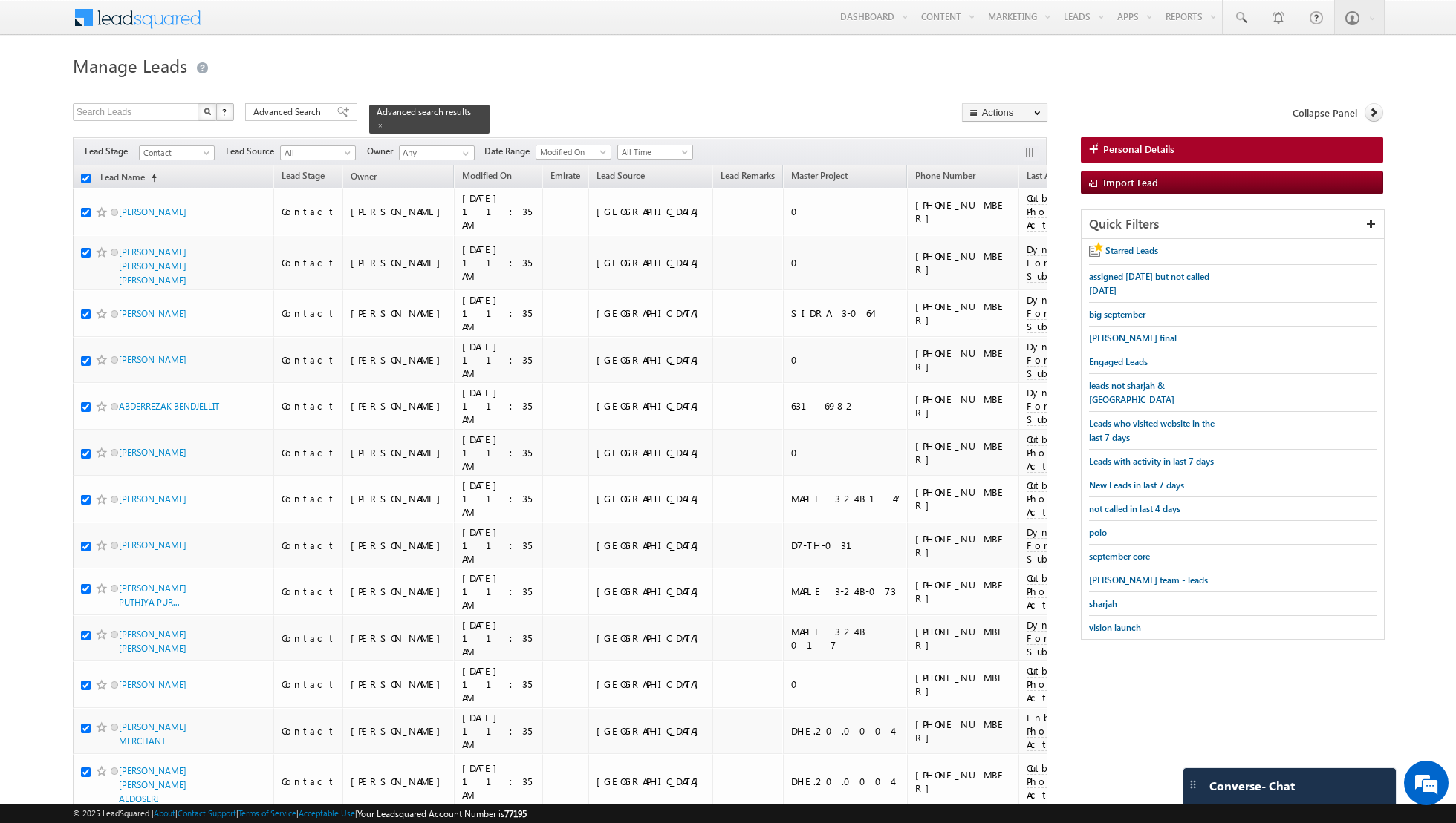
checkbox input "true"
click at [1025, 245] on link "Change Owner" at bounding box center [1004, 241] width 84 height 18
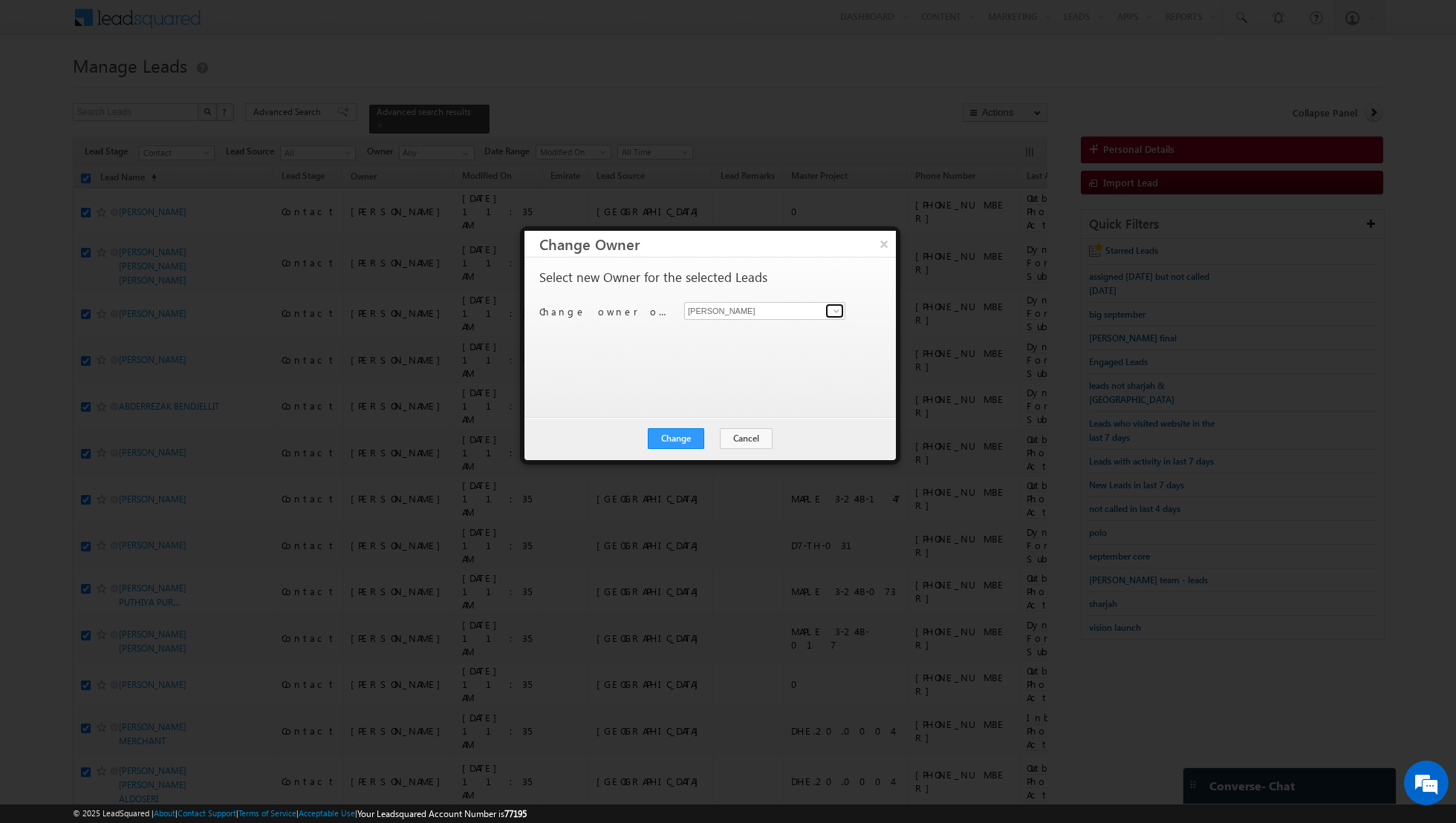
click at [839, 310] on span at bounding box center [836, 311] width 12 height 12
click at [755, 328] on link "[PERSON_NAME] [EMAIL_ADDRESS][PERSON_NAME][DOMAIN_NAME]" at bounding box center [764, 333] width 161 height 28
click at [675, 434] on button "Change" at bounding box center [675, 438] width 56 height 20
click at [719, 432] on button "Close" at bounding box center [712, 438] width 47 height 20
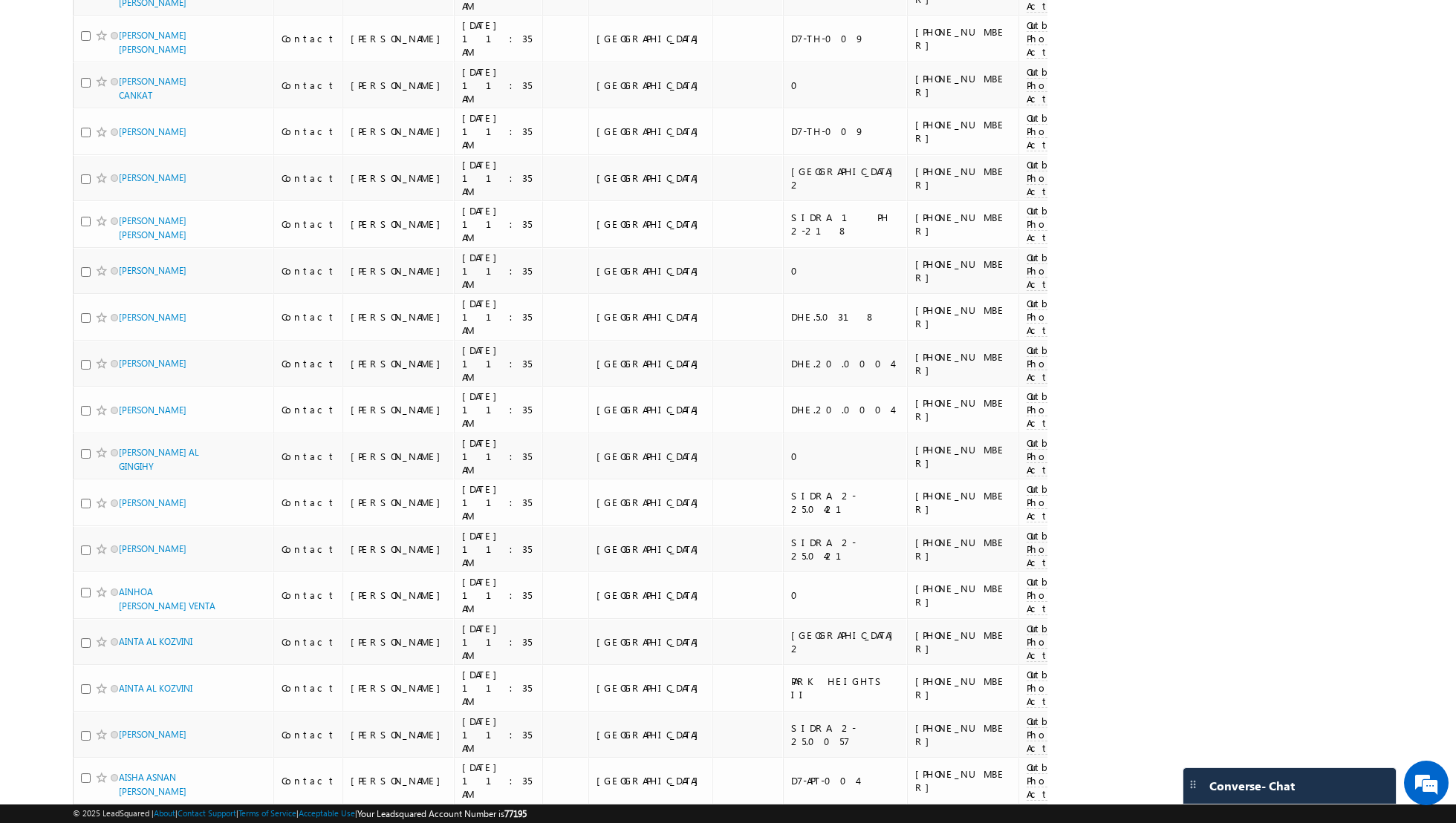
scroll to position [8606, 0]
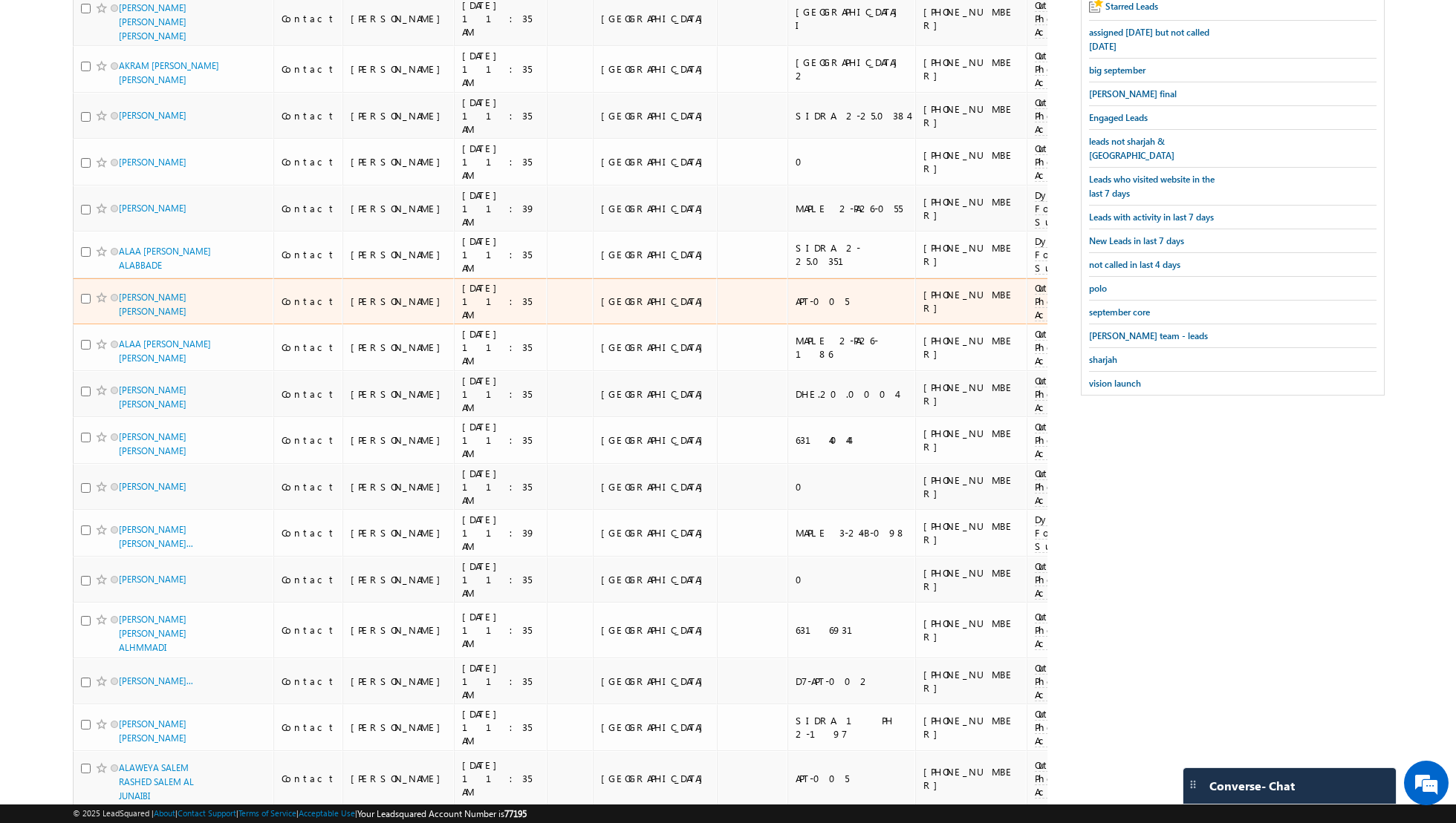
scroll to position [0, 0]
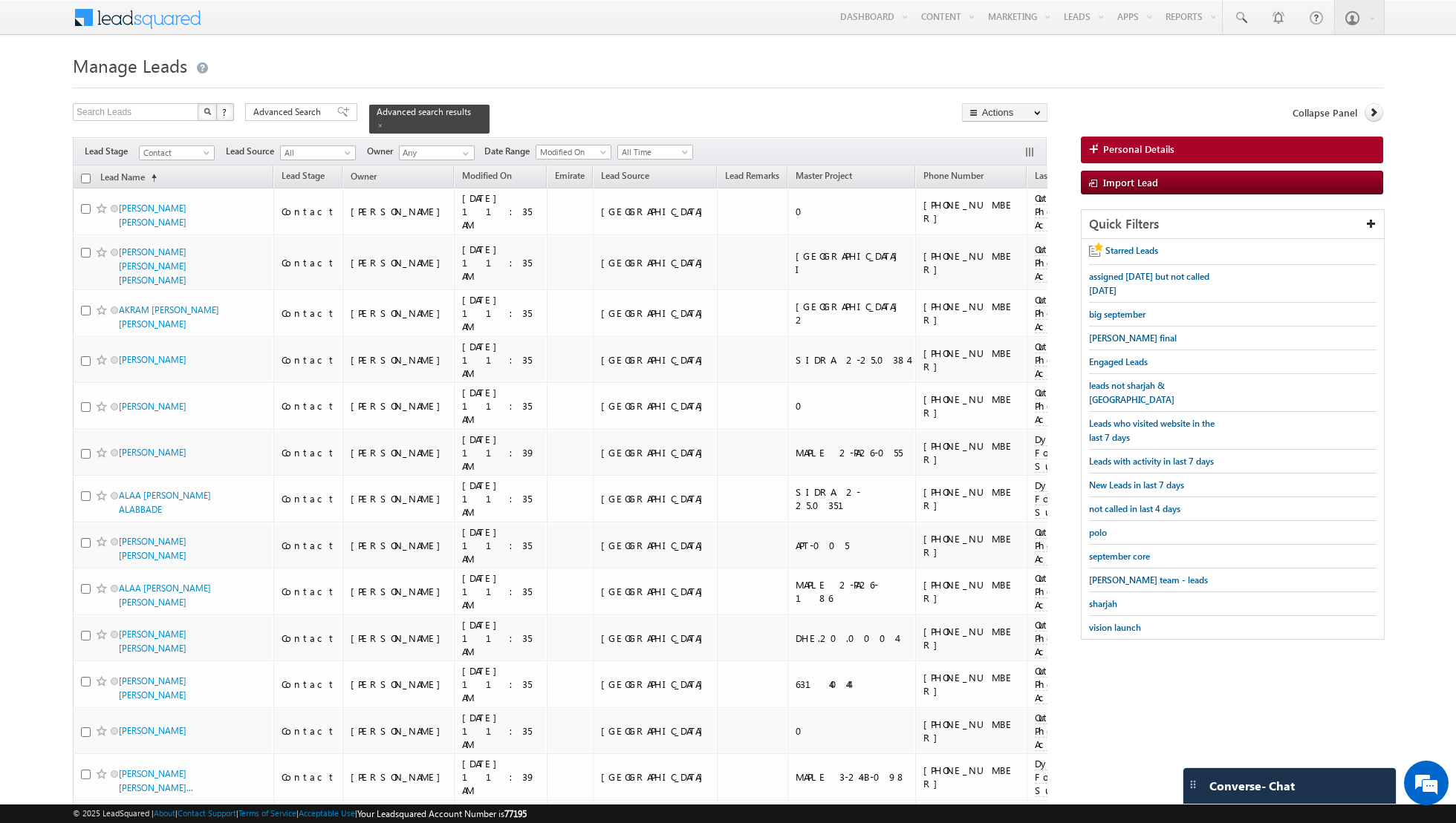
click at [85, 176] on input "checkbox" at bounding box center [86, 178] width 10 height 10
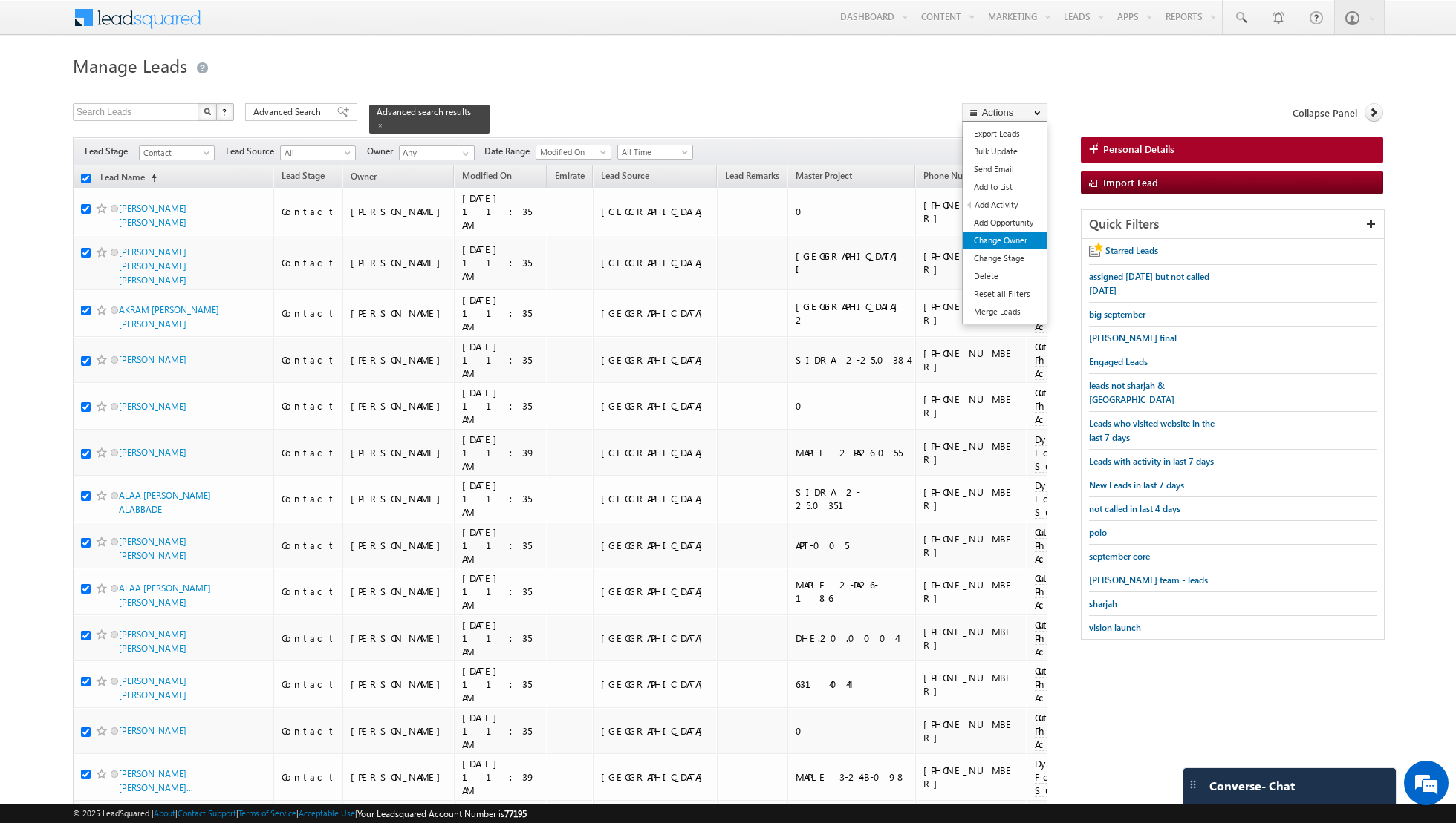
click at [1016, 241] on link "Change Owner" at bounding box center [1004, 241] width 84 height 18
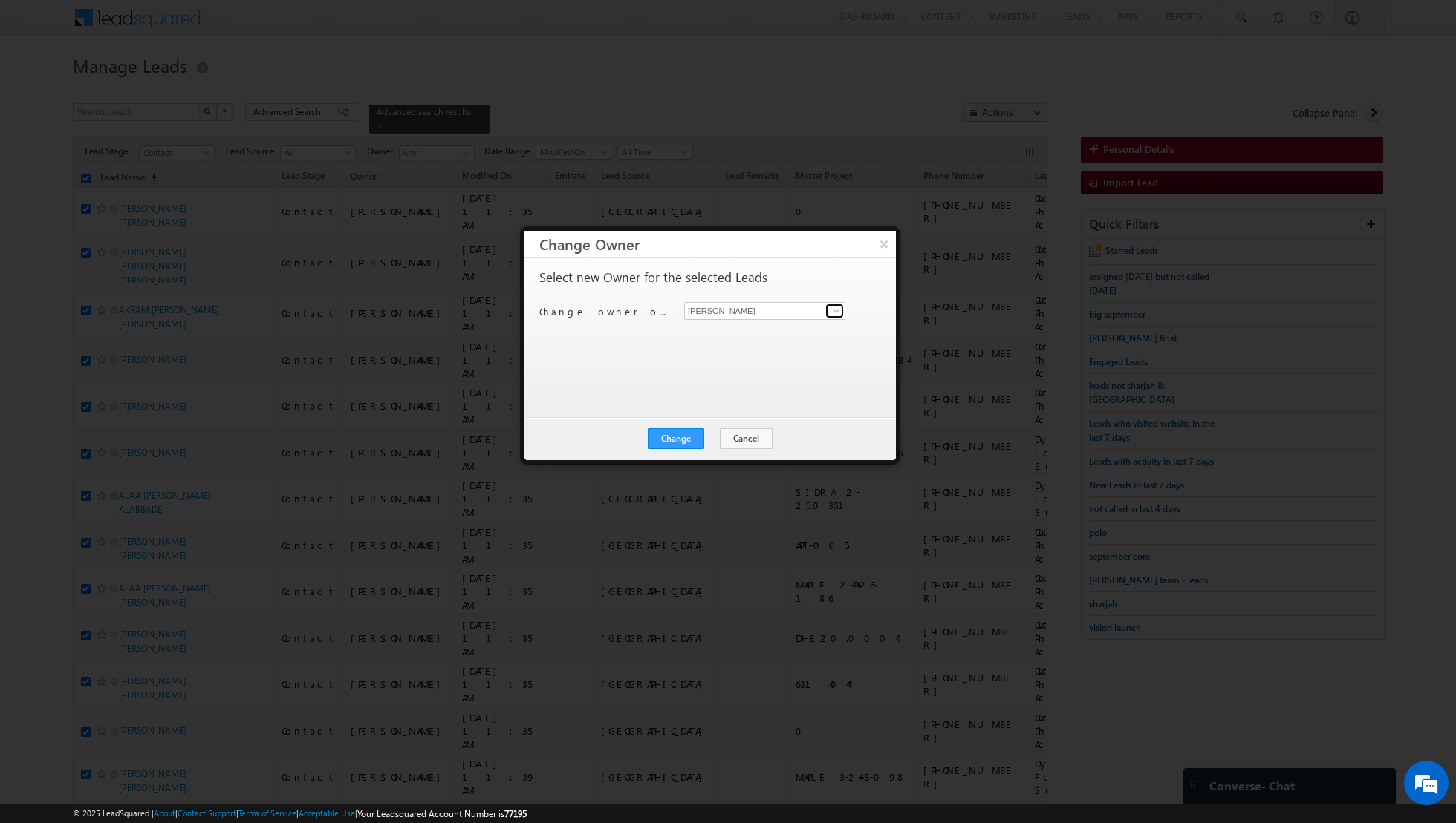
click at [825, 311] on link at bounding box center [834, 311] width 19 height 15
click at [760, 340] on span "[EMAIL_ADDRESS][PERSON_NAME][DOMAIN_NAME]" at bounding box center [756, 339] width 133 height 11
click at [678, 429] on button "Change" at bounding box center [675, 438] width 56 height 20
click at [707, 434] on button "Close" at bounding box center [712, 438] width 47 height 20
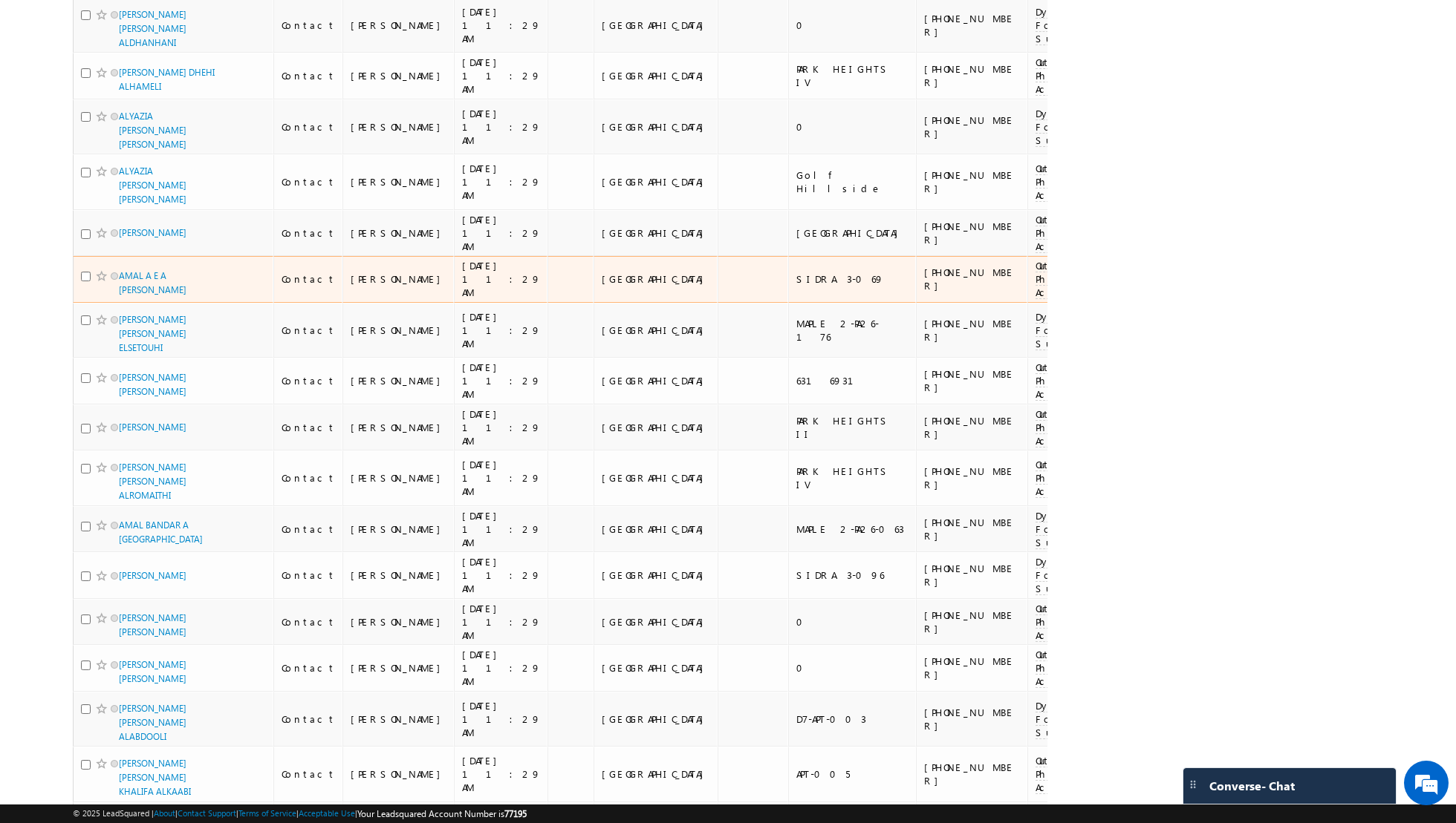
scroll to position [8678, 0]
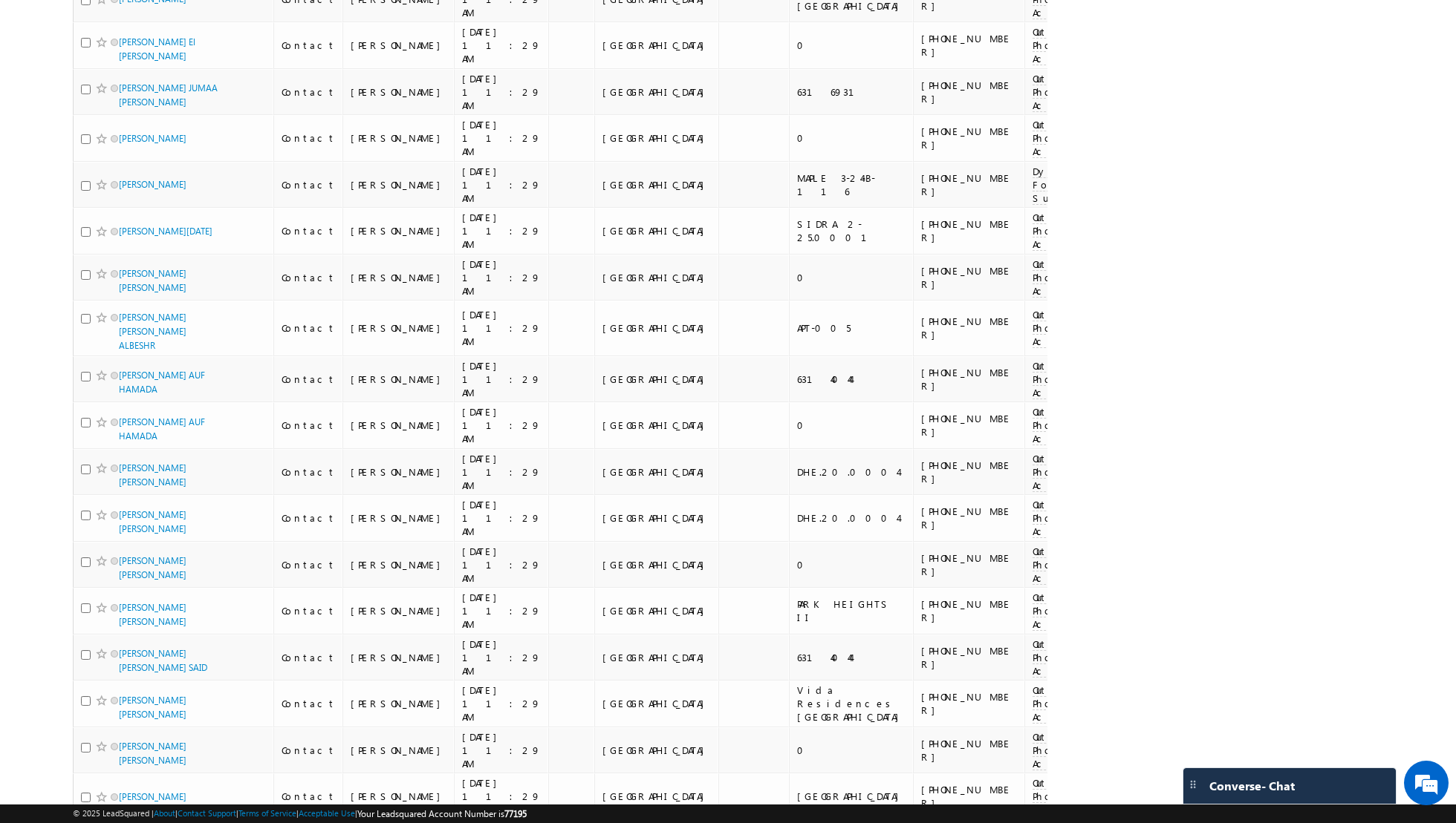
scroll to position [7266, 0]
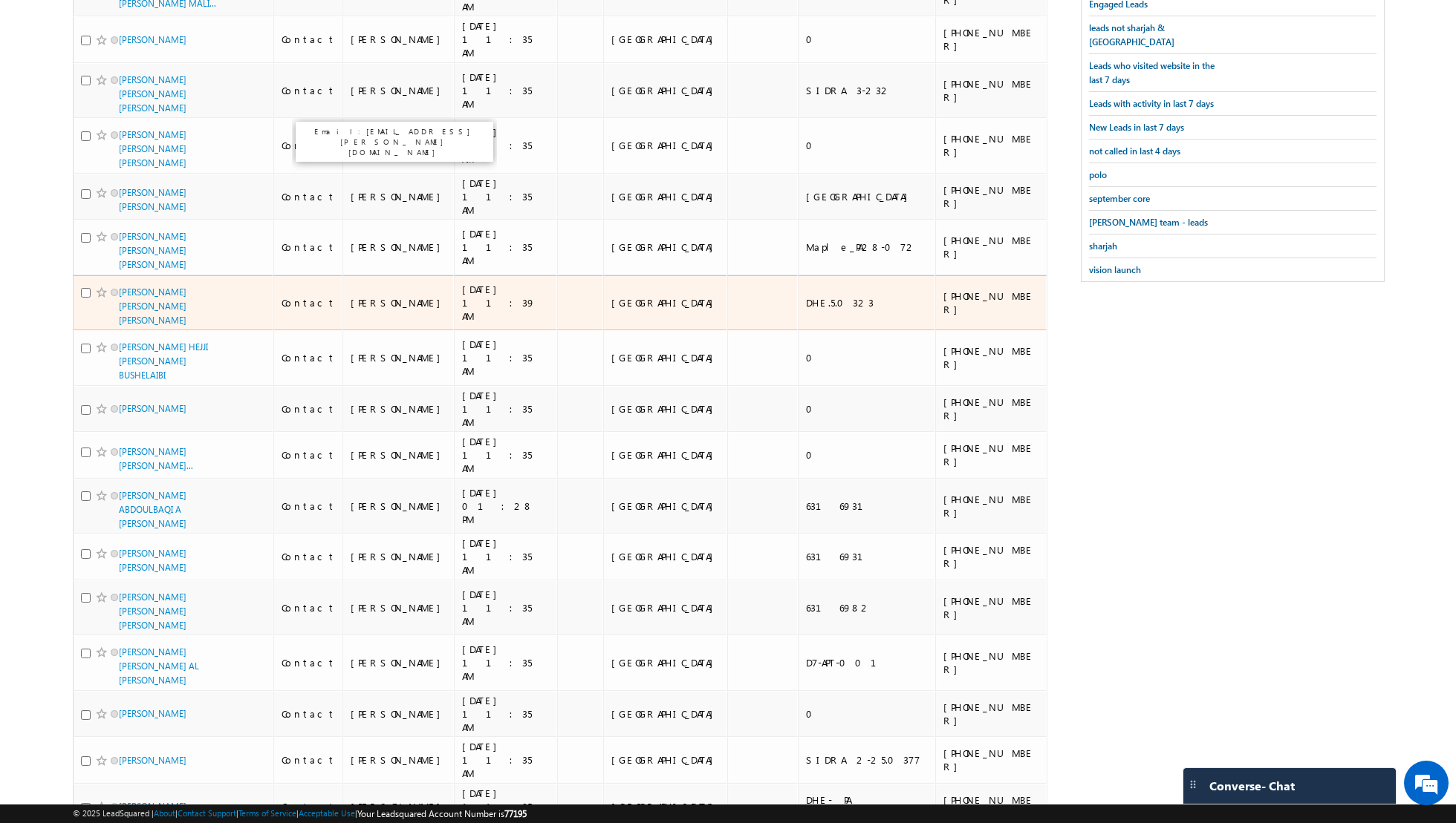
scroll to position [0, 0]
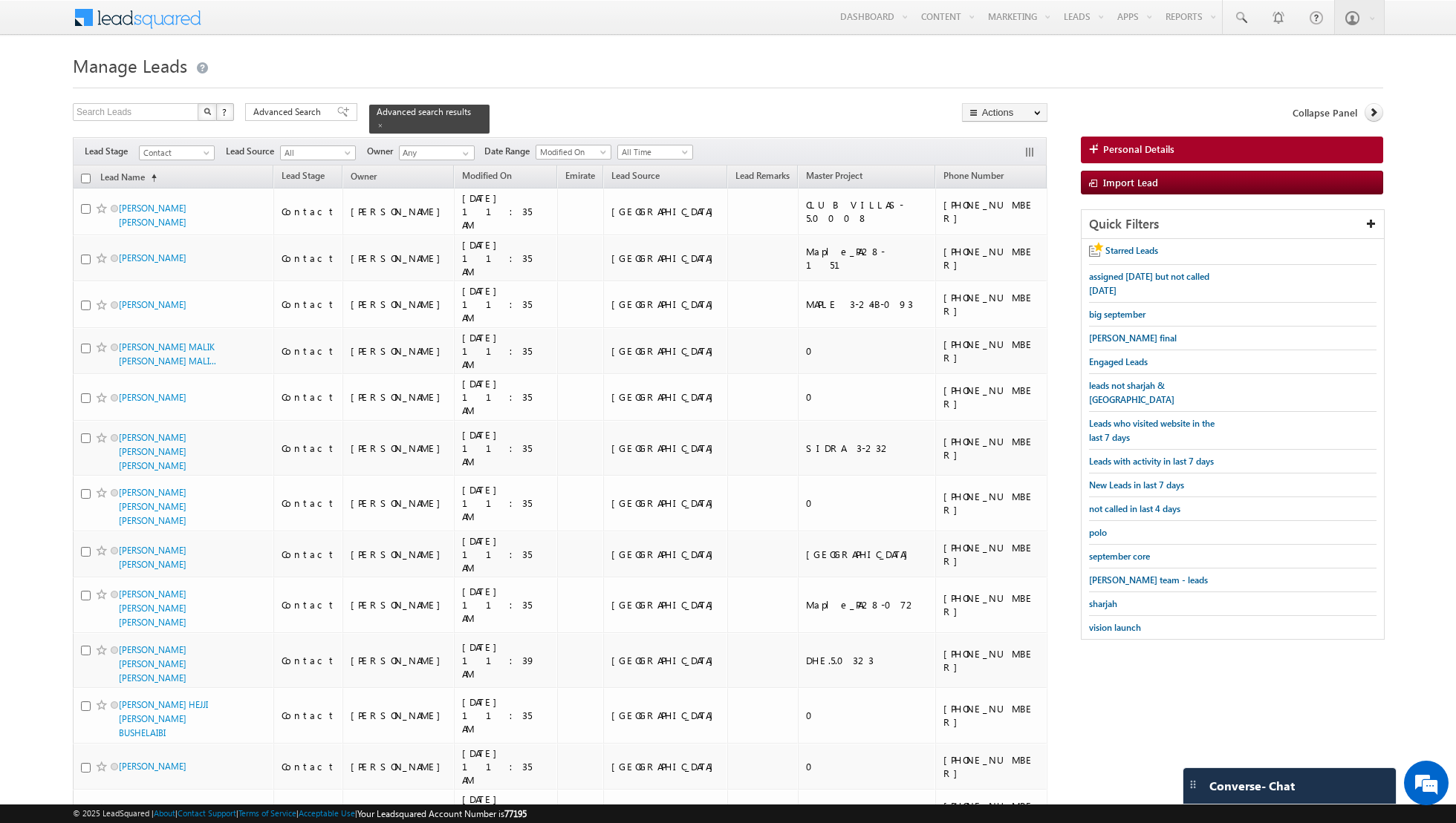
click at [86, 177] on input "checkbox" at bounding box center [86, 178] width 10 height 10
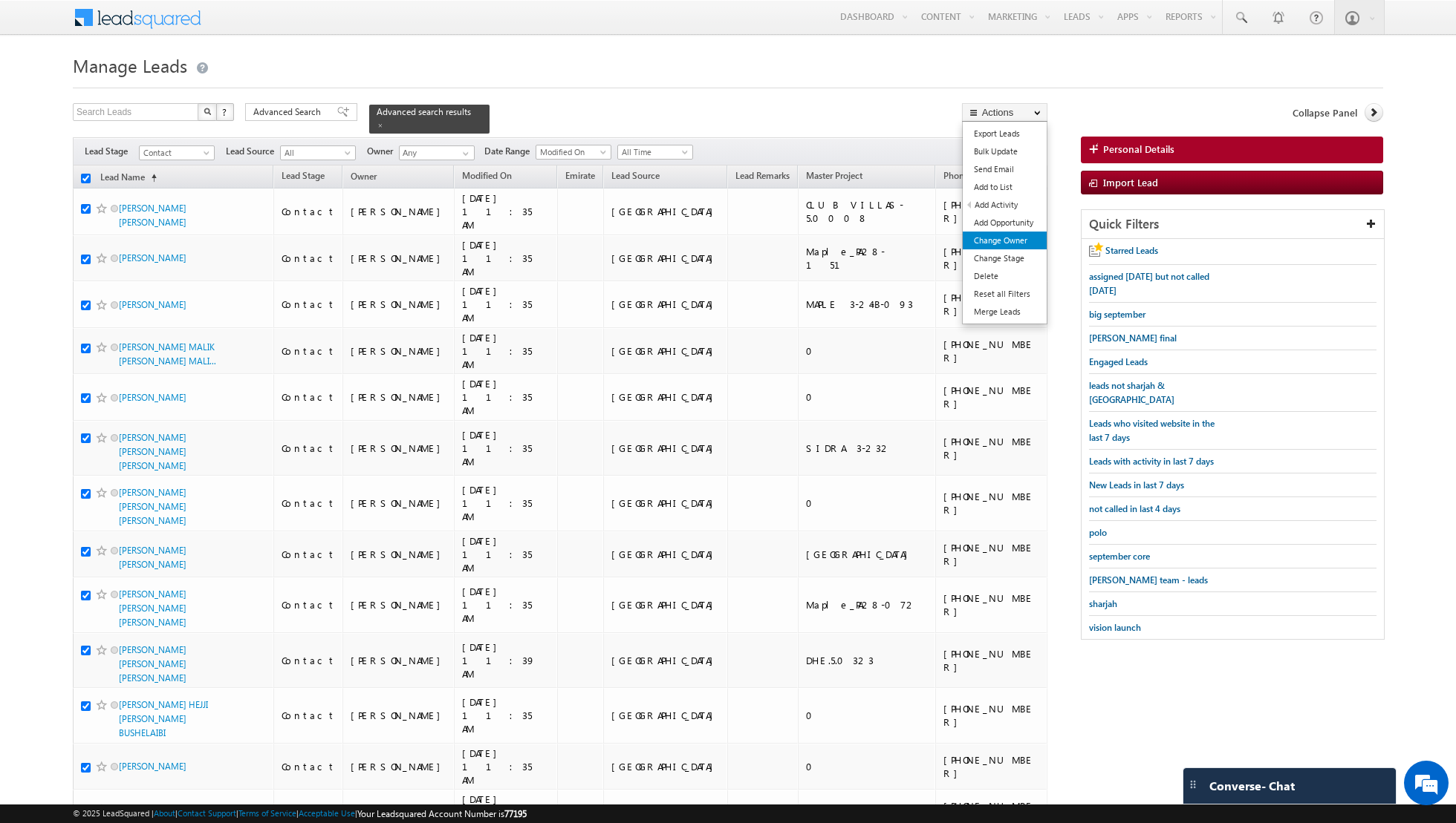
click at [993, 239] on link "Change Owner" at bounding box center [1004, 241] width 84 height 18
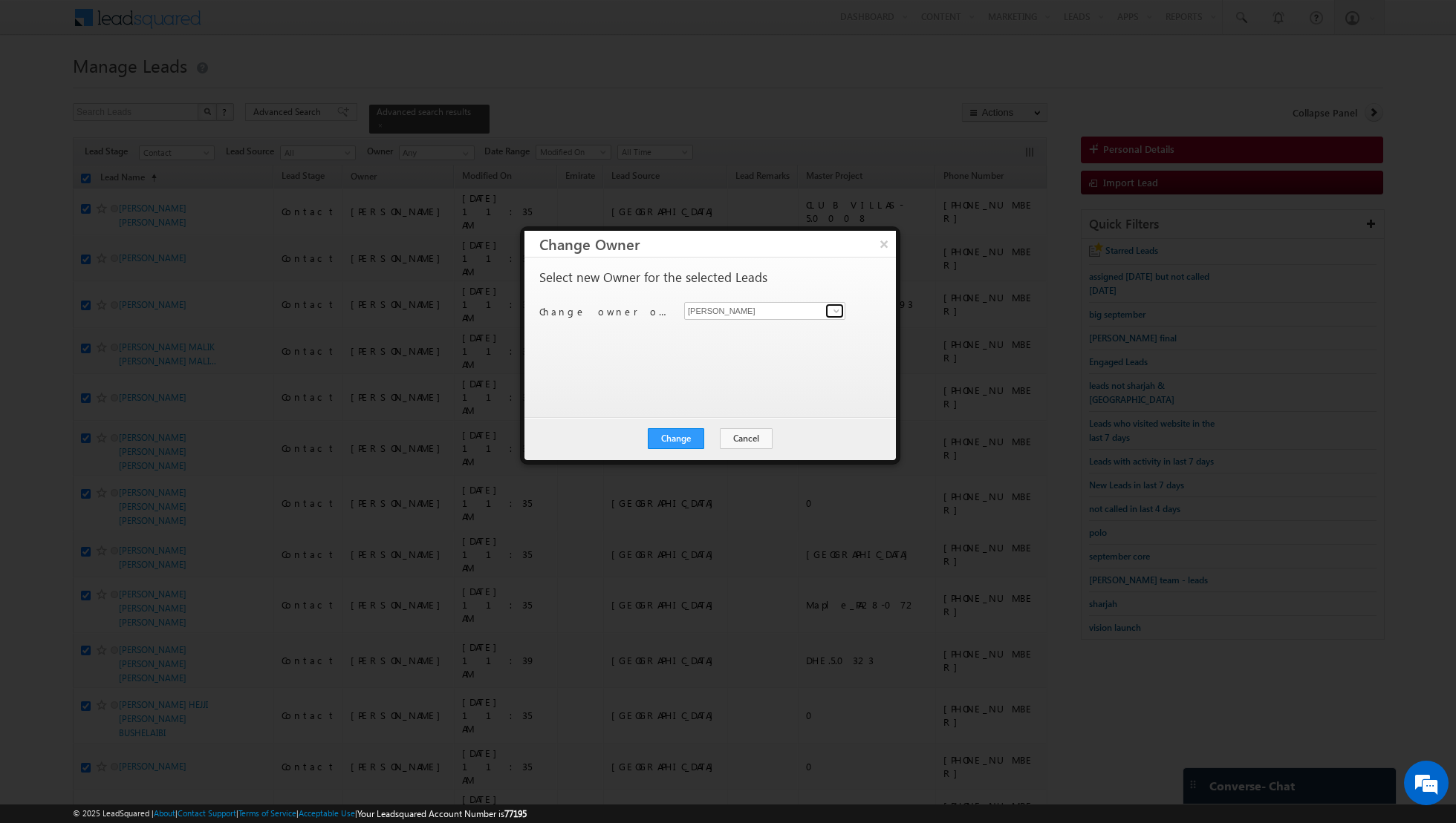
click at [831, 310] on span at bounding box center [836, 311] width 12 height 12
click at [751, 334] on span "[EMAIL_ADDRESS][PERSON_NAME][DOMAIN_NAME]" at bounding box center [756, 339] width 133 height 11
click at [681, 437] on button "Change" at bounding box center [675, 438] width 56 height 20
click at [706, 439] on button "Close" at bounding box center [712, 438] width 47 height 20
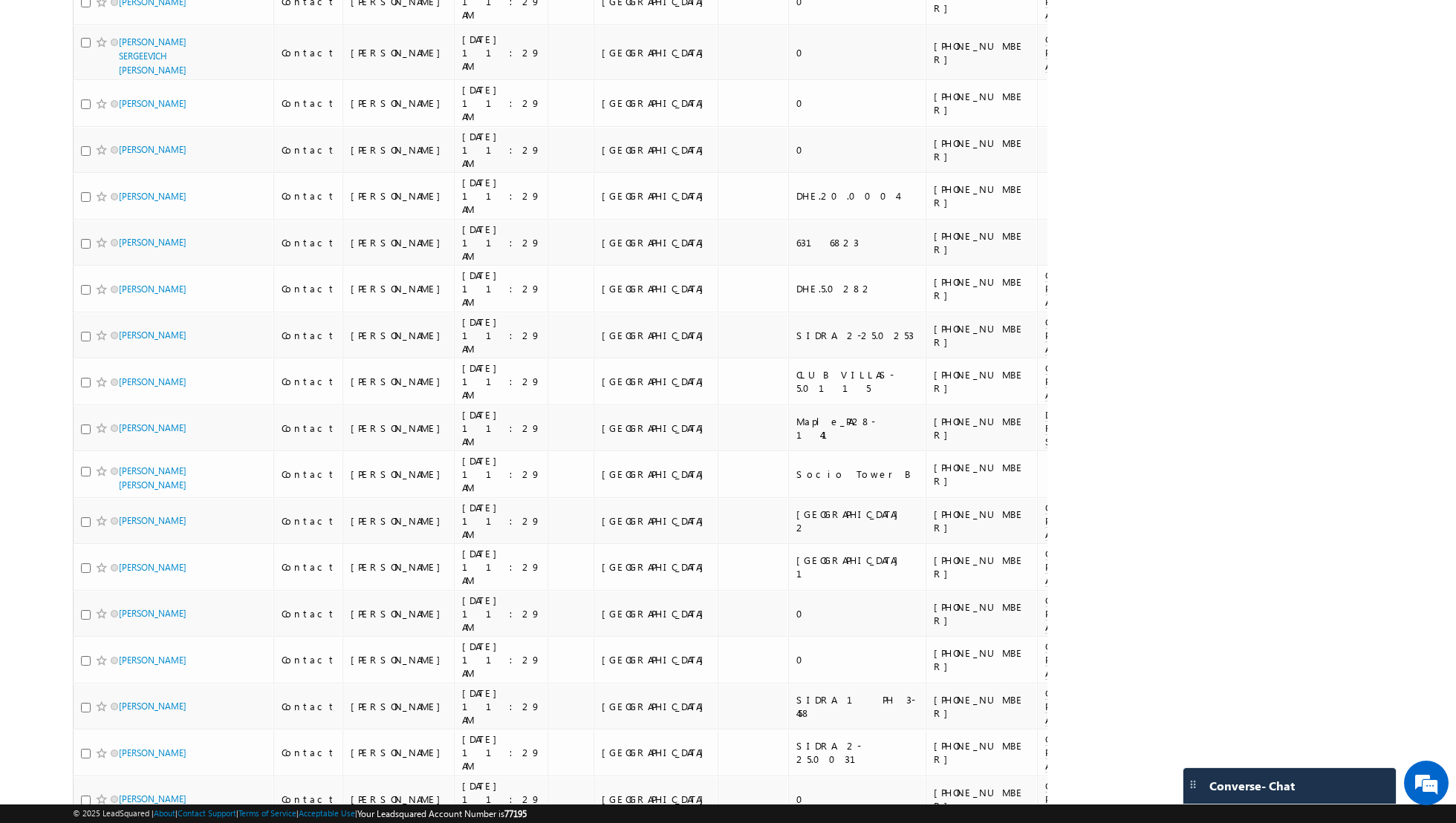
scroll to position [8312, 0]
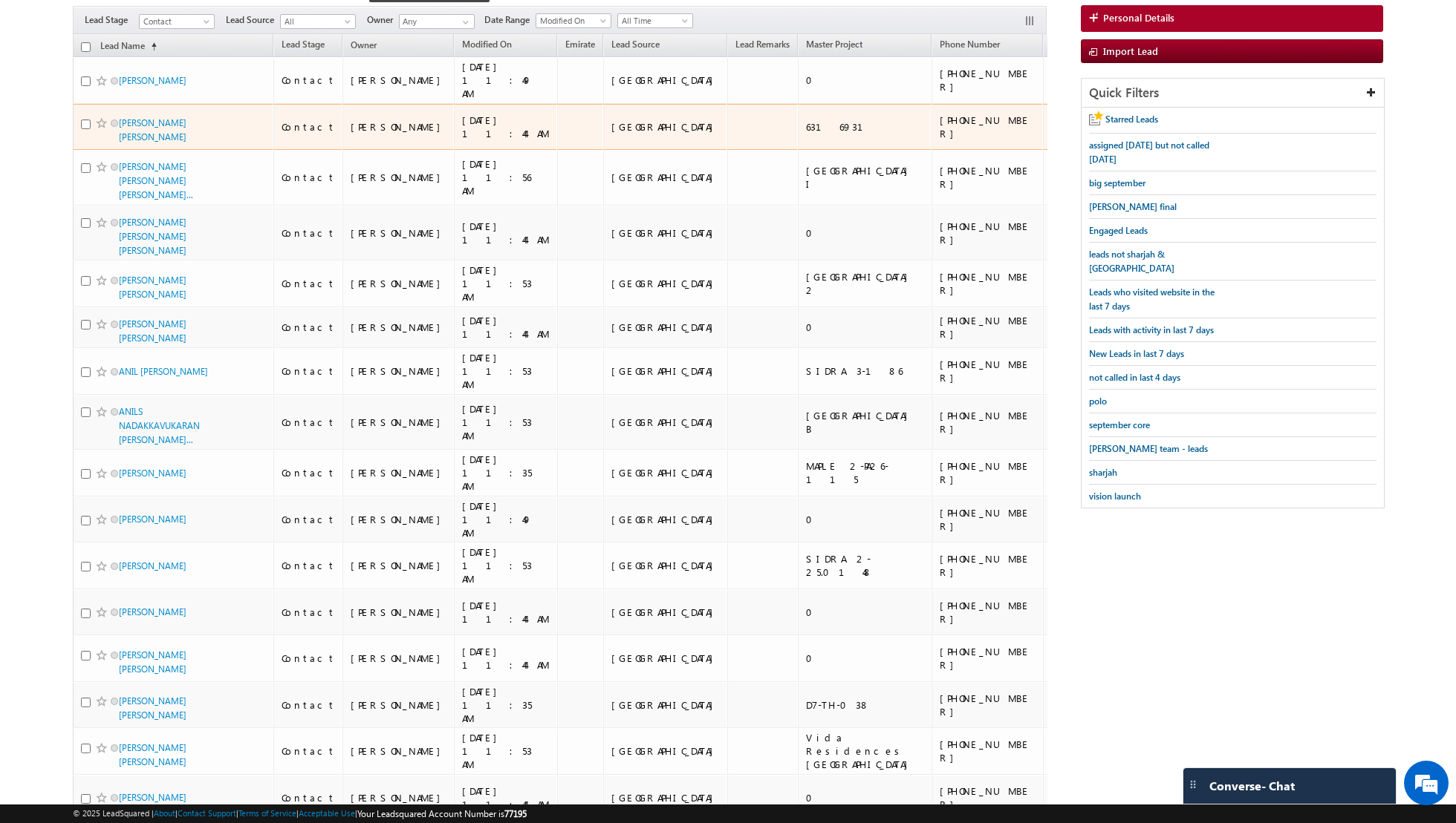
scroll to position [0, 0]
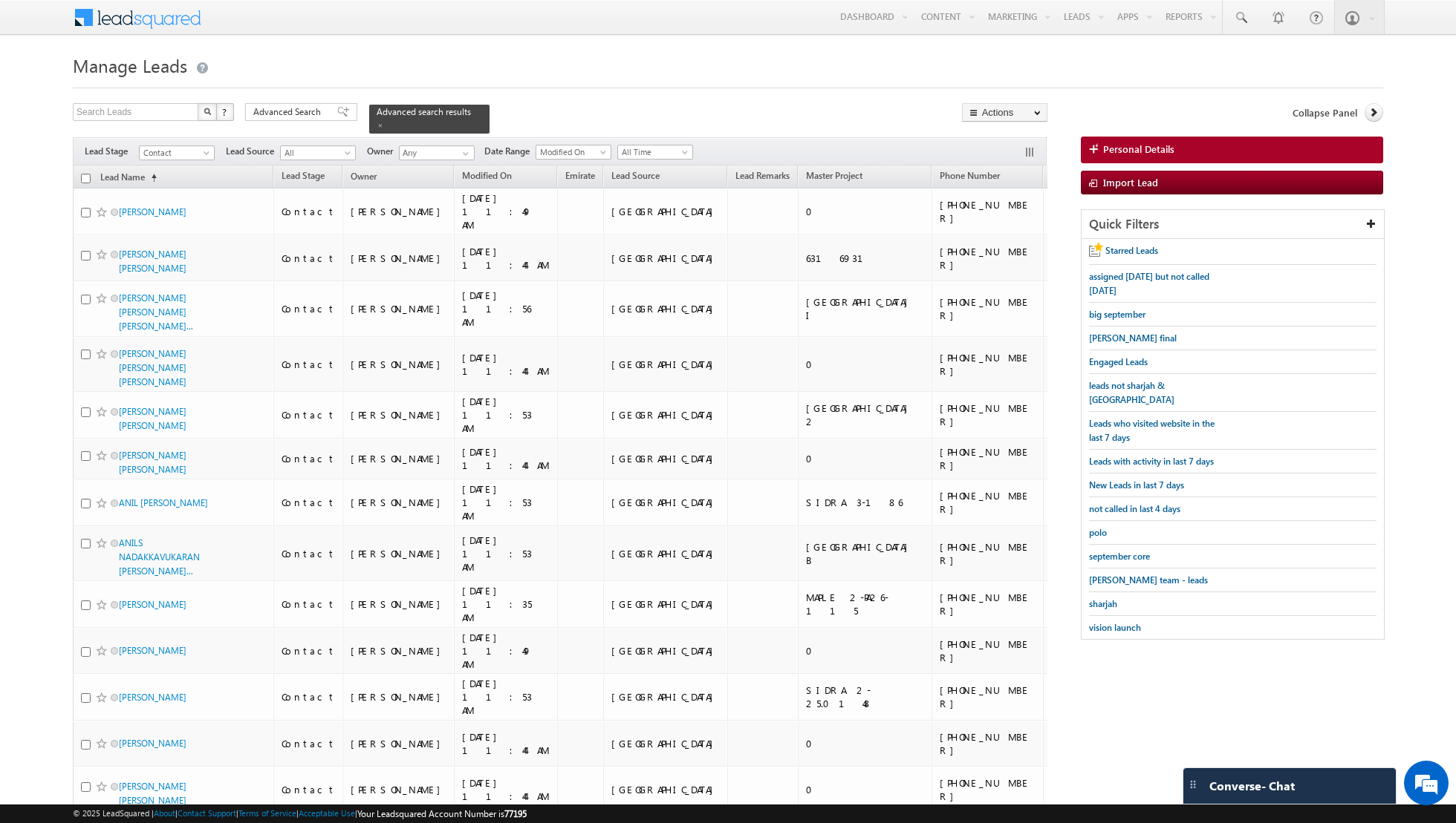
click at [88, 176] on input "checkbox" at bounding box center [86, 178] width 10 height 10
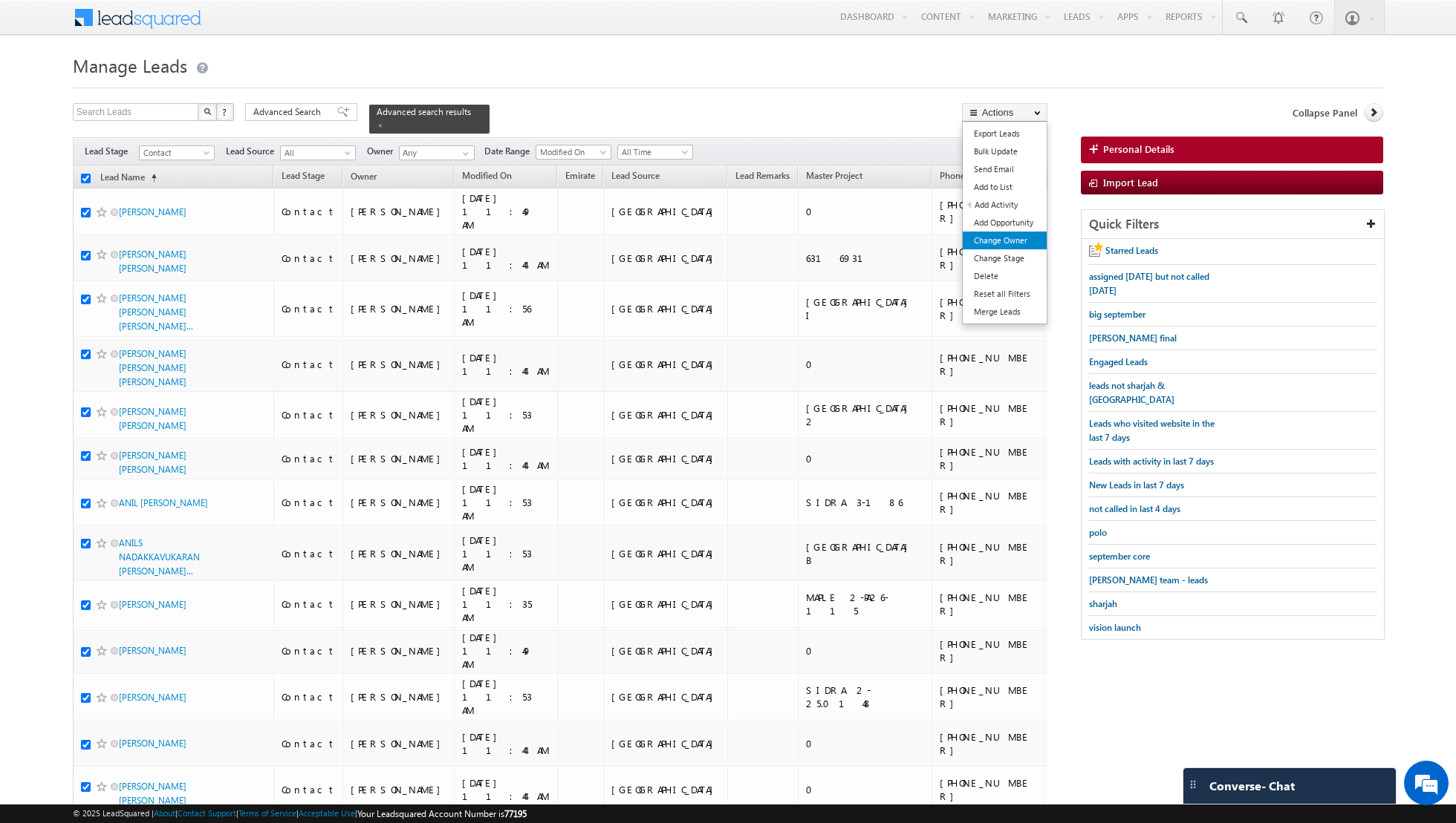
click at [998, 238] on link "Change Owner" at bounding box center [1004, 241] width 84 height 18
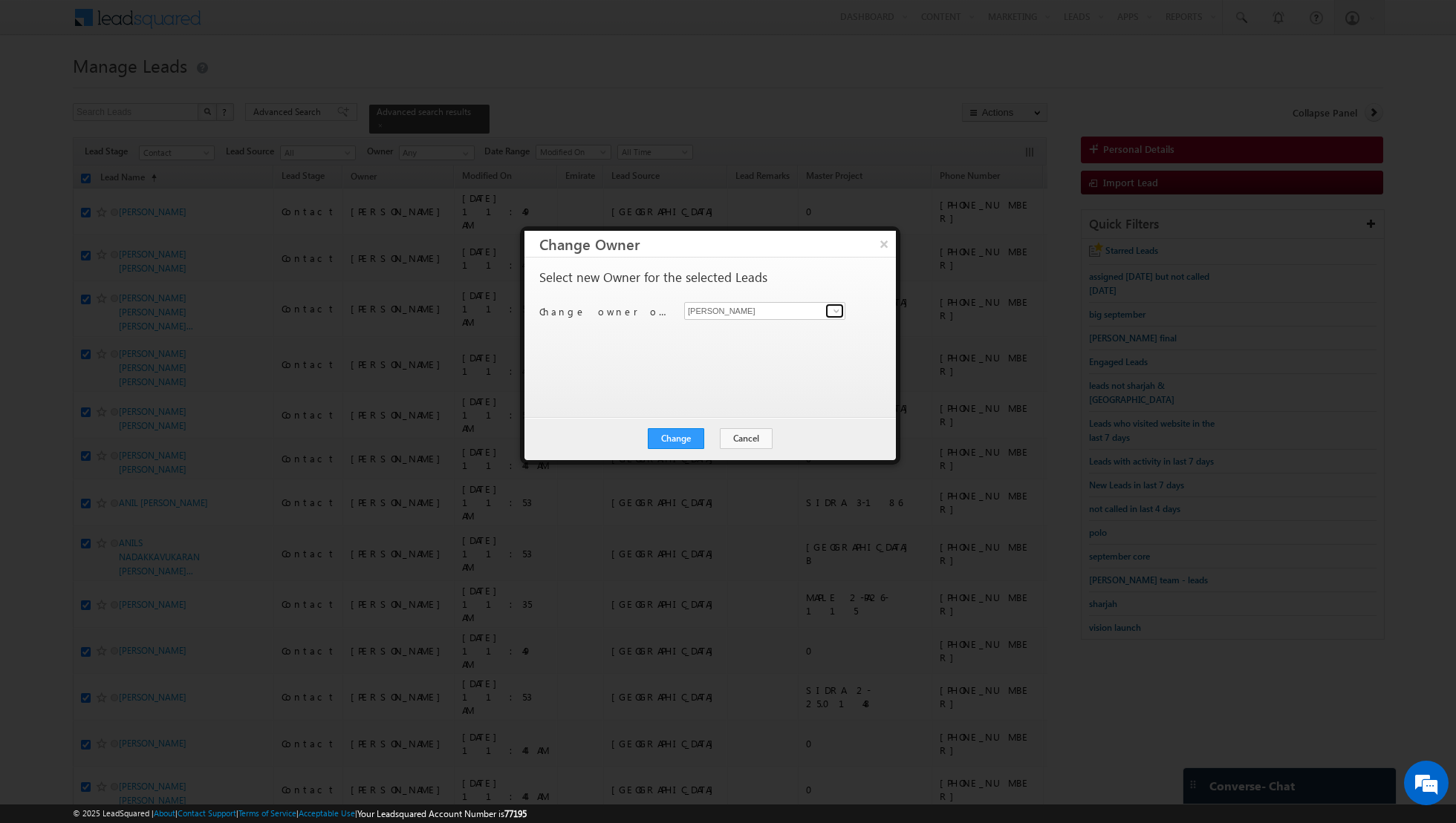
click at [837, 309] on span at bounding box center [836, 311] width 12 height 12
click at [842, 307] on link at bounding box center [834, 311] width 19 height 15
click at [832, 309] on span at bounding box center [836, 311] width 12 height 12
click at [727, 341] on span "[EMAIL_ADDRESS][PERSON_NAME][DOMAIN_NAME]" at bounding box center [756, 339] width 133 height 11
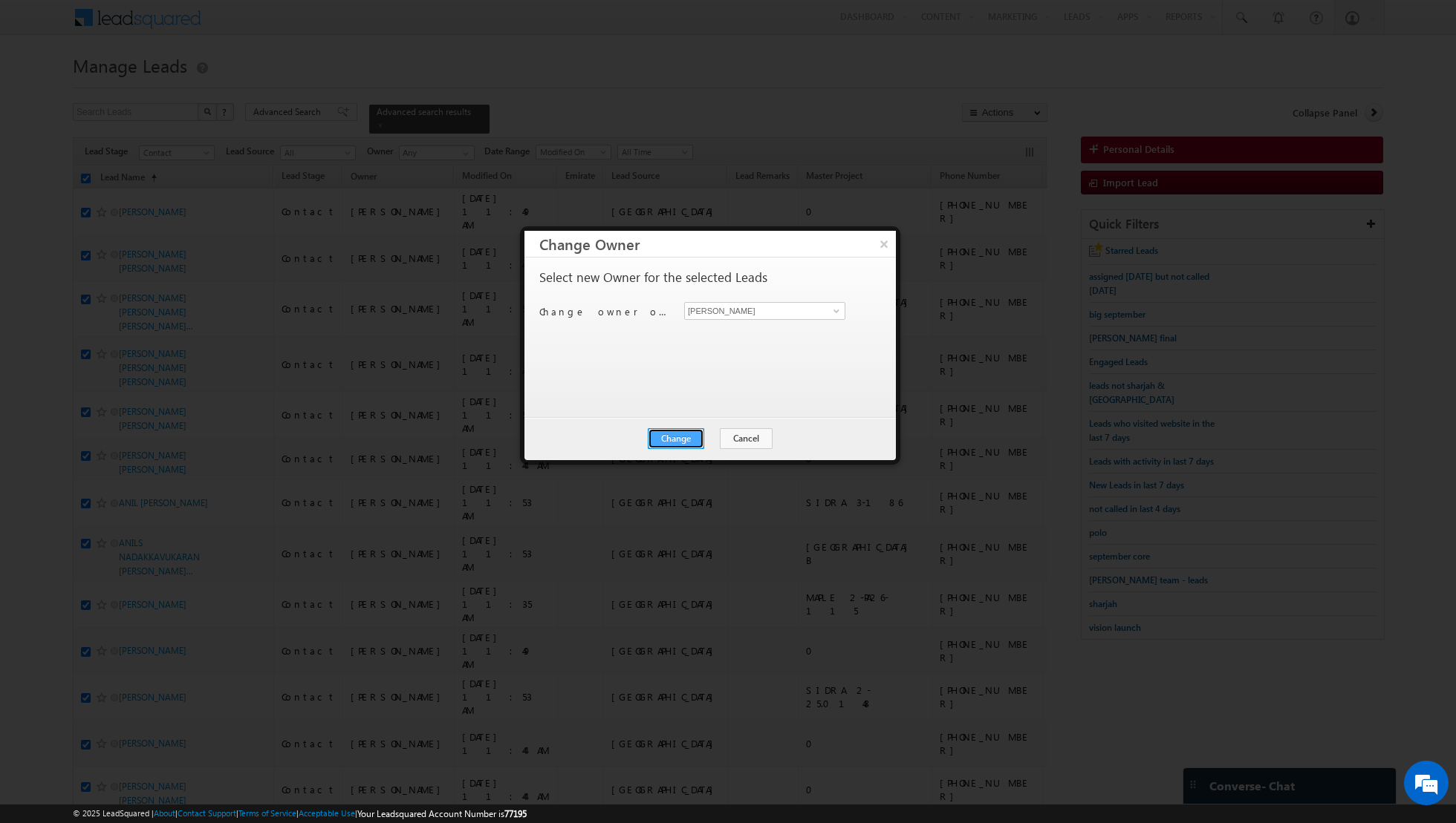
click at [679, 439] on button "Change" at bounding box center [675, 438] width 56 height 20
click at [710, 438] on button "Close" at bounding box center [712, 438] width 47 height 20
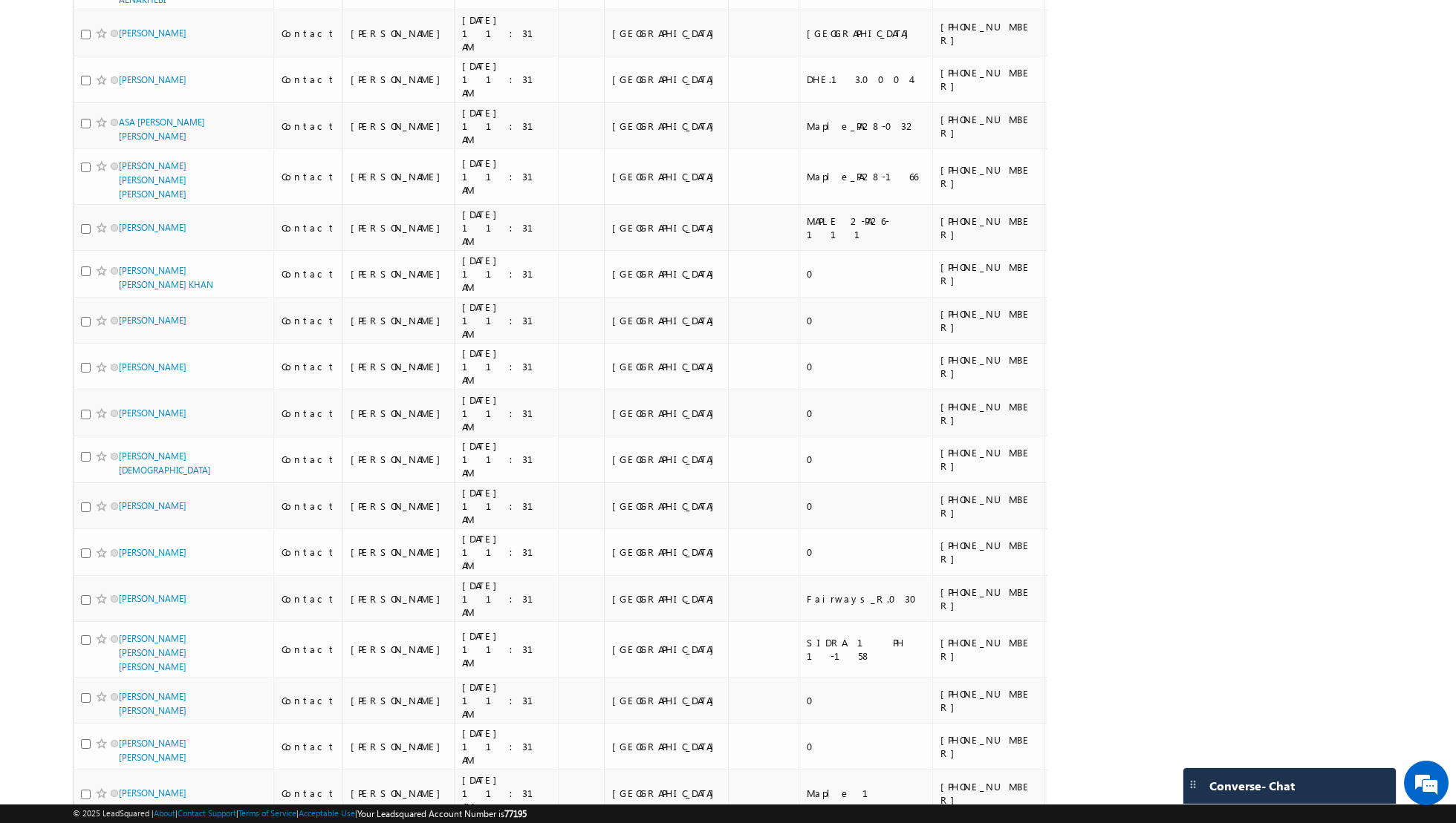
scroll to position [8441, 0]
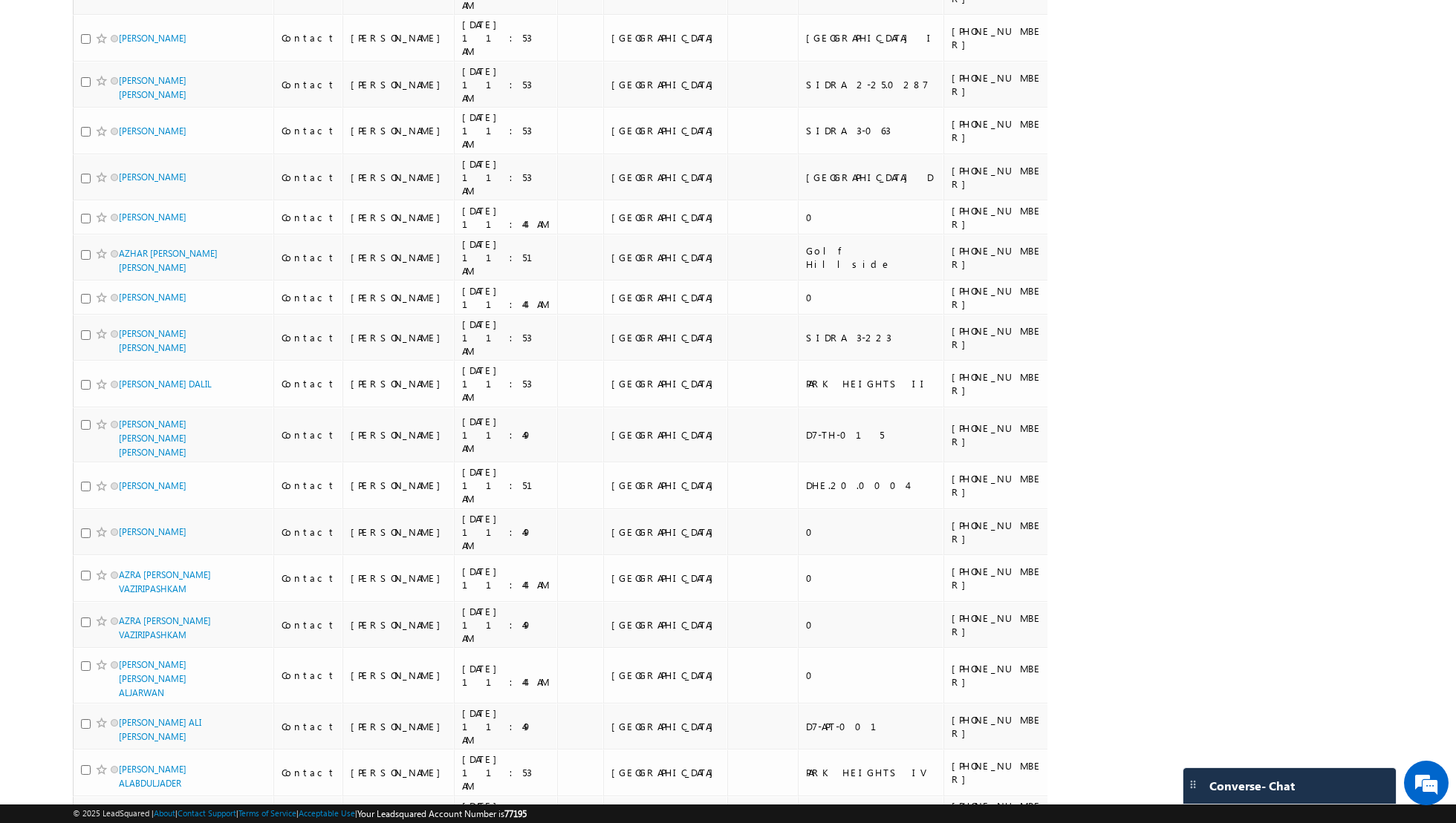
scroll to position [8259, 0]
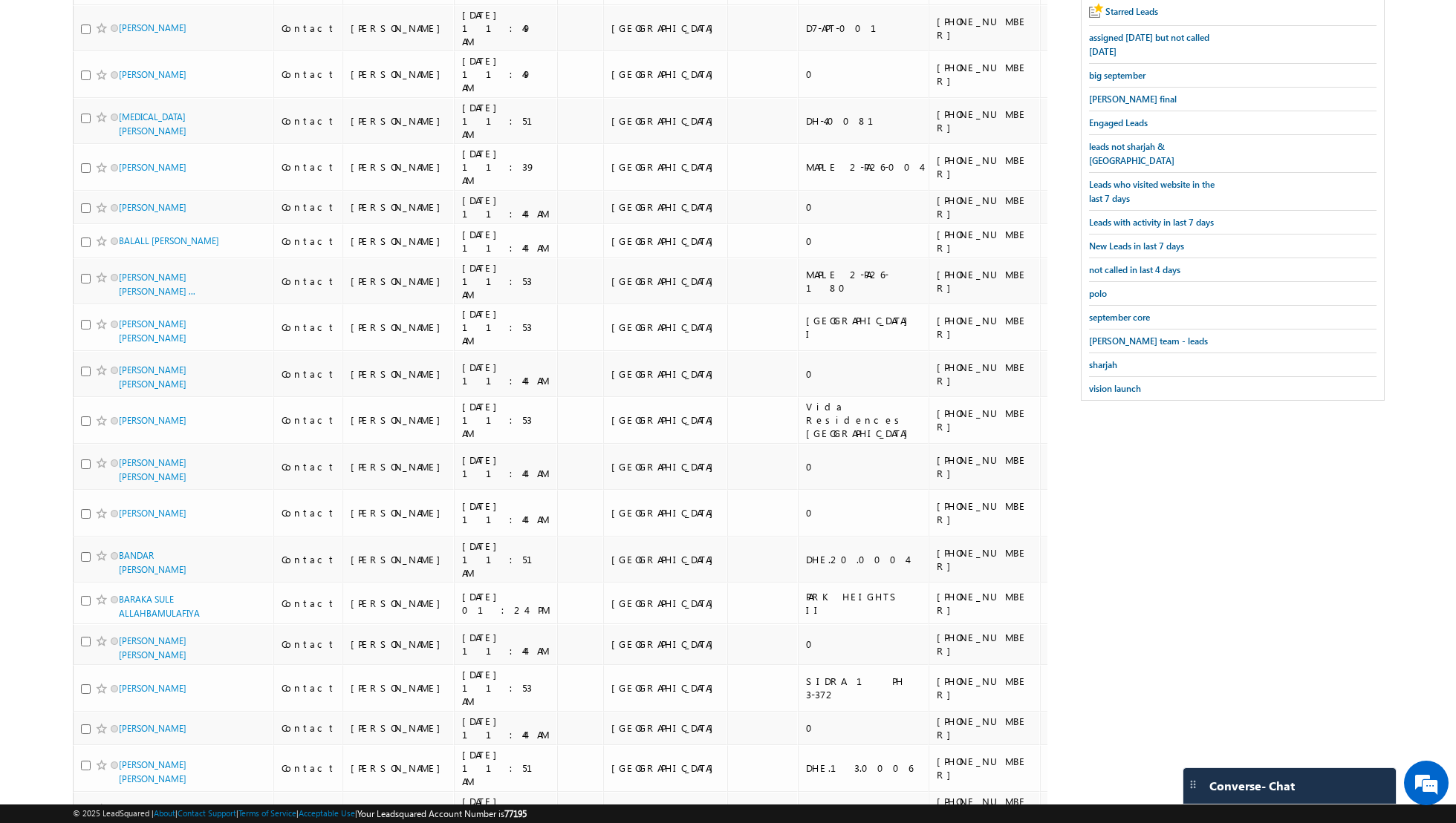
scroll to position [0, 0]
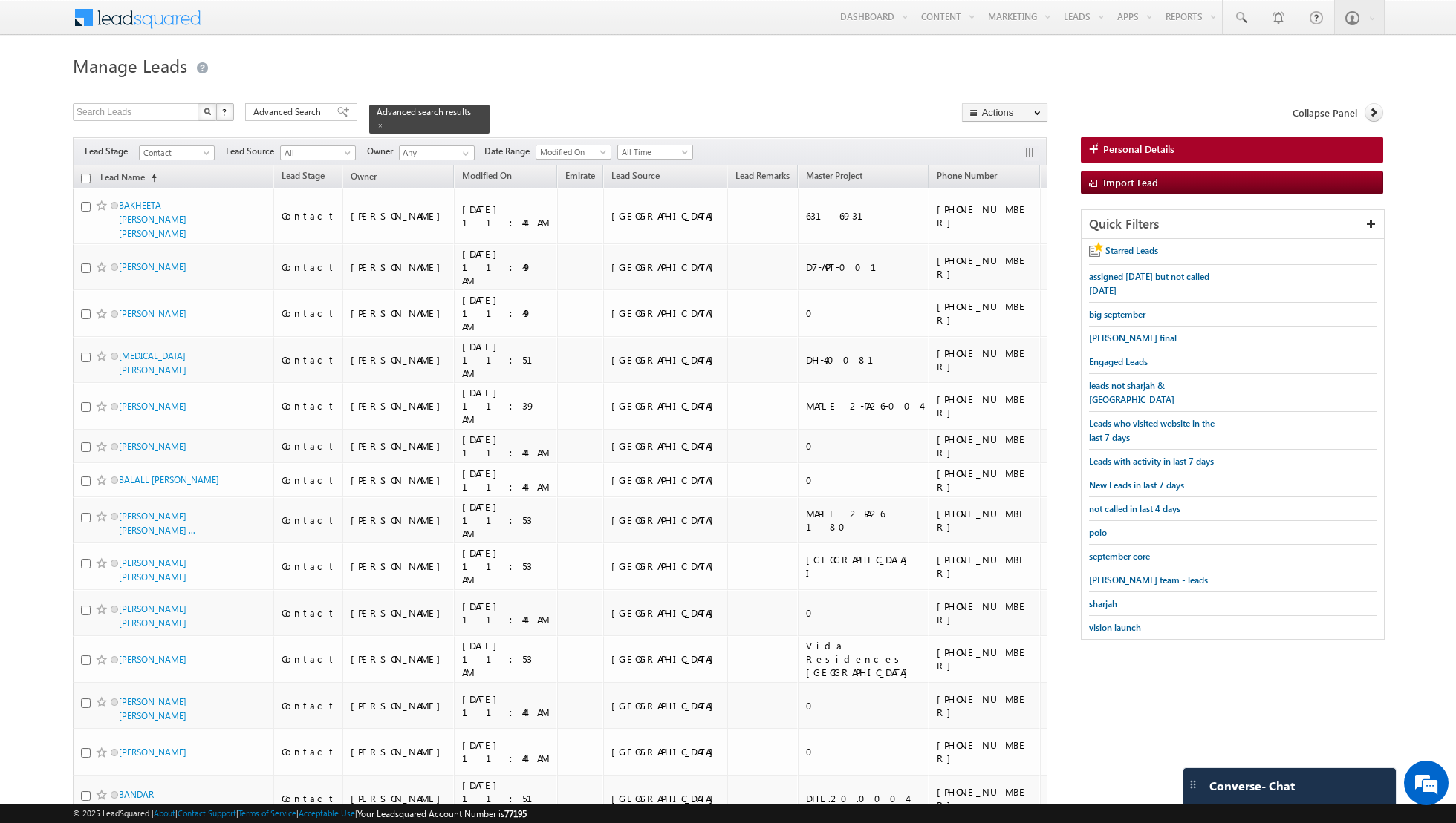
click at [83, 177] on input "checkbox" at bounding box center [86, 178] width 10 height 10
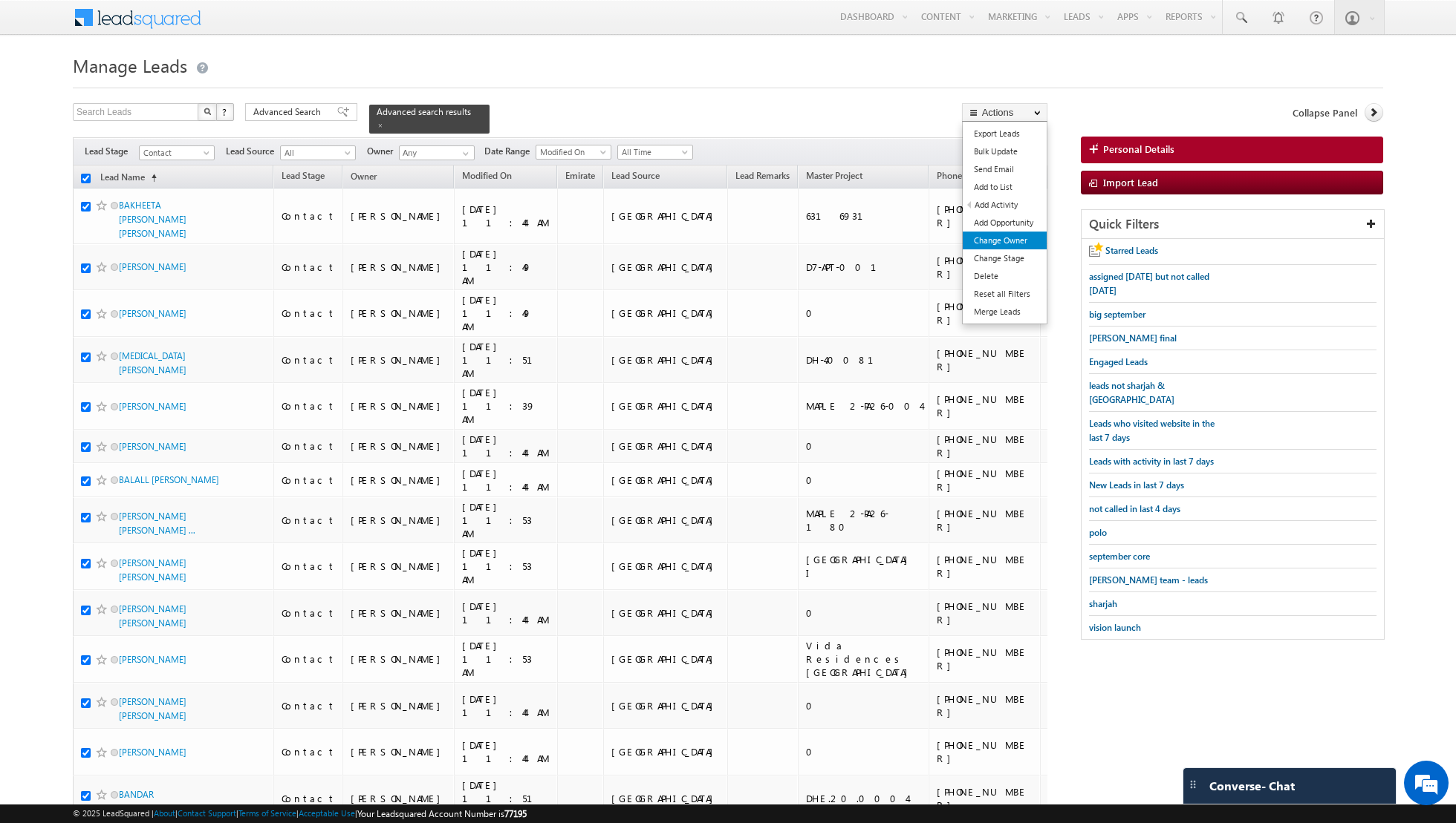
click at [1023, 236] on link "Change Owner" at bounding box center [1004, 241] width 84 height 18
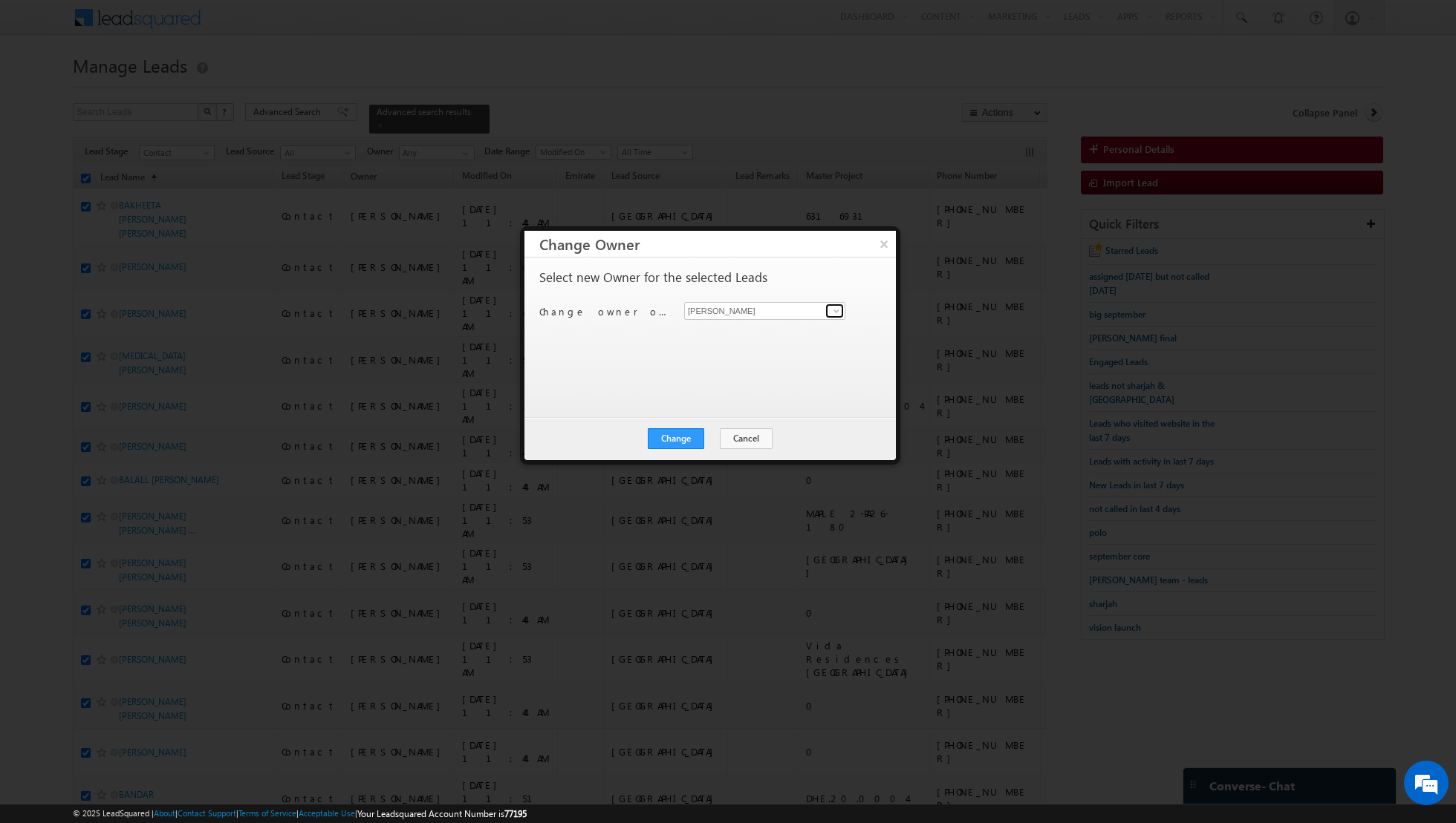
click at [838, 308] on span at bounding box center [836, 311] width 12 height 12
click at [736, 337] on span "[EMAIL_ADDRESS][PERSON_NAME][DOMAIN_NAME]" at bounding box center [756, 339] width 133 height 11
click at [678, 443] on button "Change" at bounding box center [675, 438] width 56 height 20
click at [710, 443] on button "Close" at bounding box center [712, 438] width 47 height 20
